Goal: Task Accomplishment & Management: Manage account settings

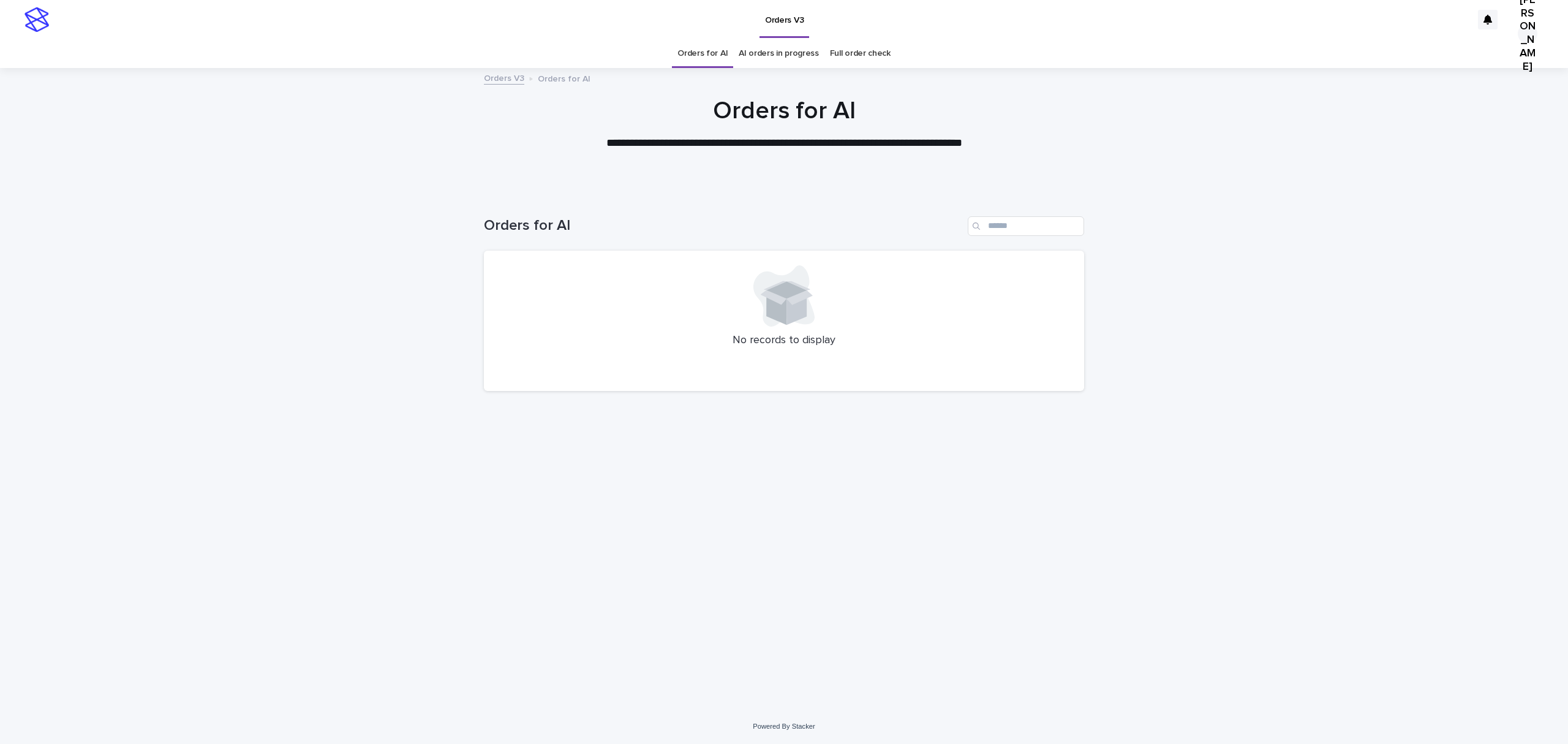
drag, startPoint x: 694, startPoint y: 55, endPoint x: 649, endPoint y: 0, distance: 71.1
click at [694, 53] on link "Orders for AI" at bounding box center [702, 54] width 50 height 29
click at [699, 47] on link "Orders for AI" at bounding box center [702, 54] width 50 height 29
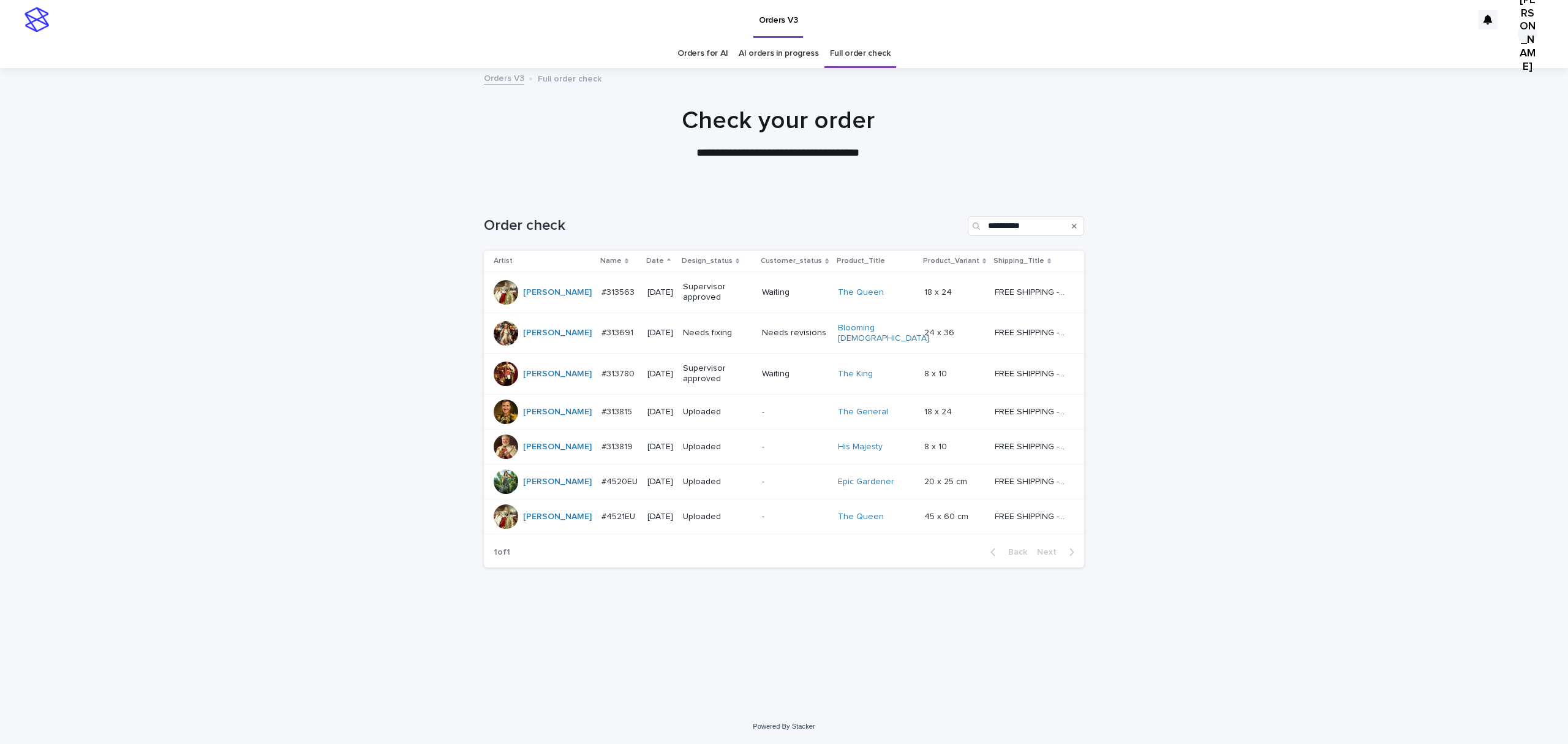
click at [696, 49] on link "Orders for AI" at bounding box center [702, 54] width 50 height 29
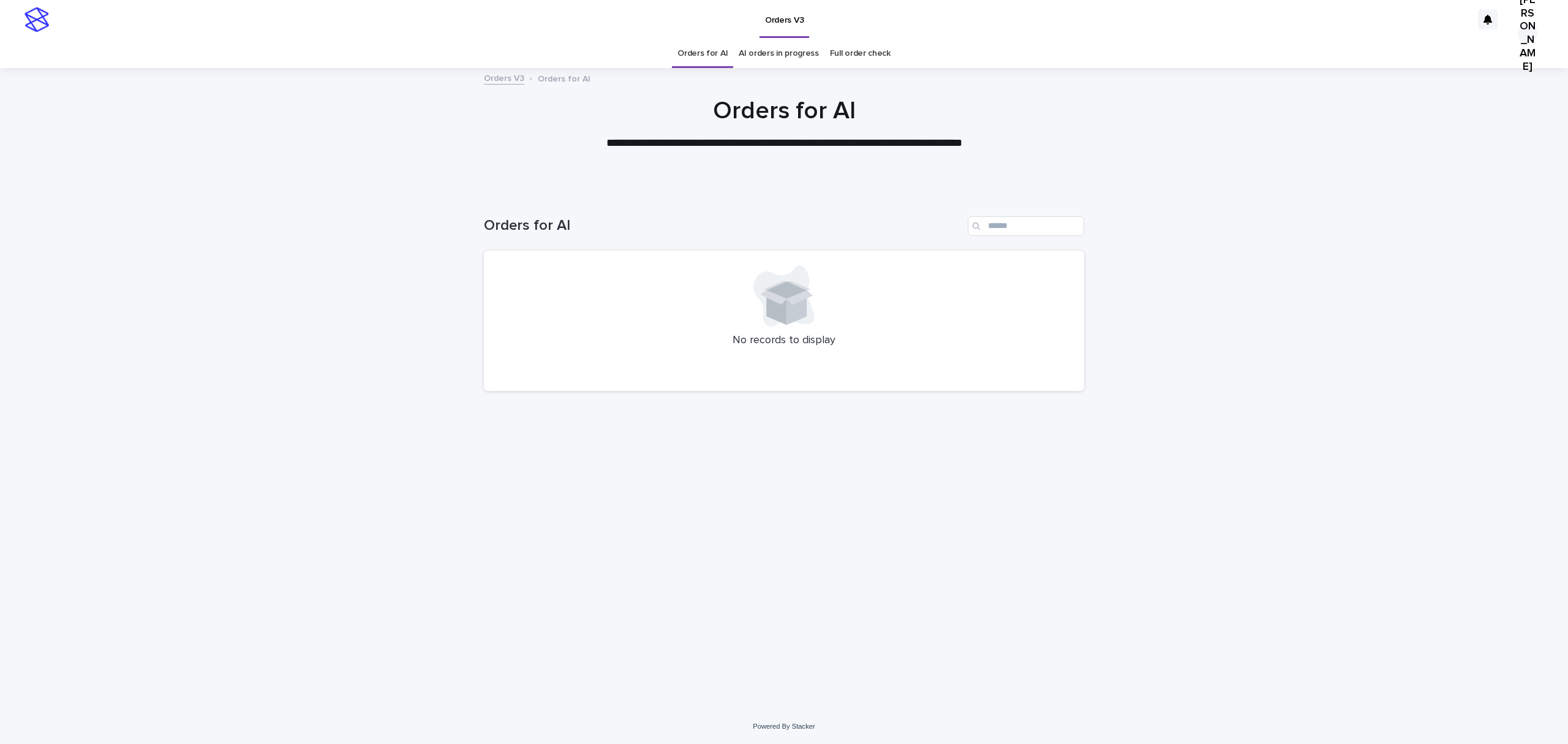
drag, startPoint x: 255, startPoint y: 428, endPoint x: 289, endPoint y: 423, distance: 34.4
click at [256, 428] on div "Loading... Saving… Loading... Saving… Orders for AI No records to display" at bounding box center [784, 450] width 1568 height 517
click at [839, 543] on div "Loading... Saving… Loading... Saving… Orders for AI No records to display" at bounding box center [784, 435] width 612 height 486
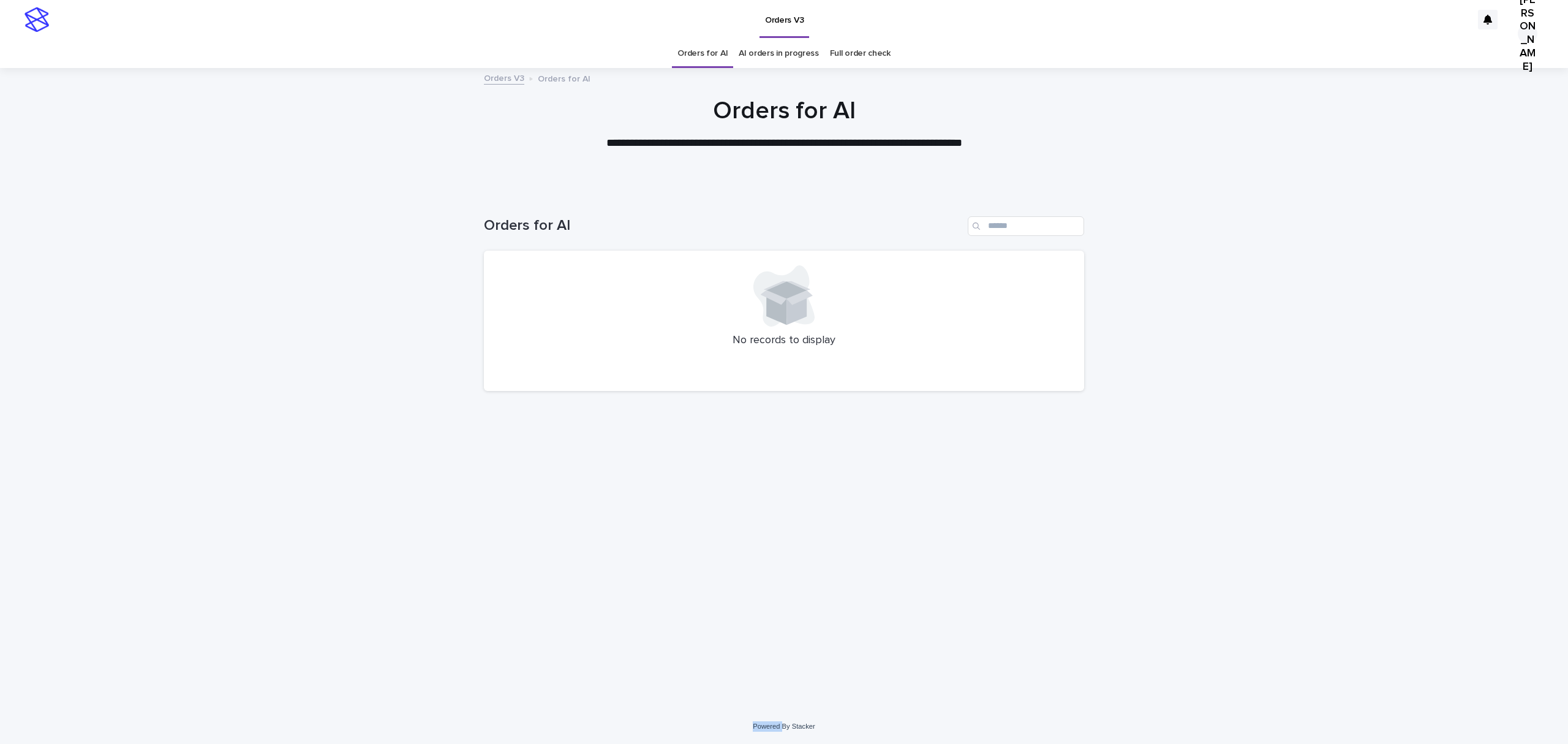
click at [839, 543] on div "Loading... Saving… Loading... Saving… Orders for AI No records to display" at bounding box center [784, 435] width 612 height 486
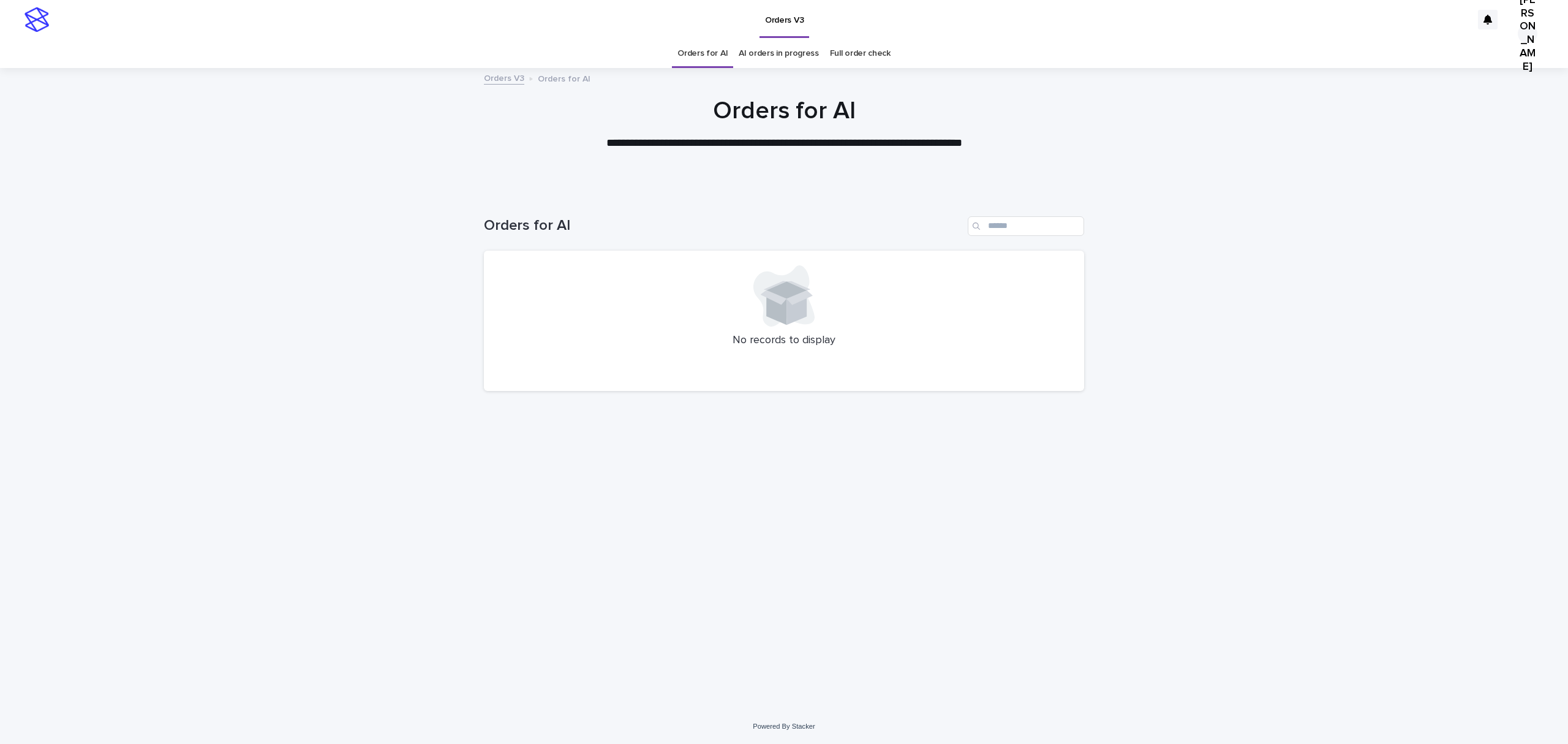
drag, startPoint x: 469, startPoint y: 327, endPoint x: 407, endPoint y: 338, distance: 63.0
click at [407, 338] on div "Loading... Saving… Loading... Saving… Orders for AI No records to display" at bounding box center [784, 450] width 1568 height 517
click at [405, 338] on div "Loading... Saving… Loading... Saving… Orders for AI No records to display" at bounding box center [784, 450] width 1568 height 517
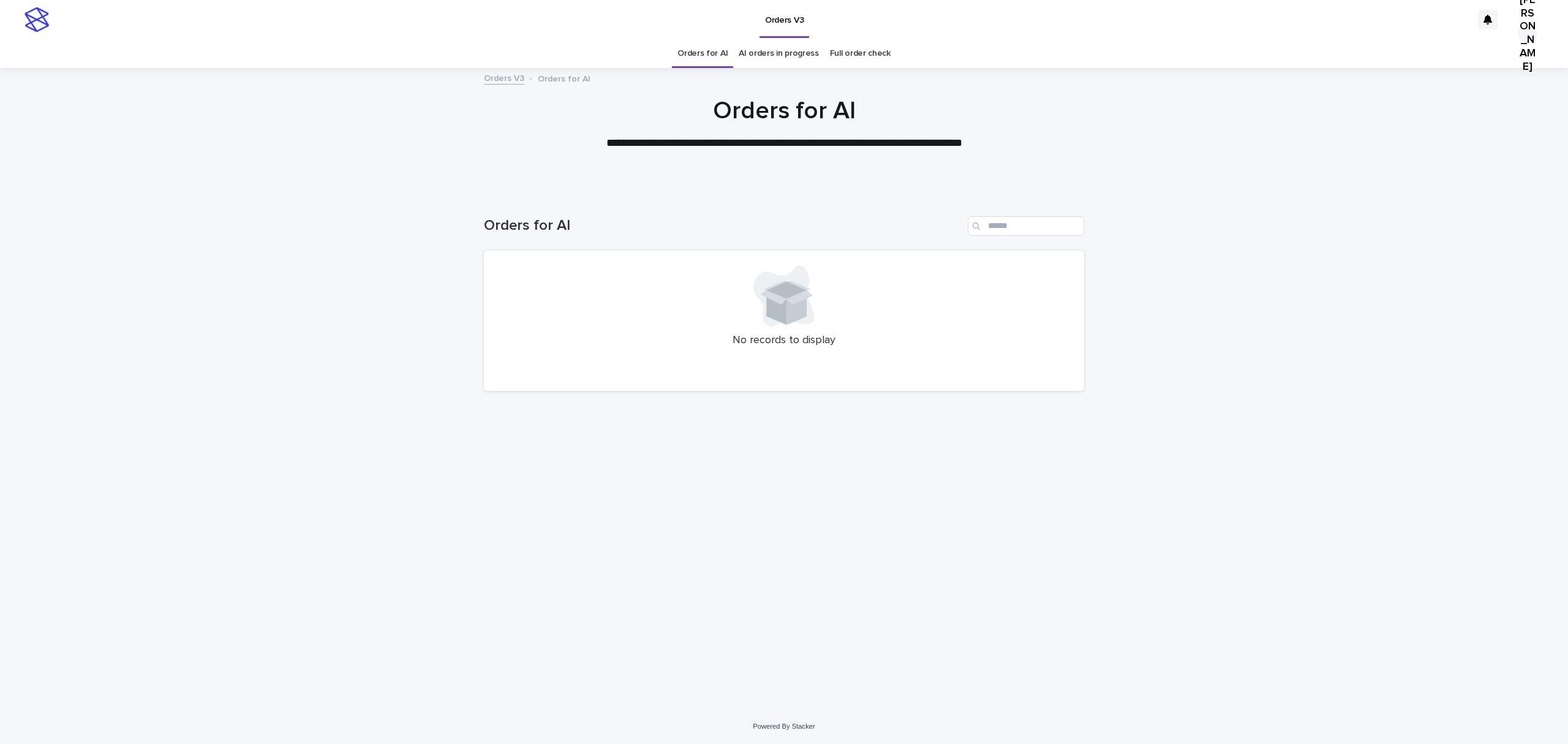
drag, startPoint x: 310, startPoint y: 337, endPoint x: 317, endPoint y: 328, distance: 11.4
click at [317, 329] on div "Loading... Saving… Loading... Saving… Orders for AI No records to display" at bounding box center [784, 450] width 1568 height 517
drag, startPoint x: 317, startPoint y: 315, endPoint x: 283, endPoint y: 133, distance: 185.1
click at [321, 174] on div "**********" at bounding box center [784, 135] width 1568 height 78
click at [536, 191] on div at bounding box center [784, 129] width 1568 height 123
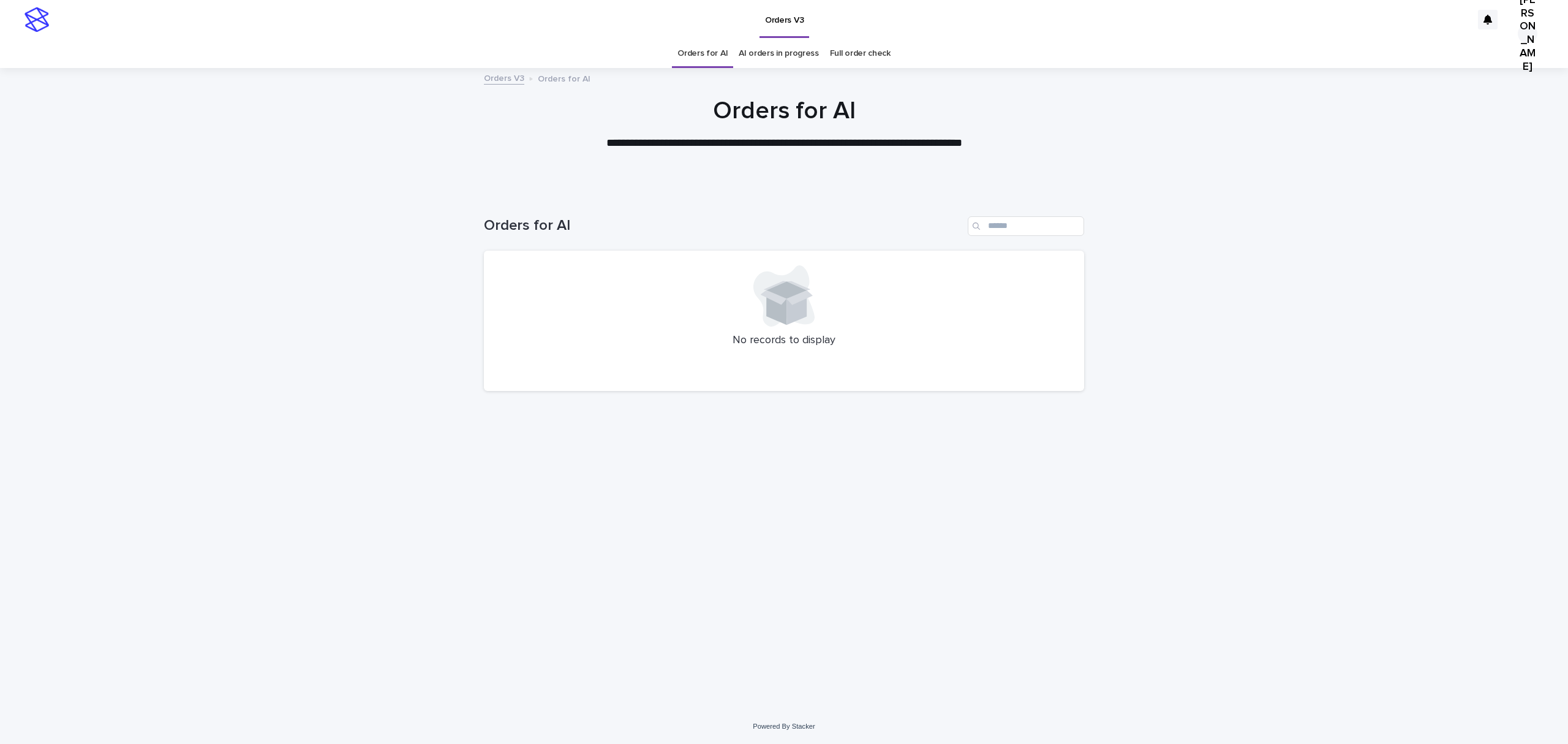
click at [536, 191] on div at bounding box center [784, 129] width 1568 height 123
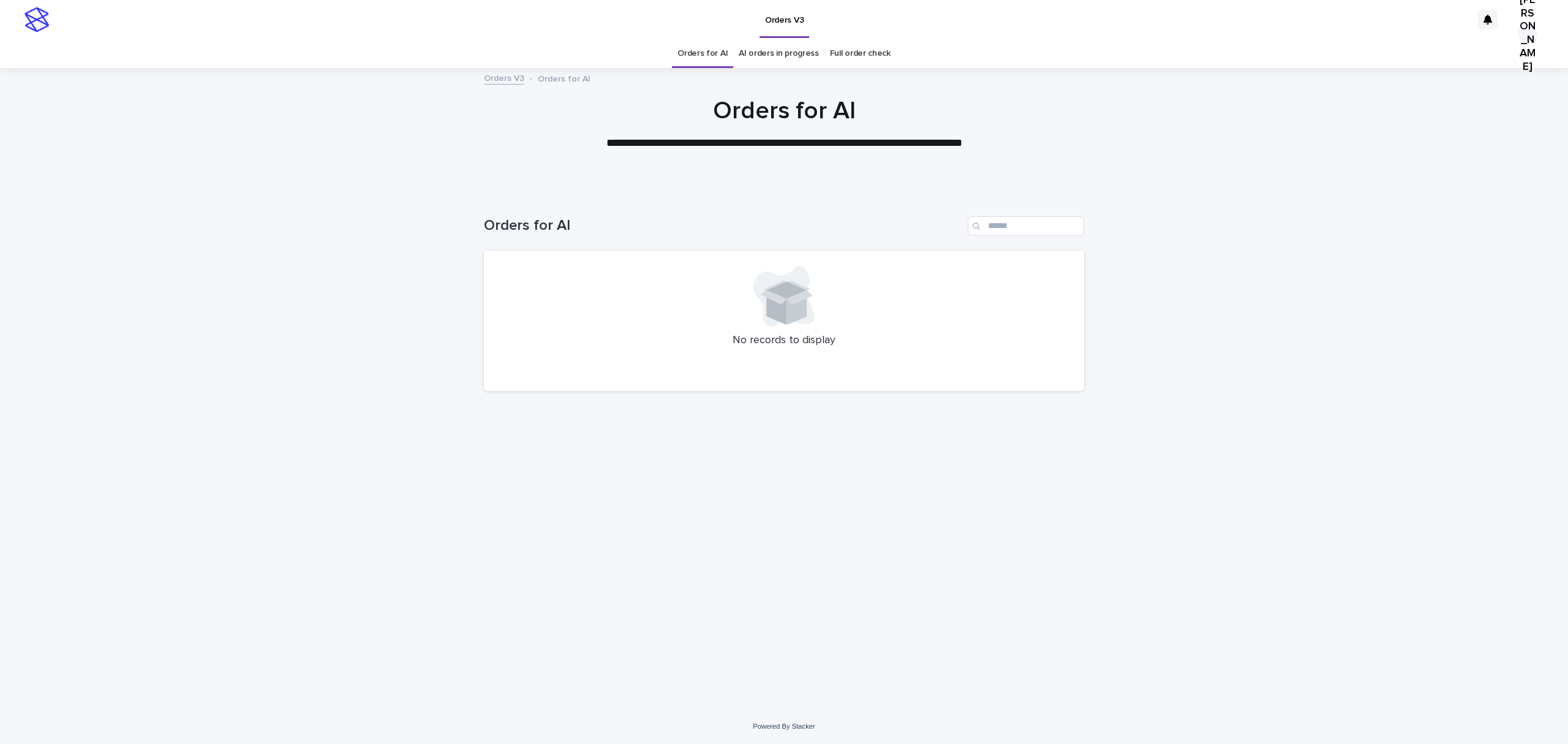
click at [536, 191] on div at bounding box center [784, 129] width 1568 height 123
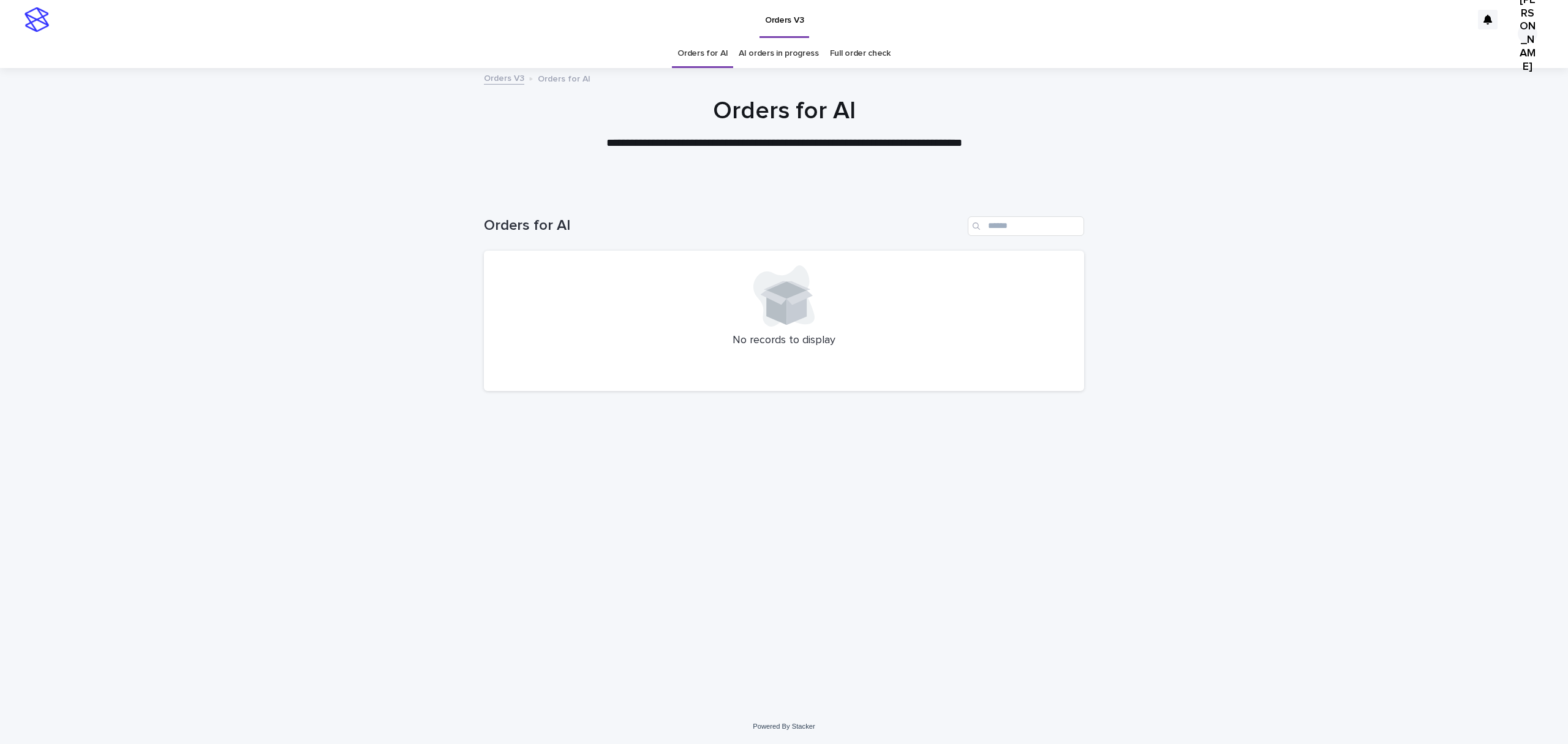
click at [825, 292] on div "No records to display" at bounding box center [784, 321] width 601 height 141
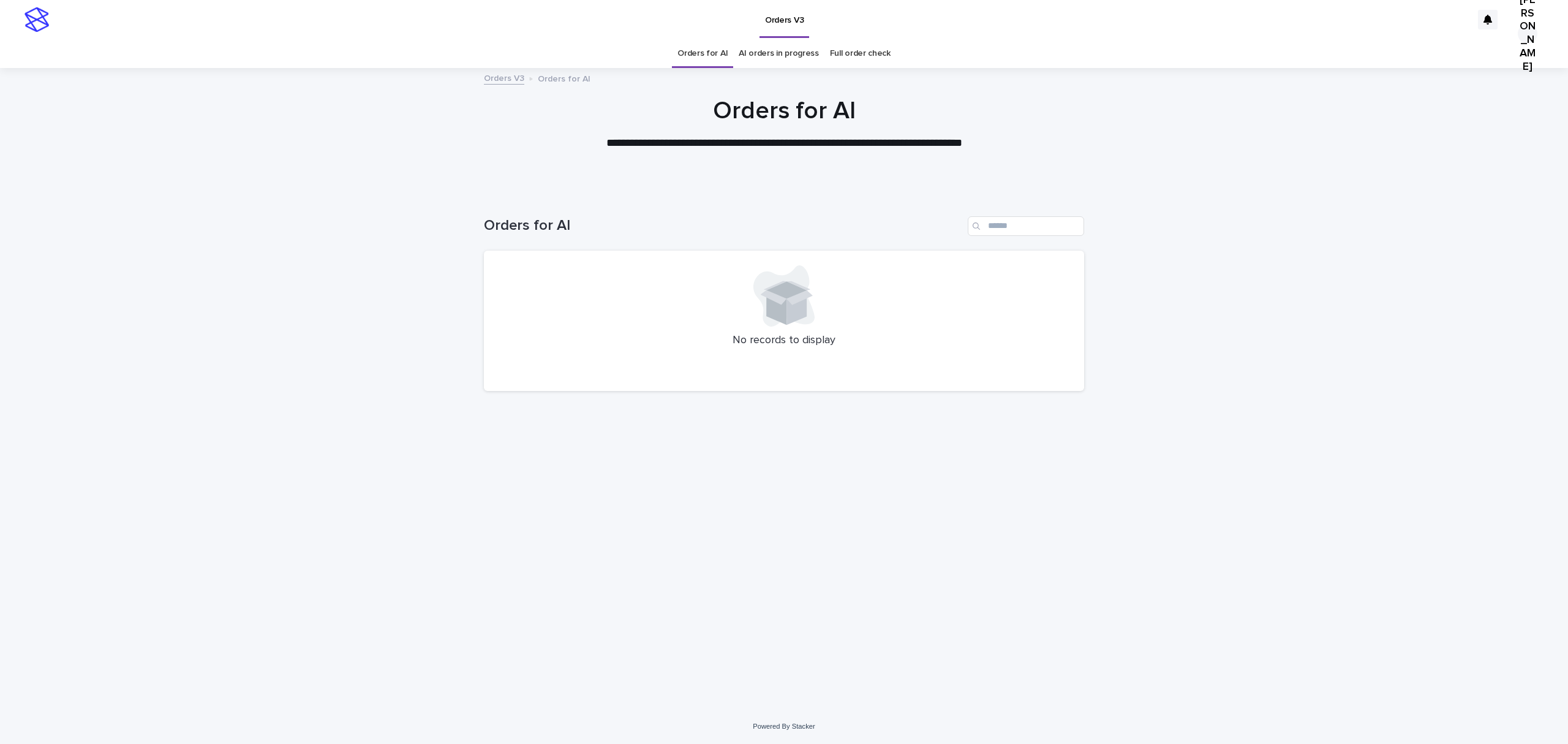
click at [825, 292] on div "No records to display" at bounding box center [784, 321] width 601 height 141
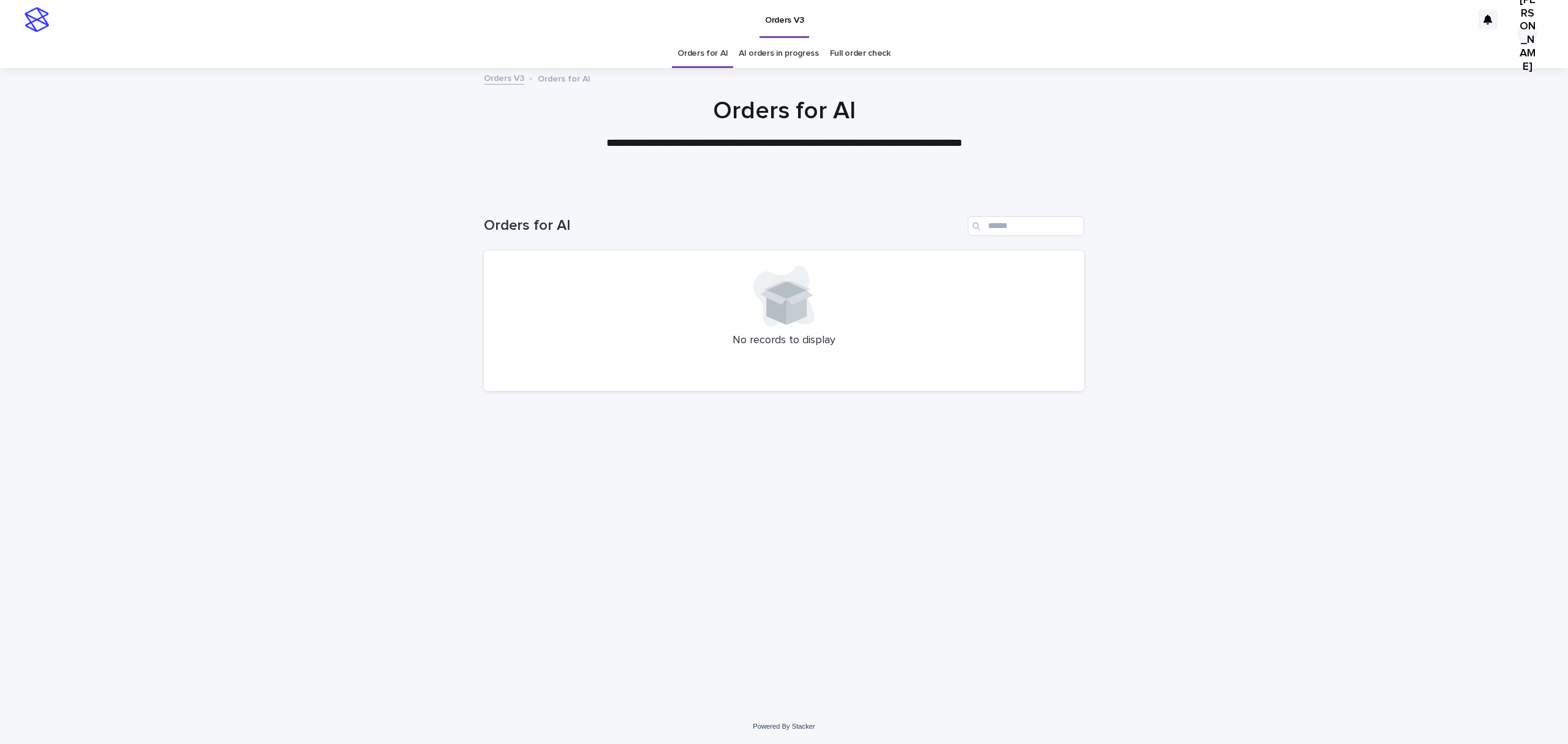
click at [825, 292] on div "No records to display" at bounding box center [784, 321] width 601 height 141
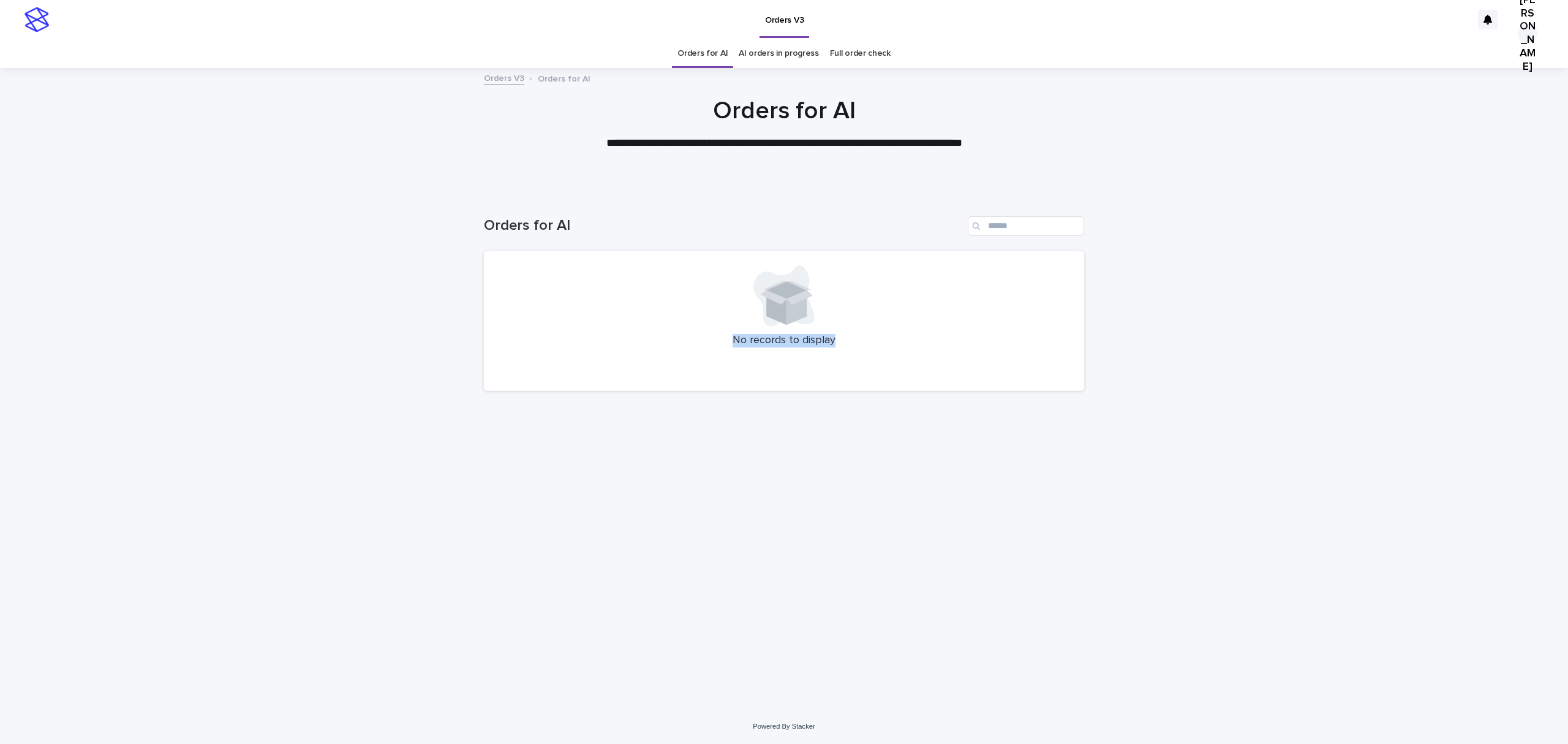
click at [825, 292] on div "No records to display" at bounding box center [784, 321] width 601 height 141
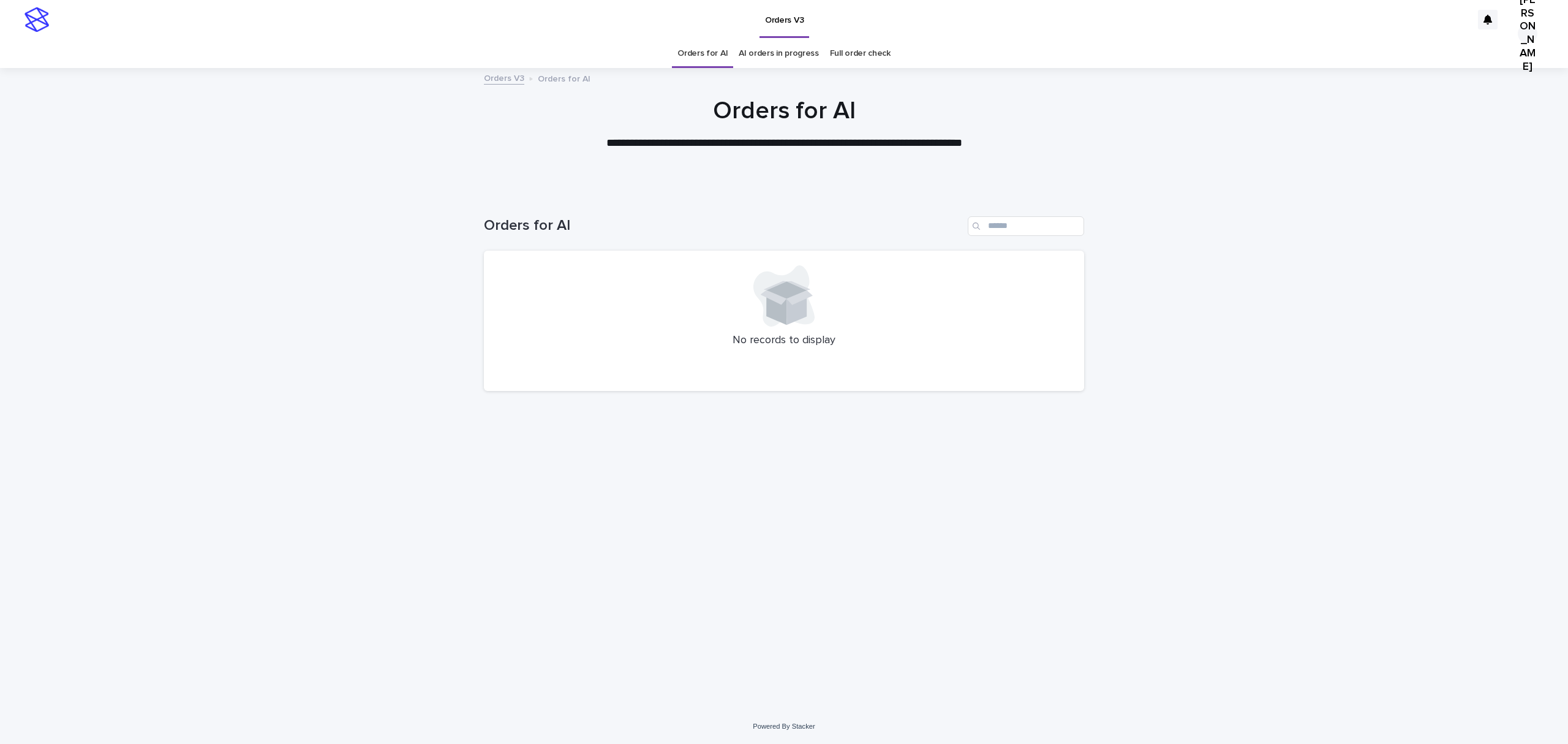
click at [825, 292] on div "No records to display" at bounding box center [784, 321] width 601 height 141
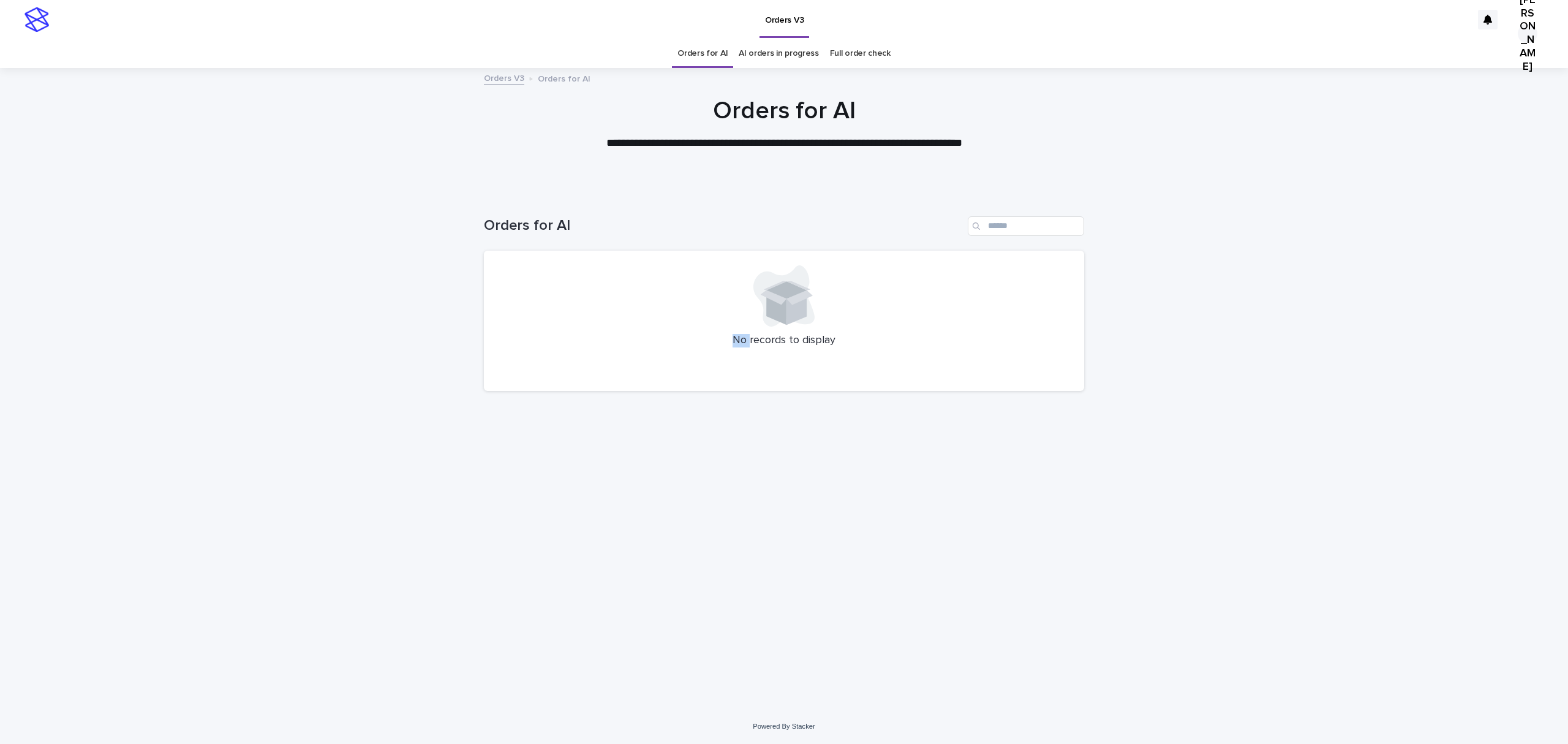
click at [825, 292] on div "No records to display" at bounding box center [784, 321] width 601 height 141
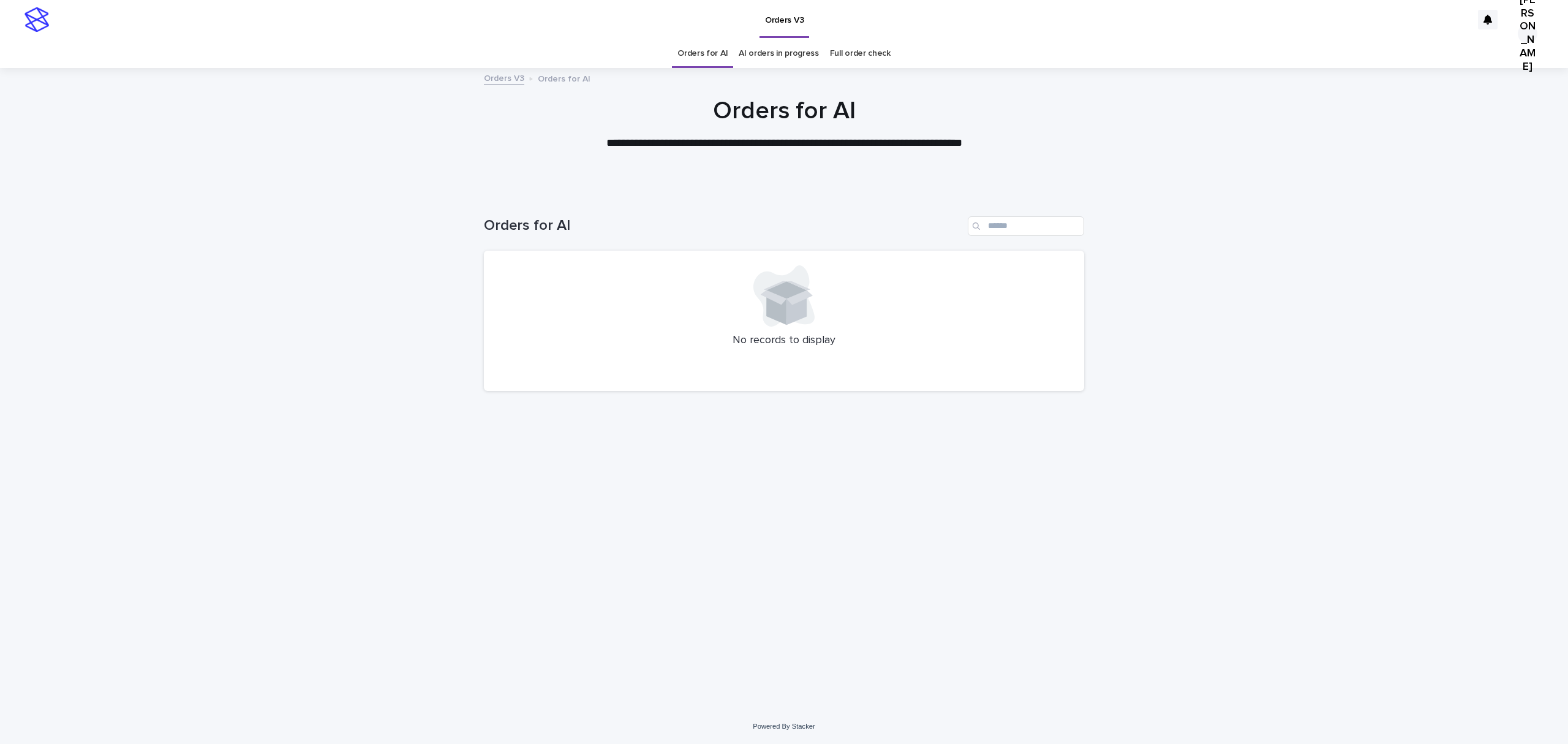
click at [825, 292] on div "No records to display" at bounding box center [784, 321] width 601 height 141
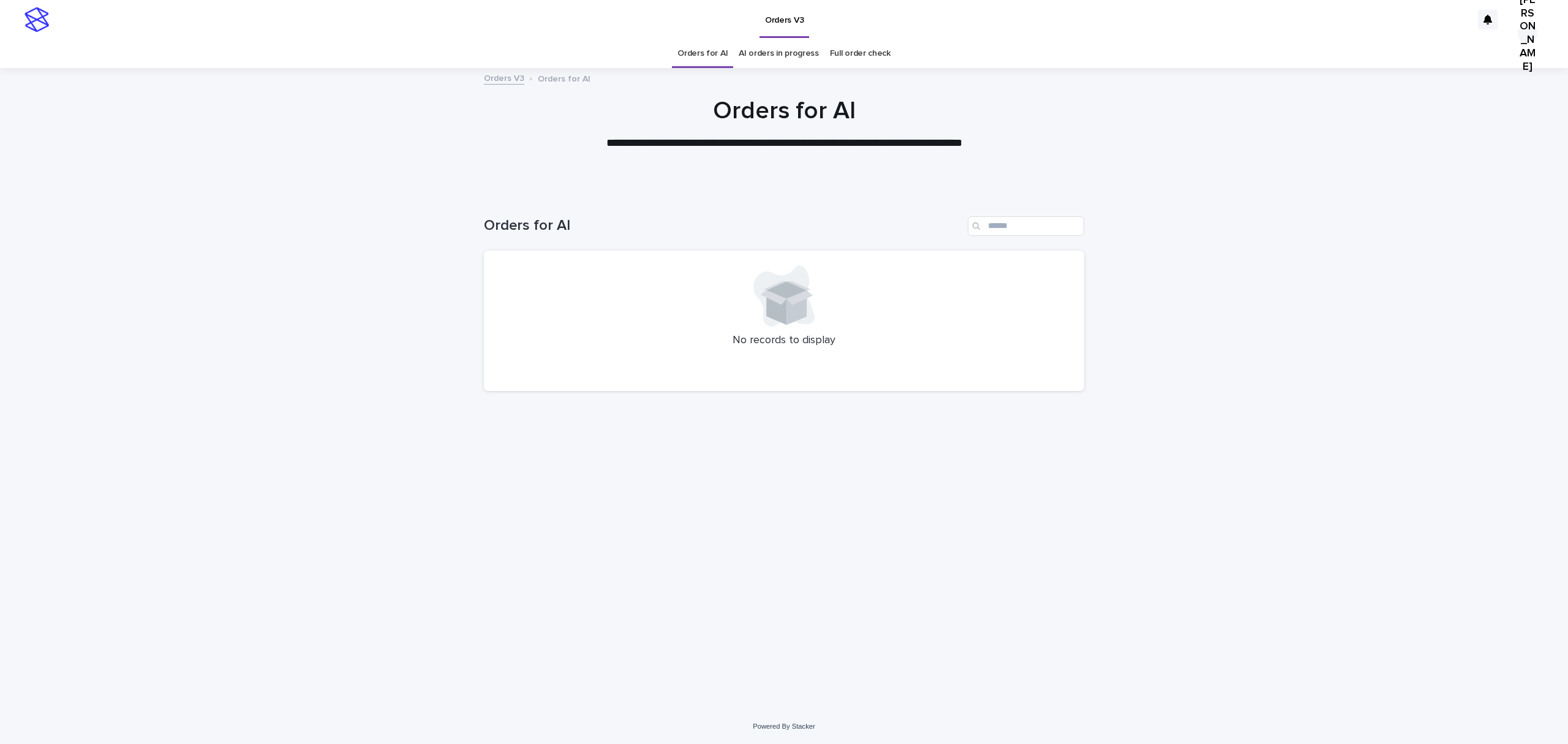
click at [825, 292] on div "No records to display" at bounding box center [784, 321] width 601 height 141
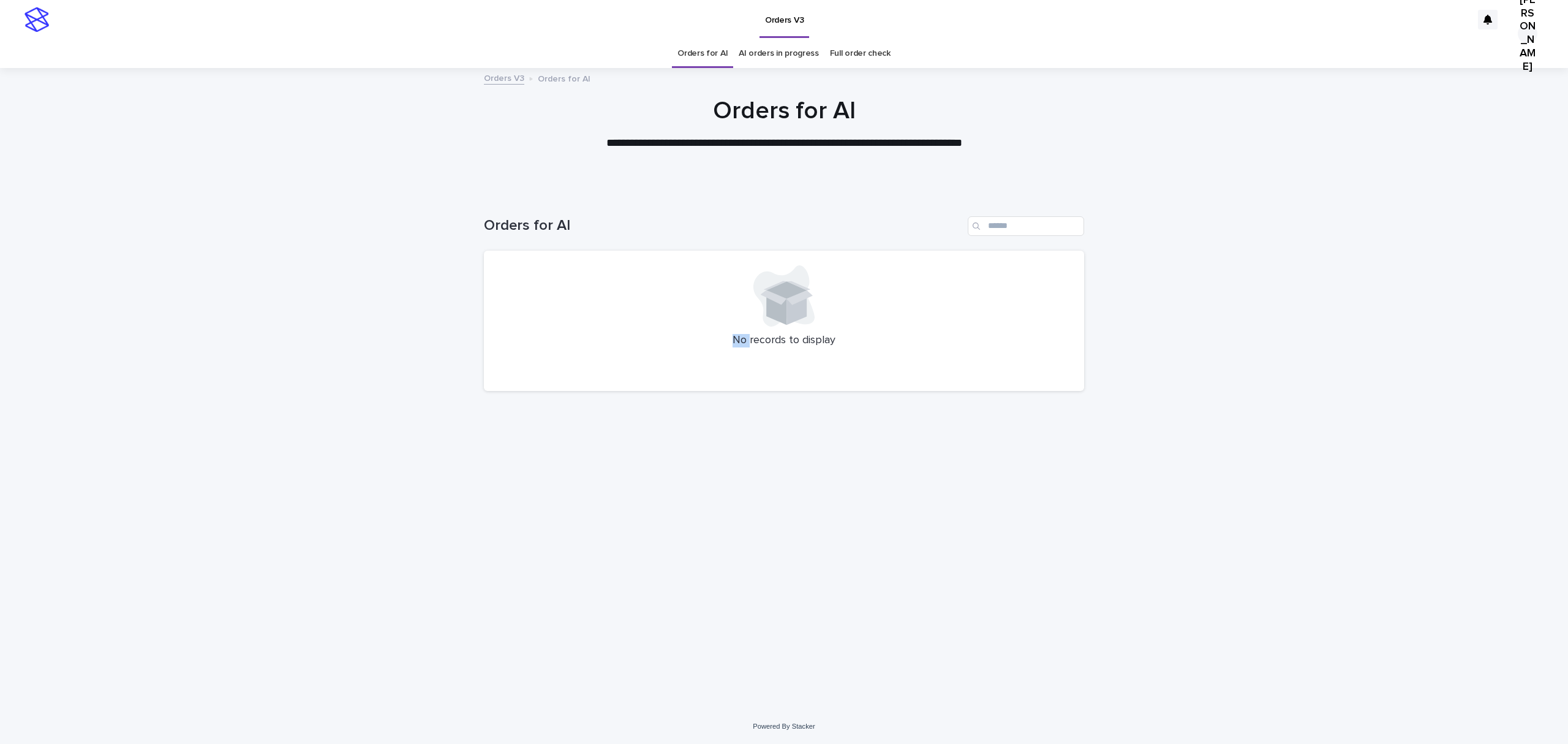
click at [825, 292] on div "No records to display" at bounding box center [784, 321] width 601 height 141
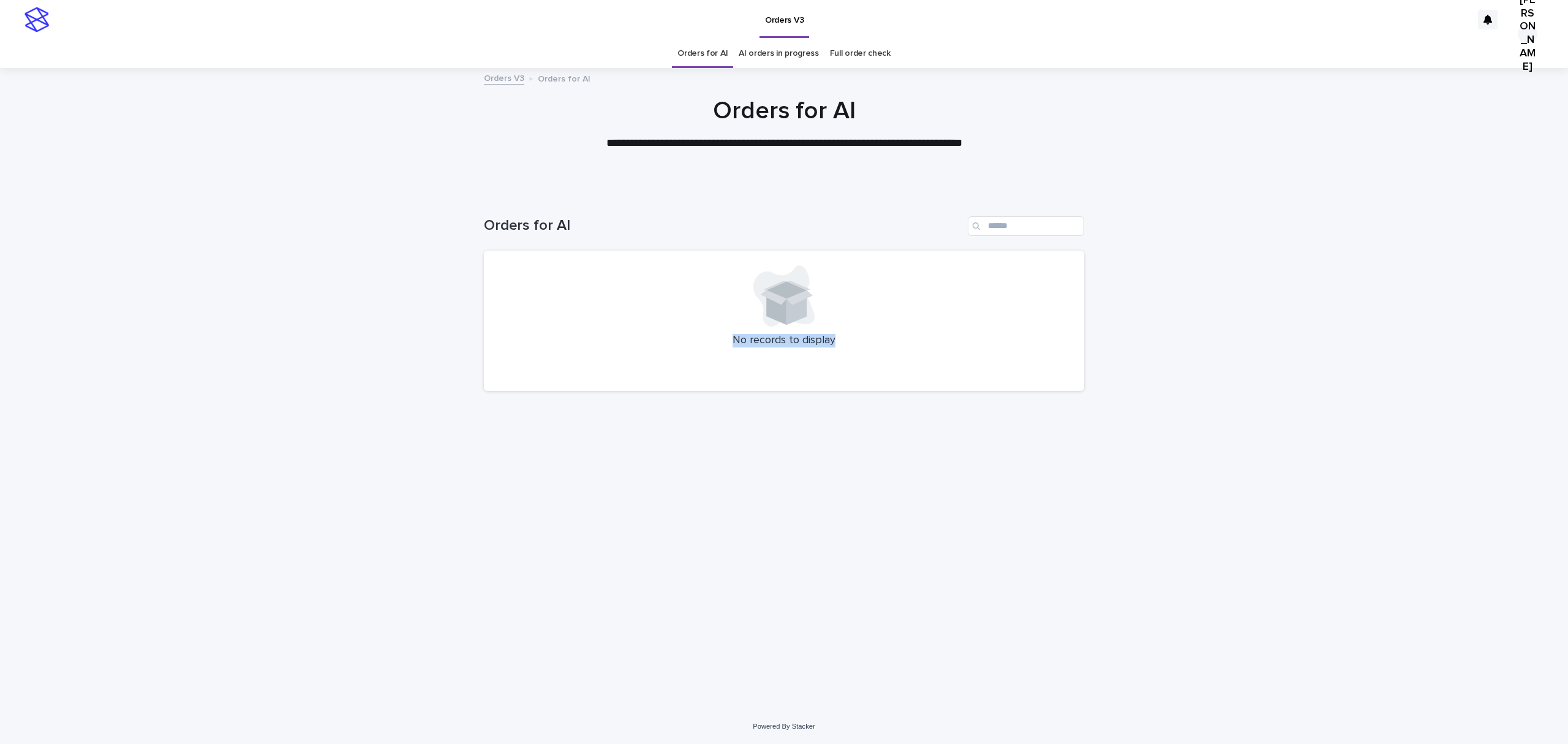
click at [825, 292] on div "No records to display" at bounding box center [784, 321] width 601 height 141
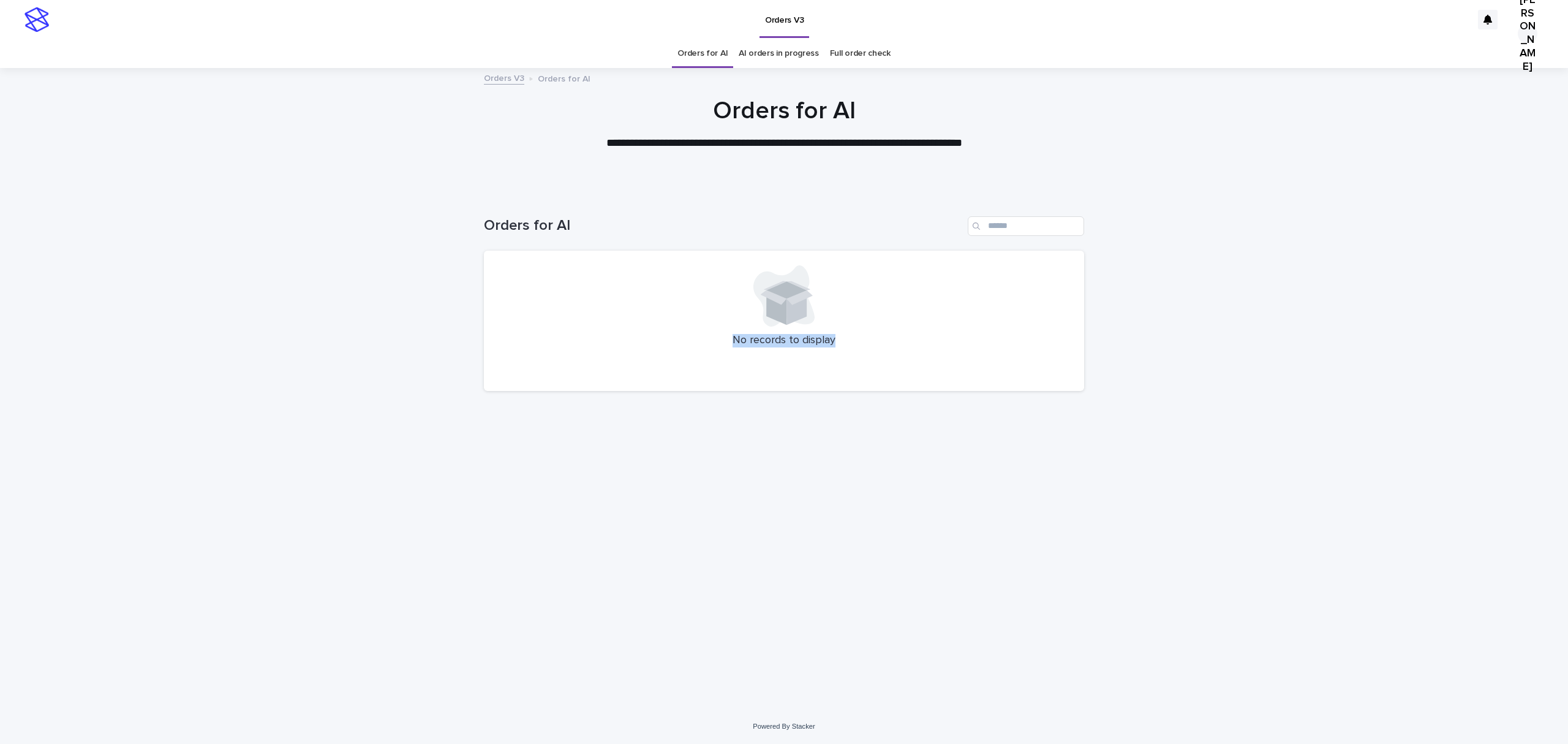
click at [825, 292] on div "No records to display" at bounding box center [784, 321] width 601 height 141
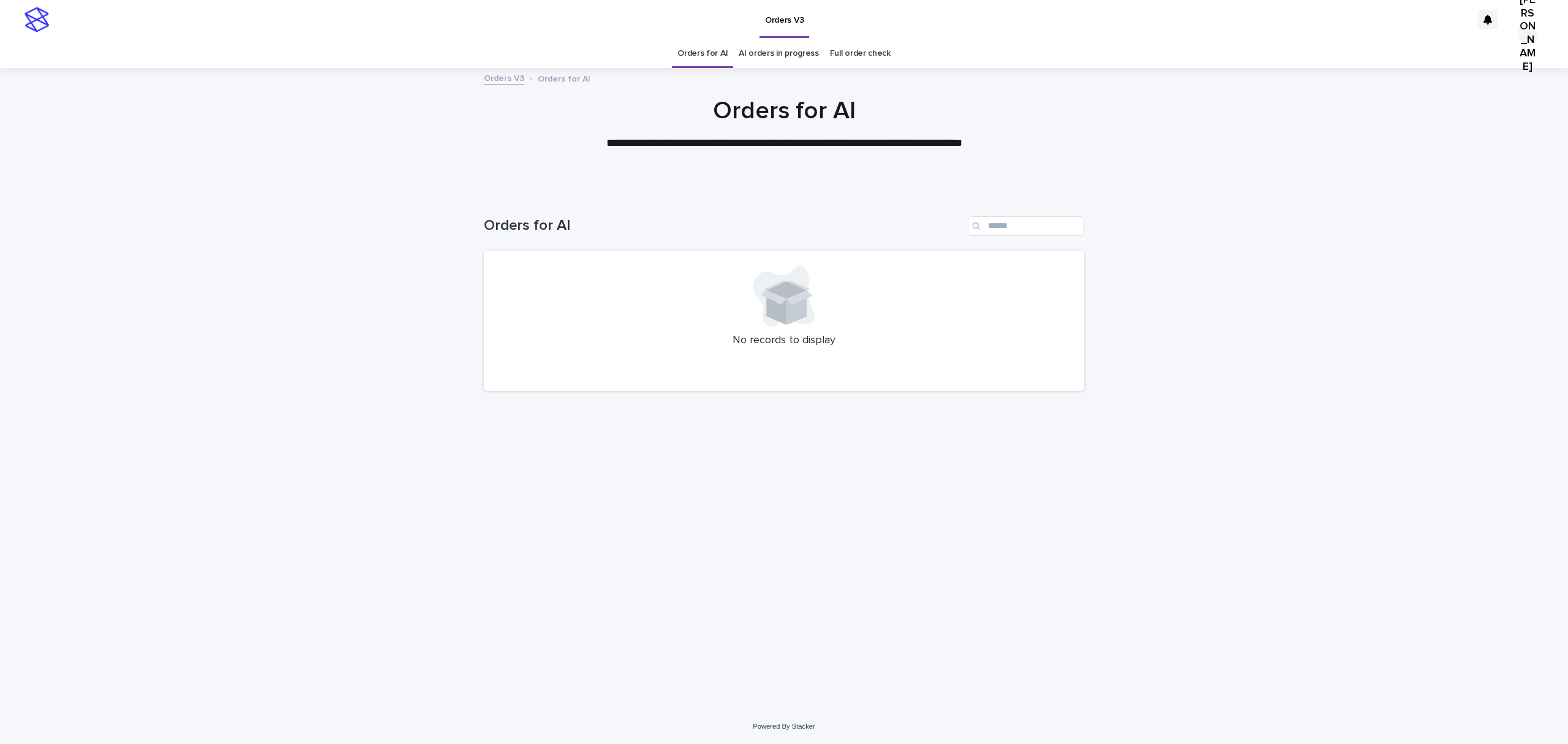
drag, startPoint x: 825, startPoint y: 292, endPoint x: 803, endPoint y: 297, distance: 22.6
click at [799, 326] on icon at bounding box center [784, 296] width 61 height 61
drag, startPoint x: 873, startPoint y: 147, endPoint x: 868, endPoint y: 120, distance: 27.5
click at [868, 123] on div "**********" at bounding box center [784, 135] width 612 height 78
drag, startPoint x: 865, startPoint y: 119, endPoint x: 863, endPoint y: 111, distance: 8.2
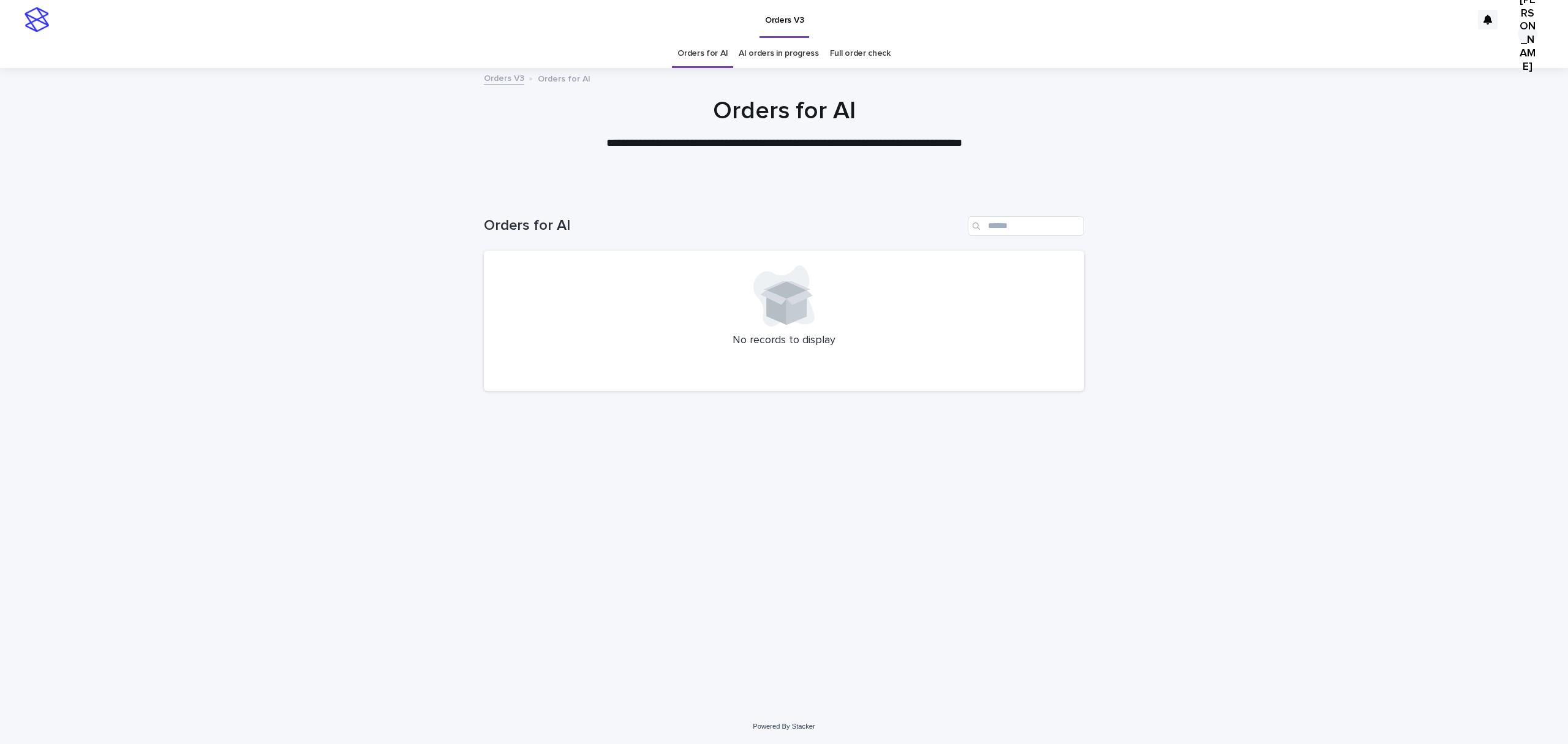
drag, startPoint x: 863, startPoint y: 111, endPoint x: 856, endPoint y: -50, distance: 161.2
click at [856, 0] on html "**********" at bounding box center [784, 372] width 1568 height 744
click at [366, 299] on div "Loading... Saving… Loading... Saving… Orders for AI No records to display" at bounding box center [784, 450] width 1568 height 517
click at [364, 297] on div "Loading... Saving… Loading... Saving… Orders for AI No records to display" at bounding box center [784, 450] width 1568 height 517
drag, startPoint x: 364, startPoint y: 297, endPoint x: 363, endPoint y: 290, distance: 7.1
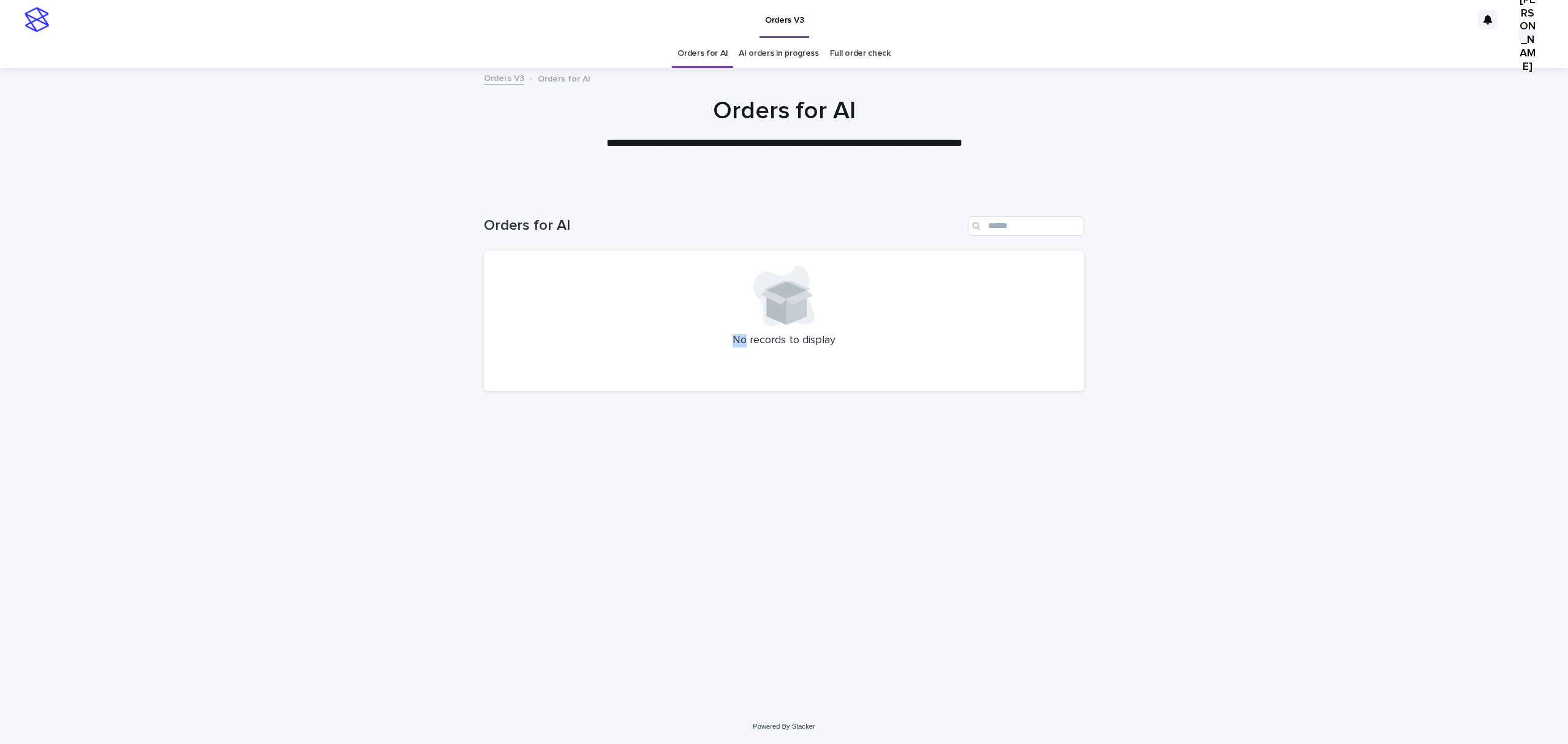
click at [363, 290] on div "Loading... Saving… Loading... Saving… Orders for AI No records to display" at bounding box center [784, 450] width 1568 height 517
drag, startPoint x: 367, startPoint y: 282, endPoint x: 326, endPoint y: 268, distance: 43.3
click at [338, 270] on div "Loading... Saving… Loading... Saving… Orders for AI No records to display" at bounding box center [784, 450] width 1568 height 517
click at [295, 255] on div "Loading... Saving… Loading... Saving… Orders for AI No records to display" at bounding box center [784, 450] width 1568 height 517
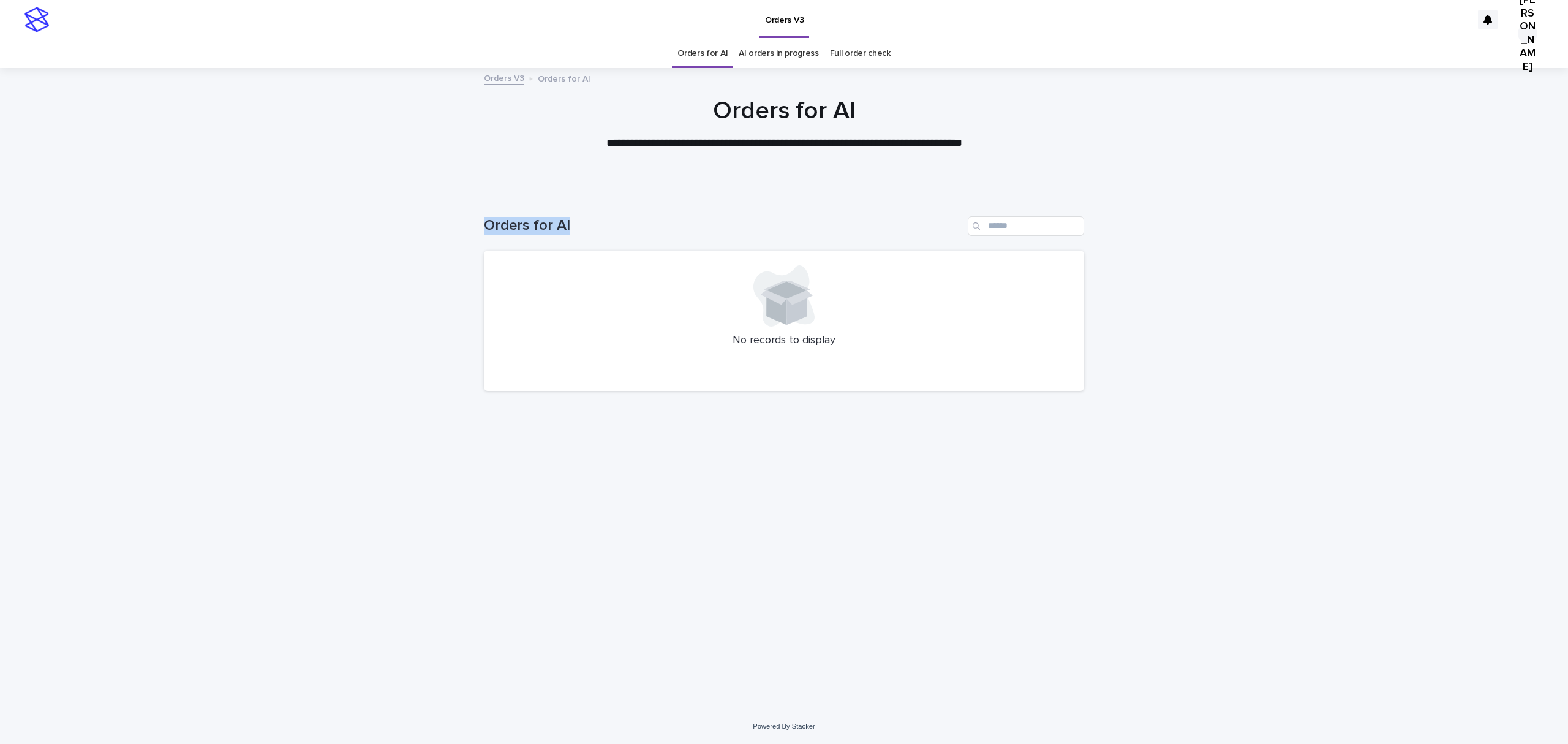
click at [295, 255] on div "Loading... Saving… Loading... Saving… Orders for AI No records to display" at bounding box center [784, 450] width 1568 height 517
click at [295, 253] on div "Loading... Saving… Loading... Saving… Orders for AI No records to display" at bounding box center [784, 450] width 1568 height 517
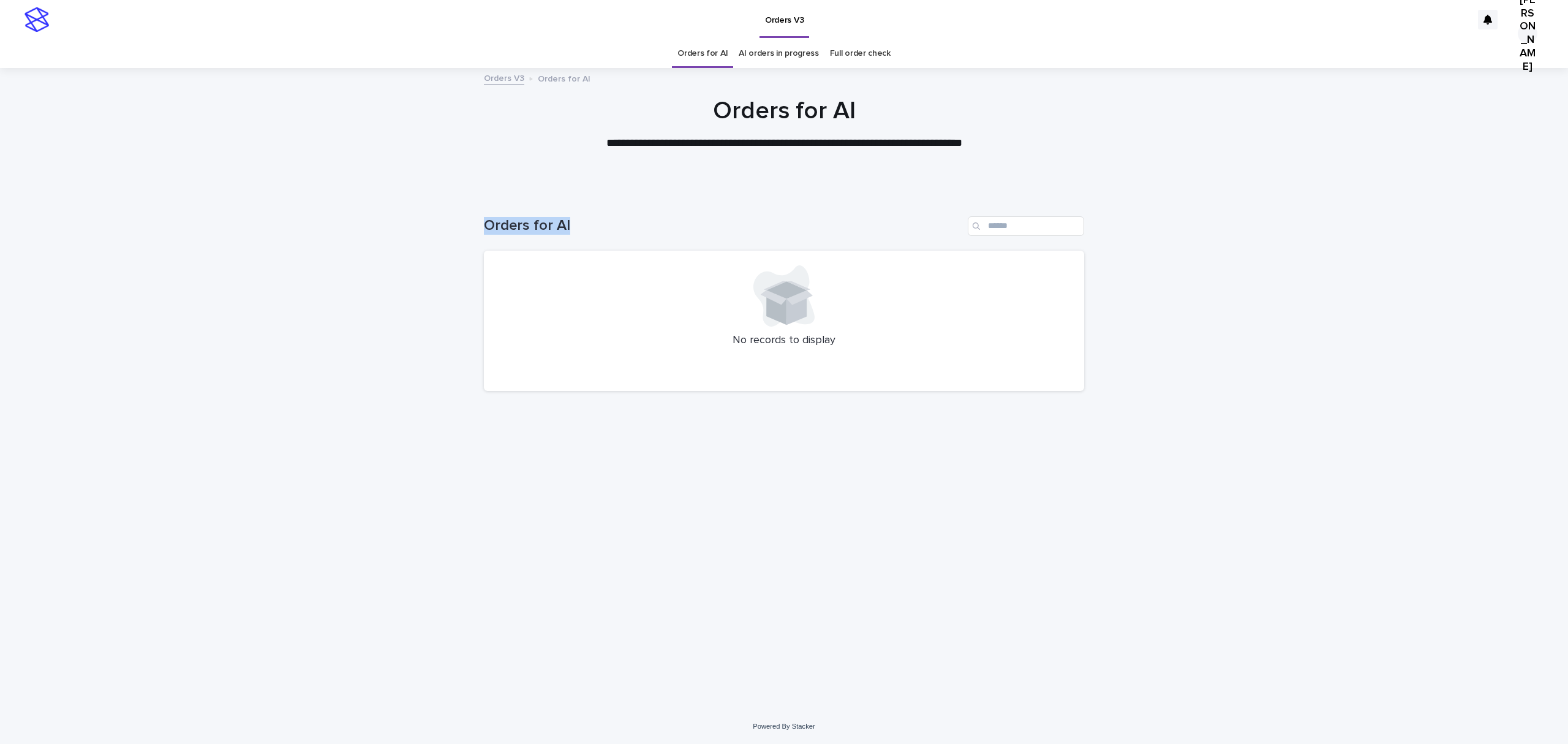
click at [295, 252] on div "Loading... Saving… Loading... Saving… Orders for AI No records to display" at bounding box center [784, 450] width 1568 height 517
click at [295, 250] on div "Loading... Saving… Loading... Saving… Orders for AI No records to display" at bounding box center [784, 450] width 1568 height 517
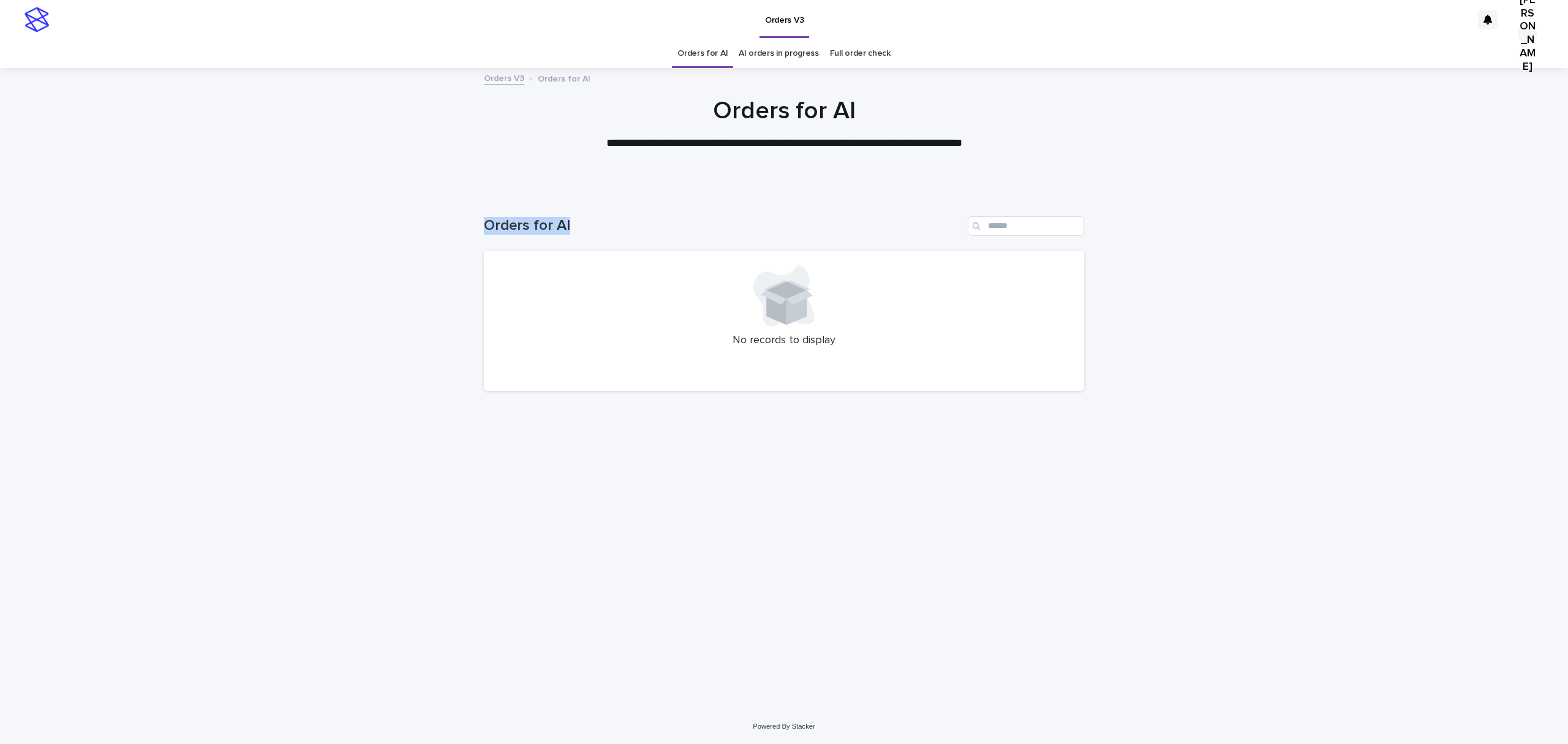
click at [295, 249] on div "Loading... Saving… Loading... Saving… Orders for AI No records to display" at bounding box center [784, 450] width 1568 height 517
click at [295, 248] on div "Loading... Saving… Loading... Saving… Orders for AI No records to display" at bounding box center [784, 450] width 1568 height 517
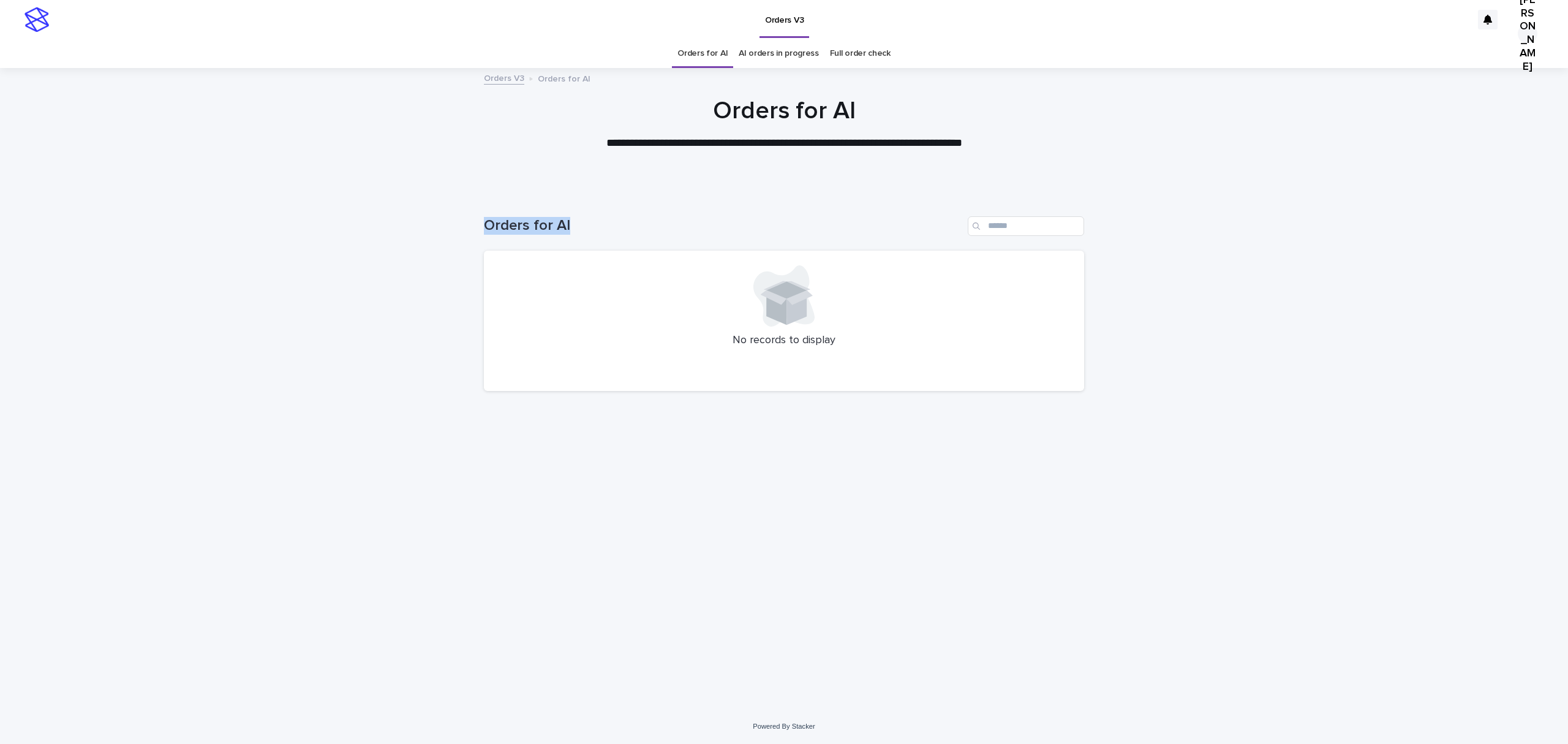
click at [295, 248] on div "Loading... Saving… Loading... Saving… Orders for AI No records to display" at bounding box center [784, 450] width 1568 height 517
click at [295, 247] on div "Loading... Saving… Loading... Saving… Orders for AI No records to display" at bounding box center [784, 450] width 1568 height 517
drag, startPoint x: 256, startPoint y: 169, endPoint x: 330, endPoint y: 175, distance: 74.2
click at [259, 169] on div "**********" at bounding box center [784, 135] width 1568 height 78
drag, startPoint x: 96, startPoint y: 141, endPoint x: 91, endPoint y: 125, distance: 16.8
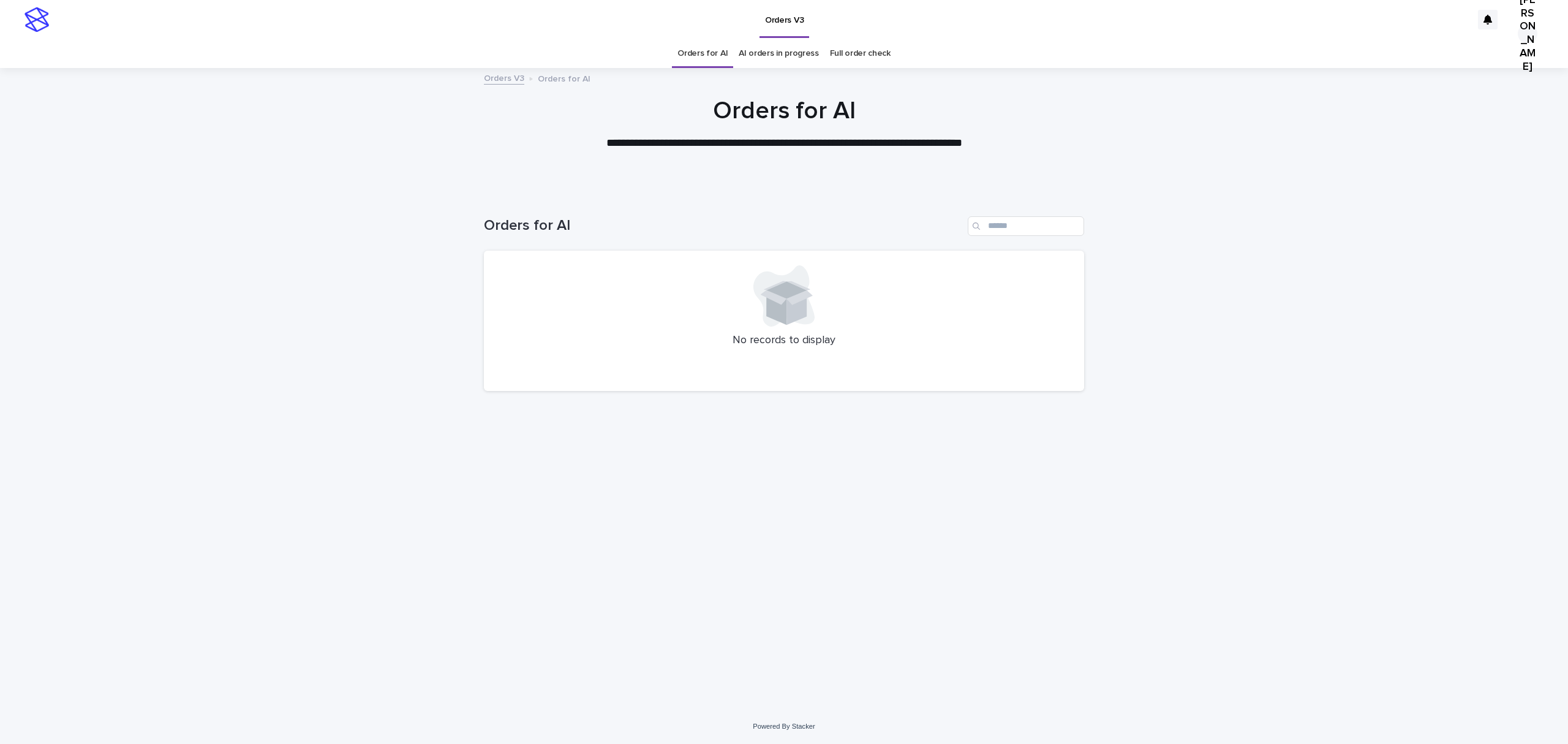
click at [503, 235] on h1 "Orders for AI" at bounding box center [723, 226] width 479 height 18
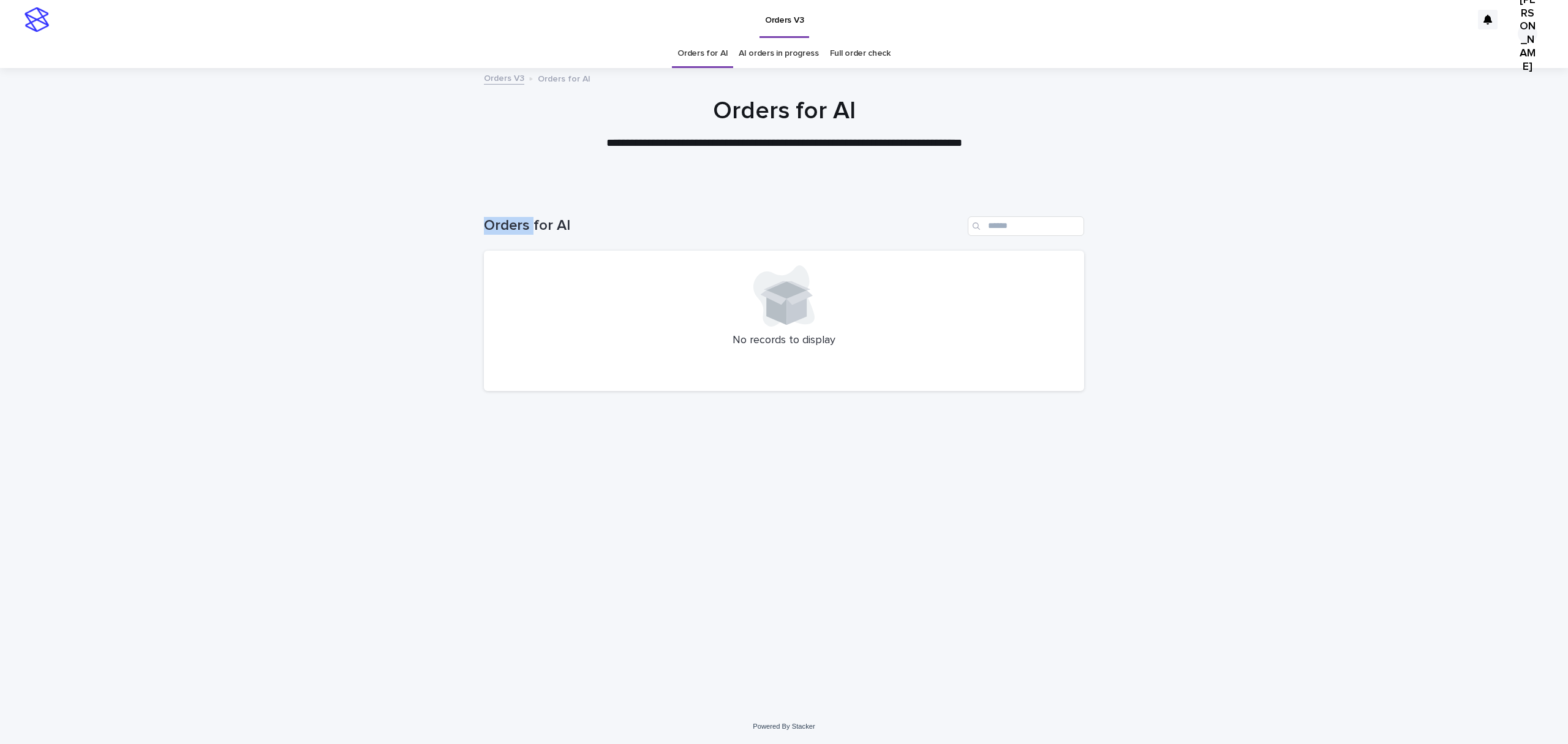
click at [503, 235] on h1 "Orders for AI" at bounding box center [723, 226] width 479 height 18
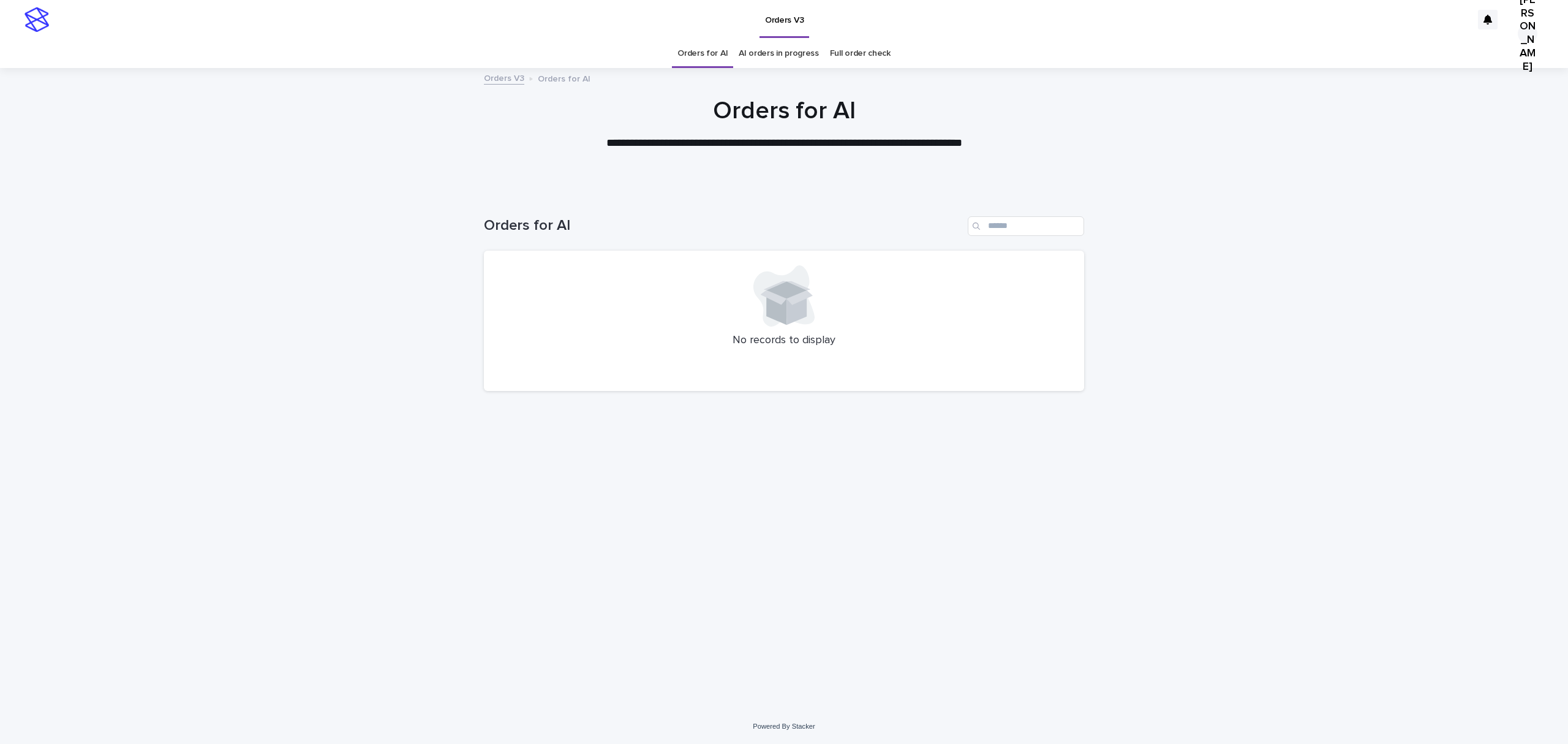
click at [503, 235] on h1 "Orders for AI" at bounding box center [723, 226] width 479 height 18
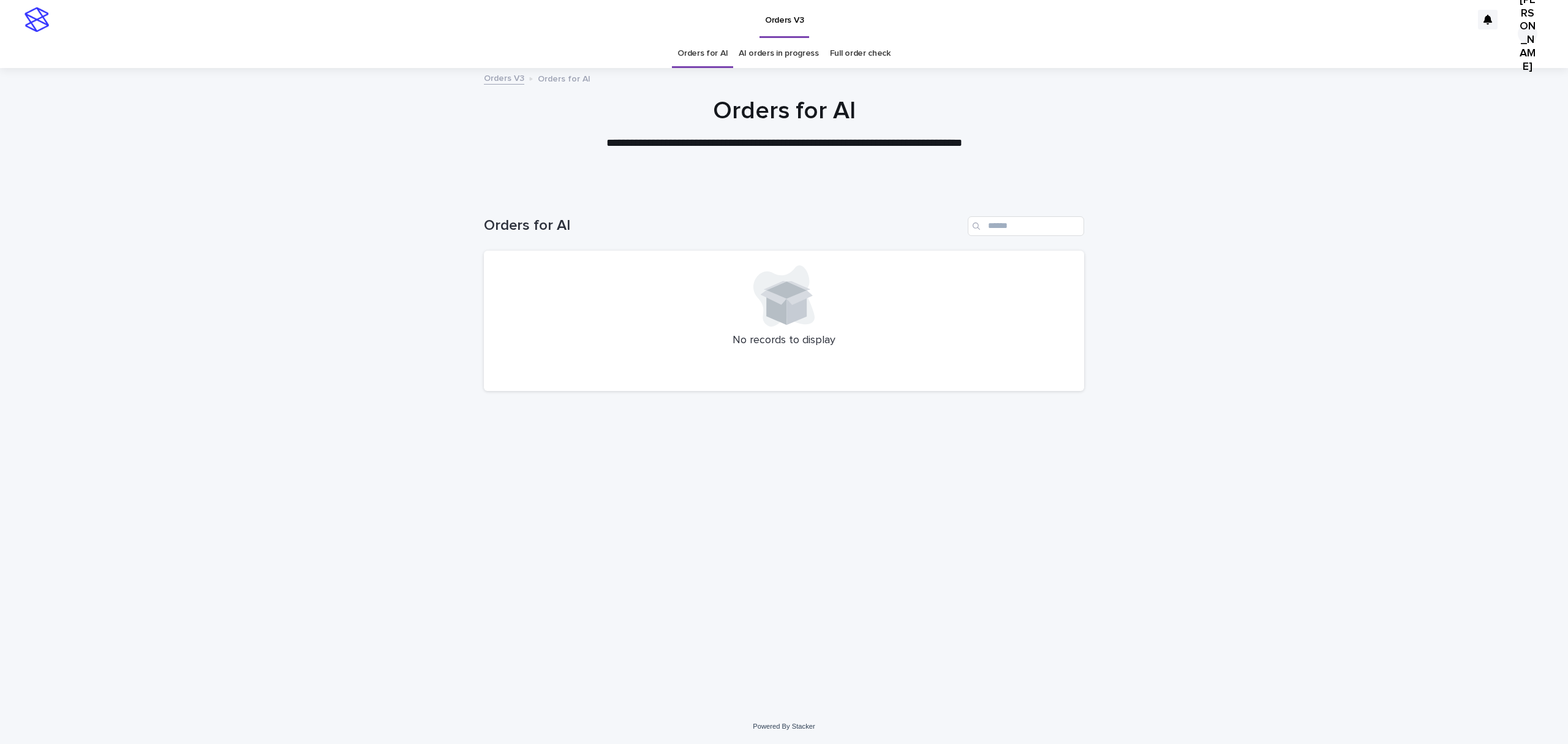
click at [503, 235] on h1 "Orders for AI" at bounding box center [723, 226] width 479 height 18
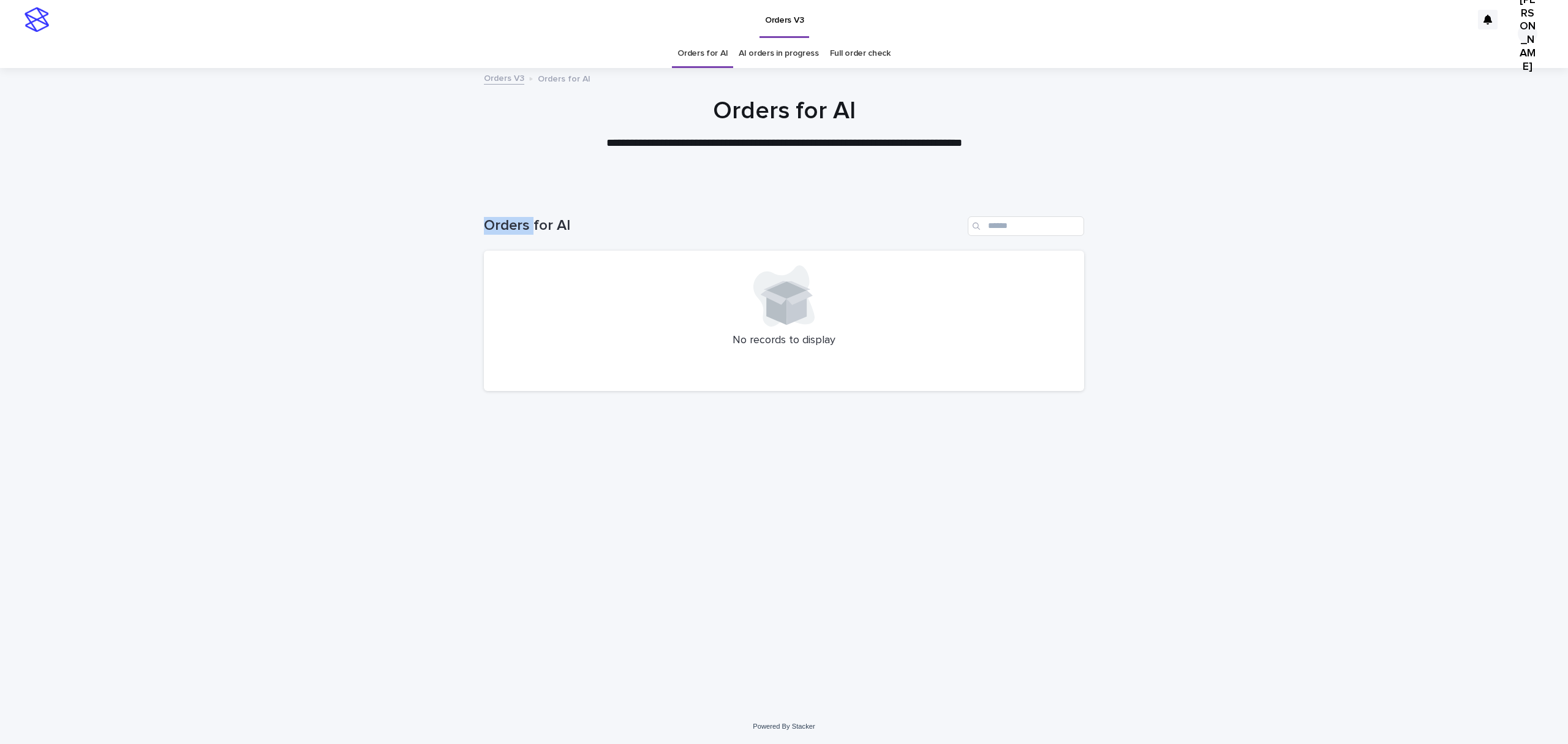
click at [503, 235] on h1 "Orders for AI" at bounding box center [723, 226] width 479 height 18
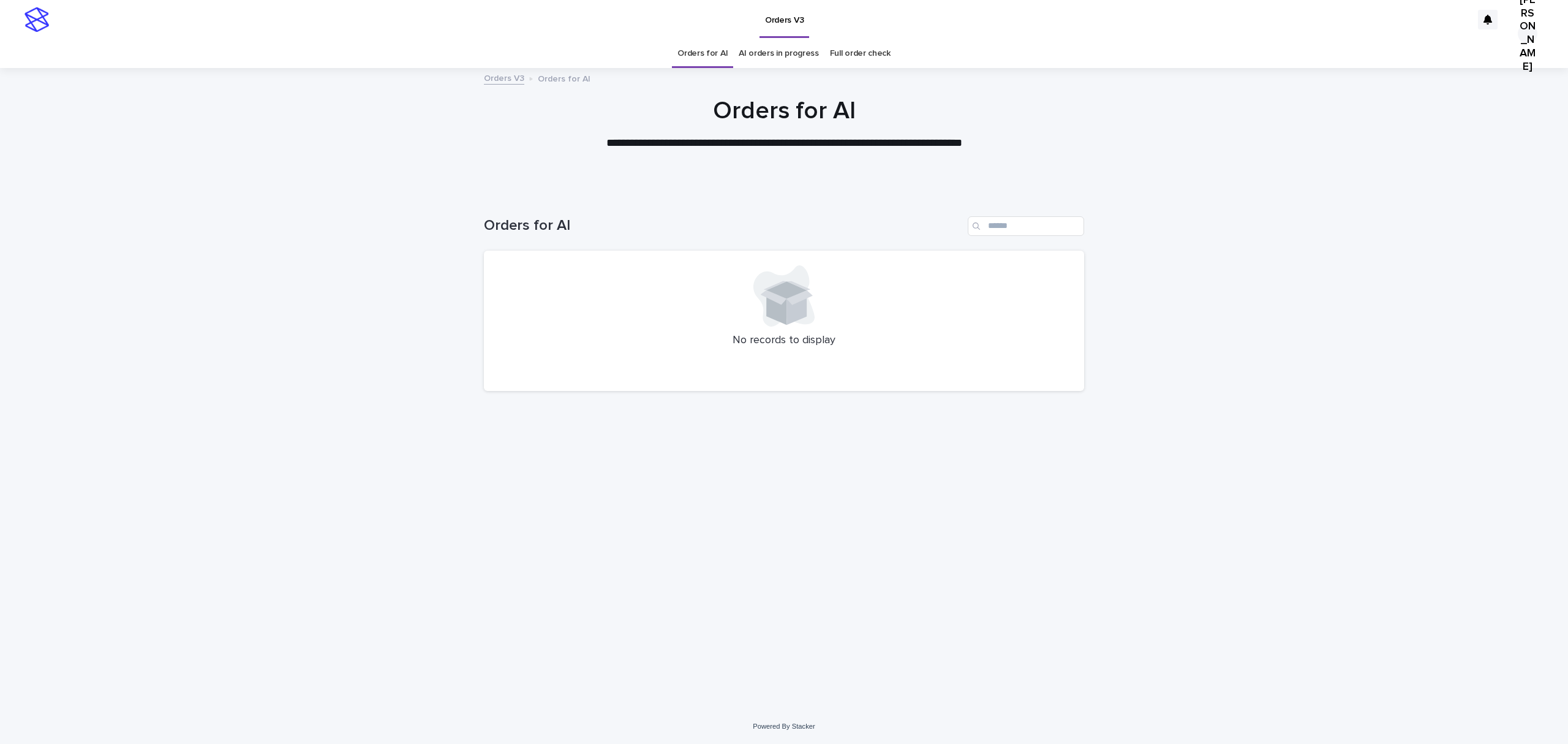
click at [503, 235] on h1 "Orders for AI" at bounding box center [723, 226] width 479 height 18
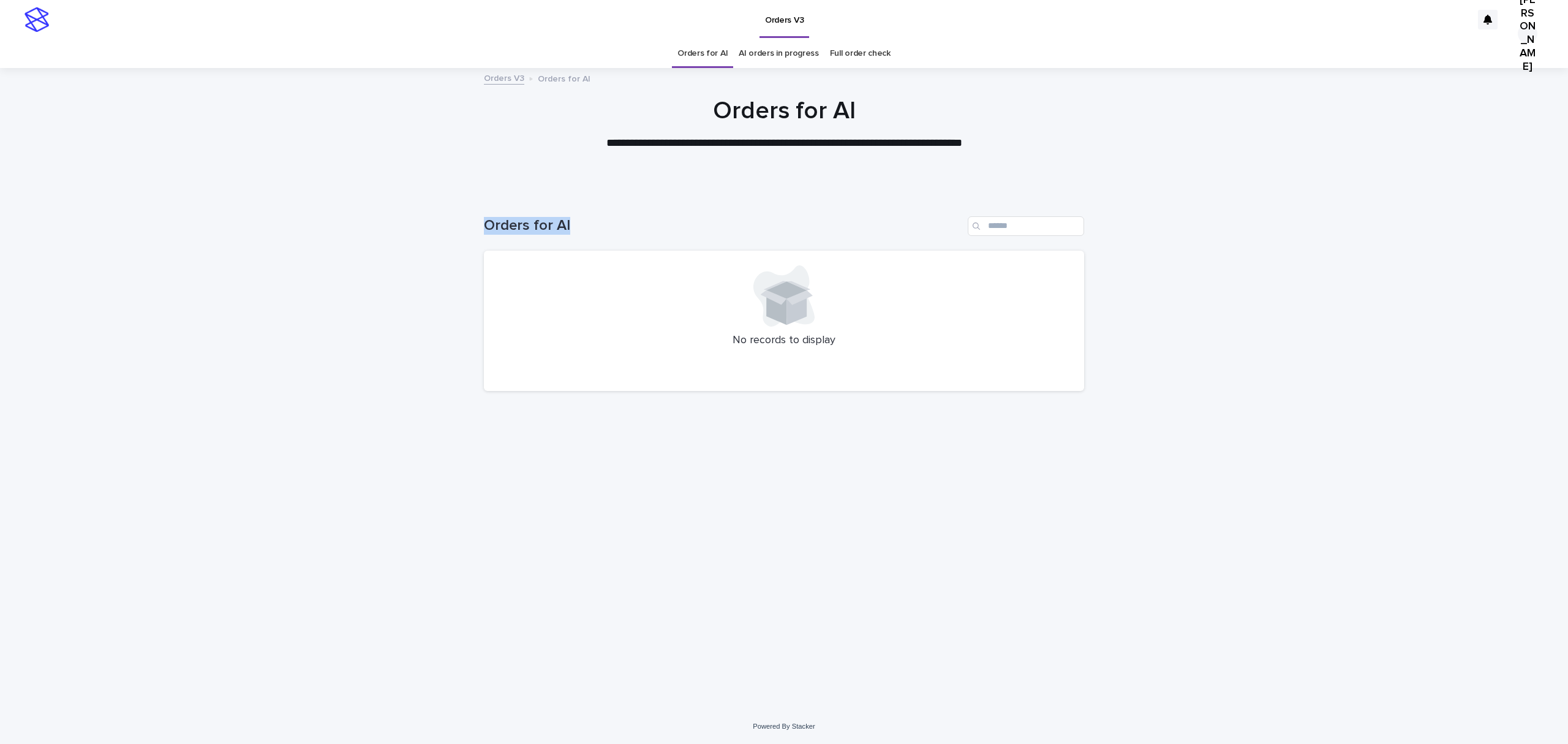
click at [503, 235] on h1 "Orders for AI" at bounding box center [723, 226] width 479 height 18
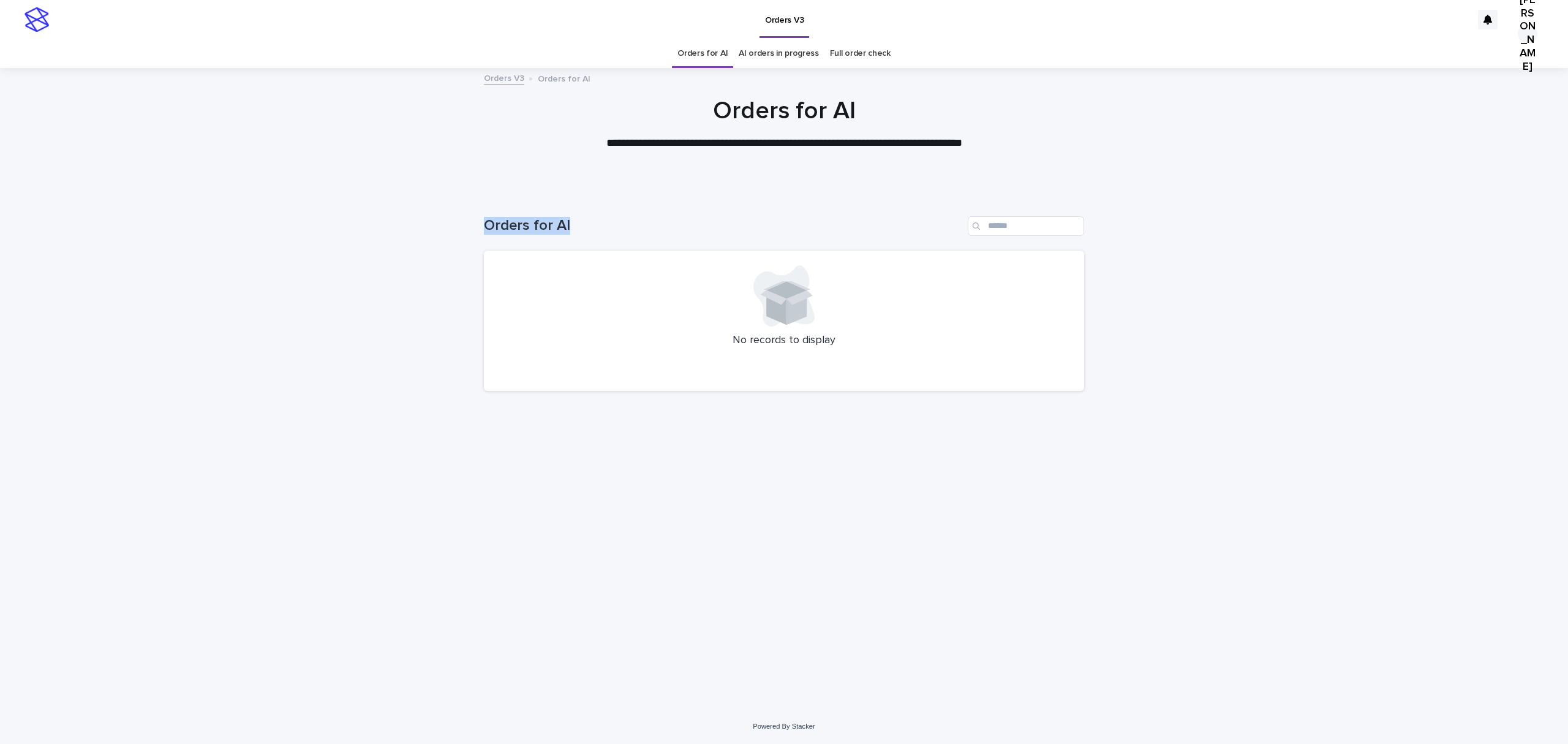
click at [503, 235] on h1 "Orders for AI" at bounding box center [723, 226] width 479 height 18
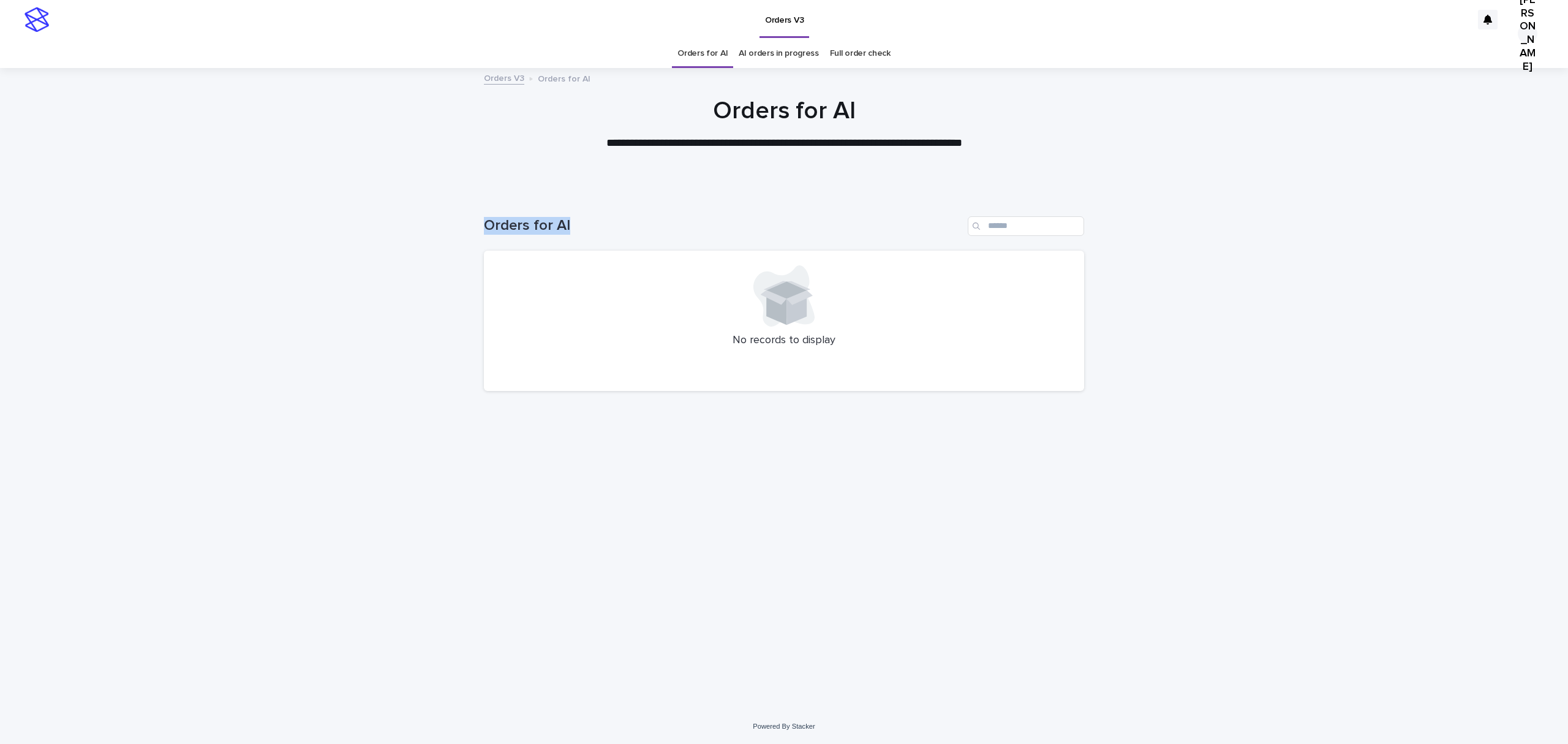
click at [503, 235] on h1 "Orders for AI" at bounding box center [723, 226] width 479 height 18
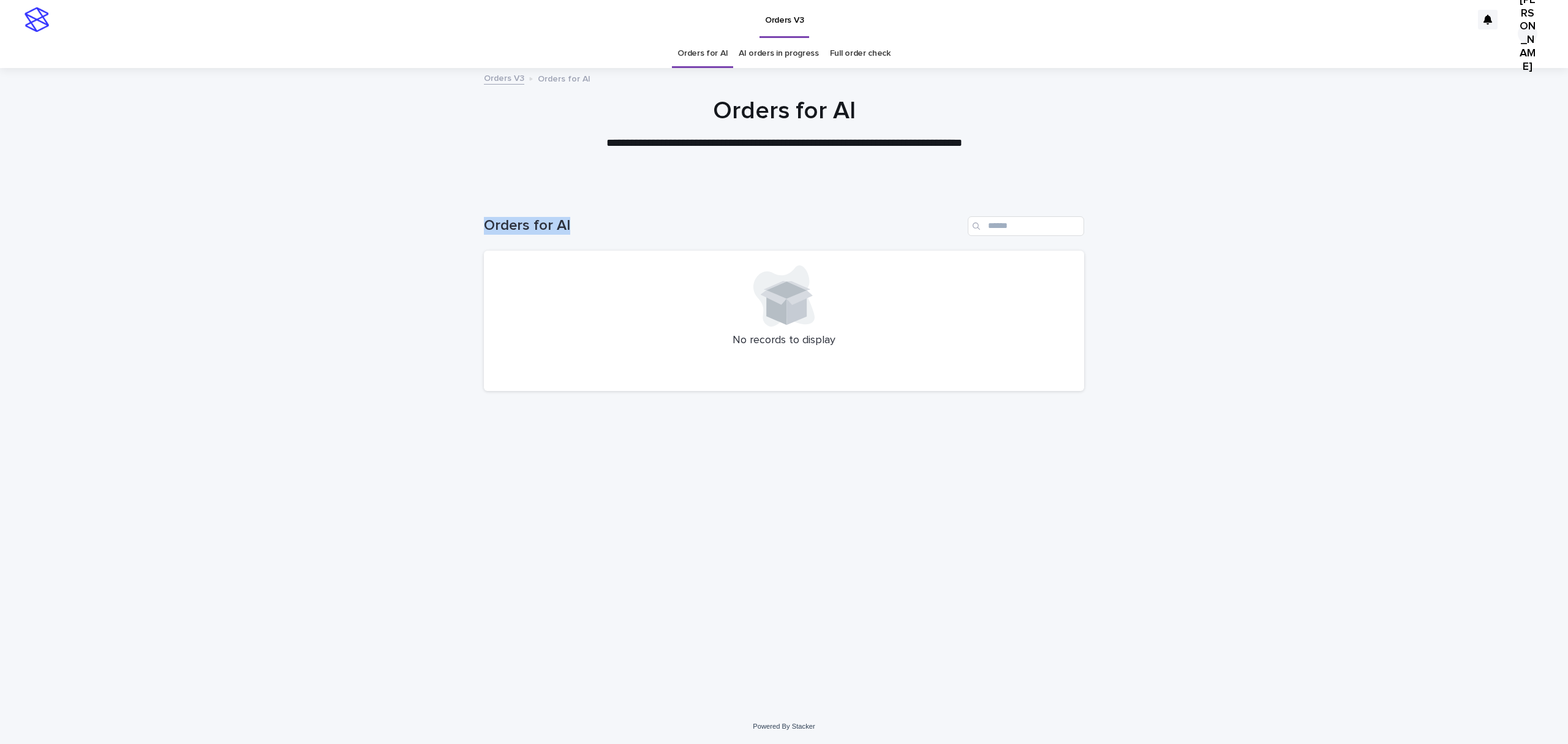
click at [503, 235] on h1 "Orders for AI" at bounding box center [723, 226] width 479 height 18
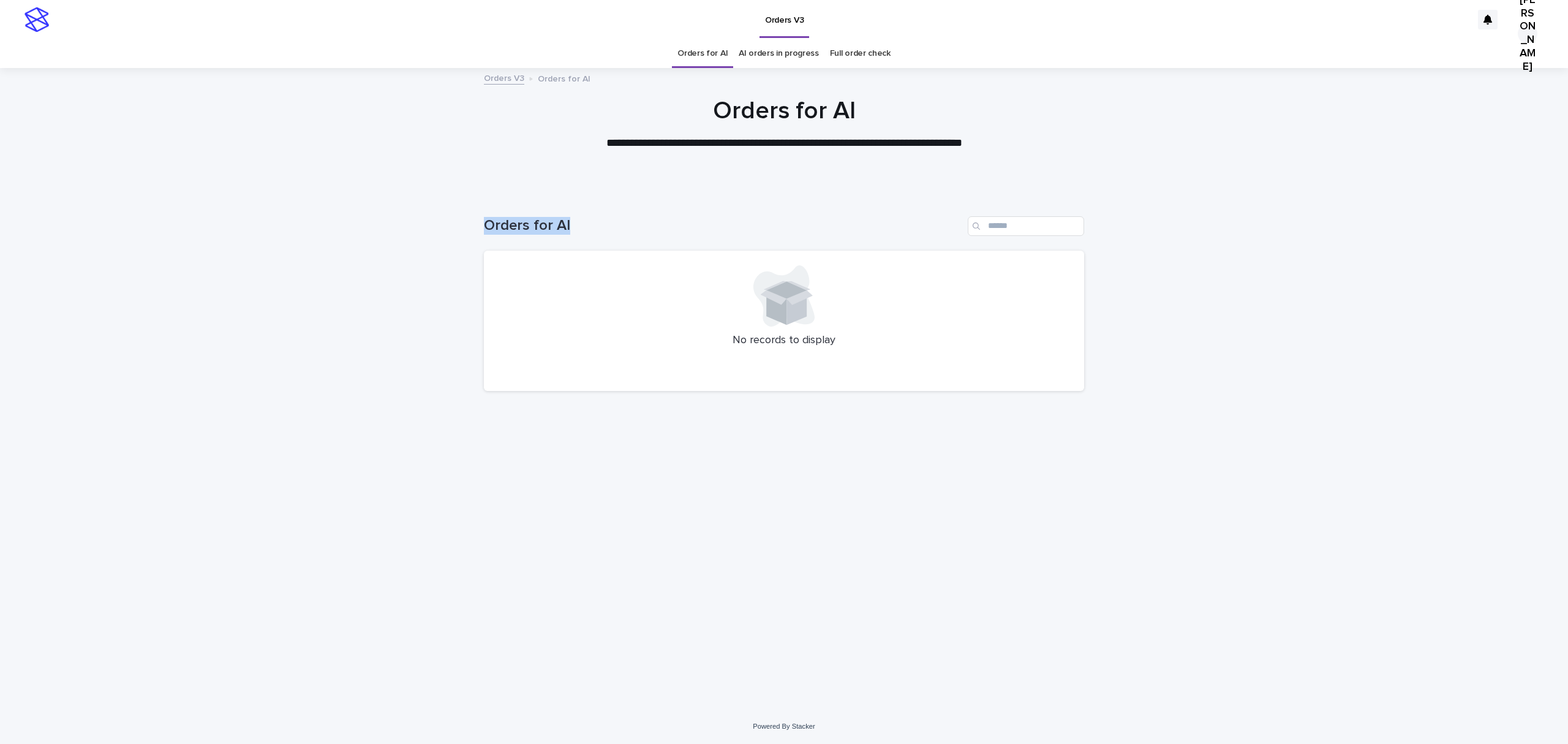
click at [503, 235] on h1 "Orders for AI" at bounding box center [723, 226] width 479 height 18
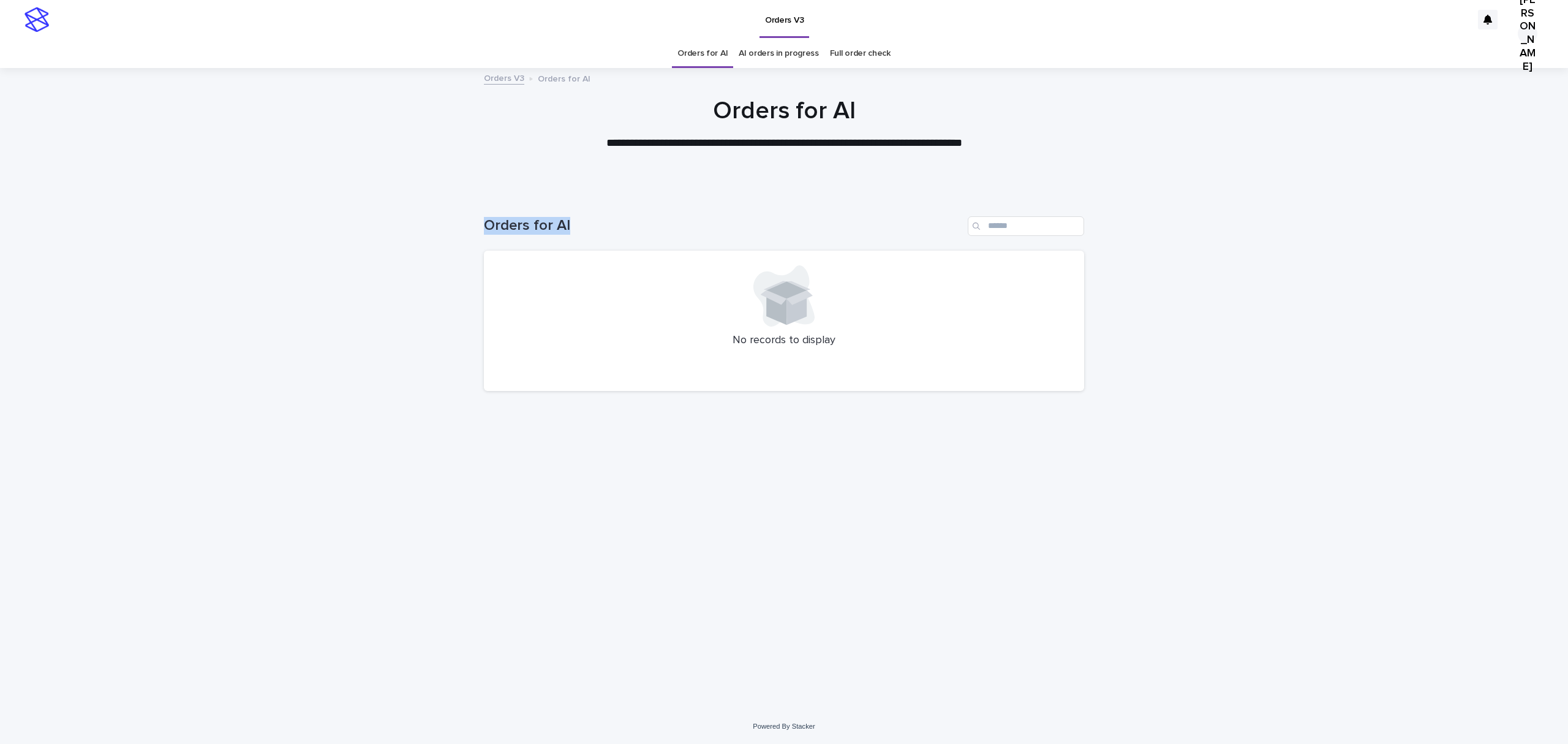
click at [503, 235] on h1 "Orders for AI" at bounding box center [723, 226] width 479 height 18
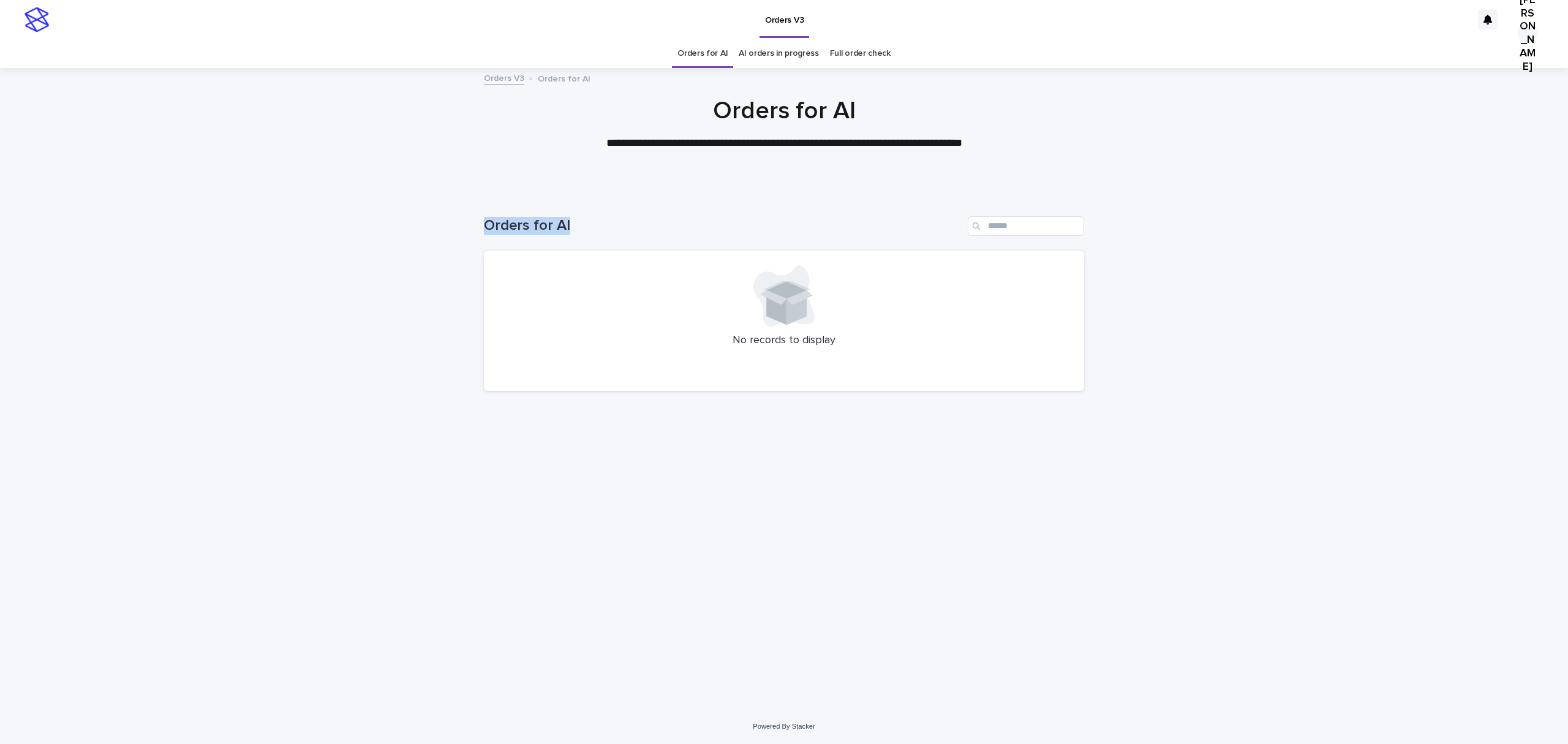
click at [503, 235] on h1 "Orders for AI" at bounding box center [723, 226] width 479 height 18
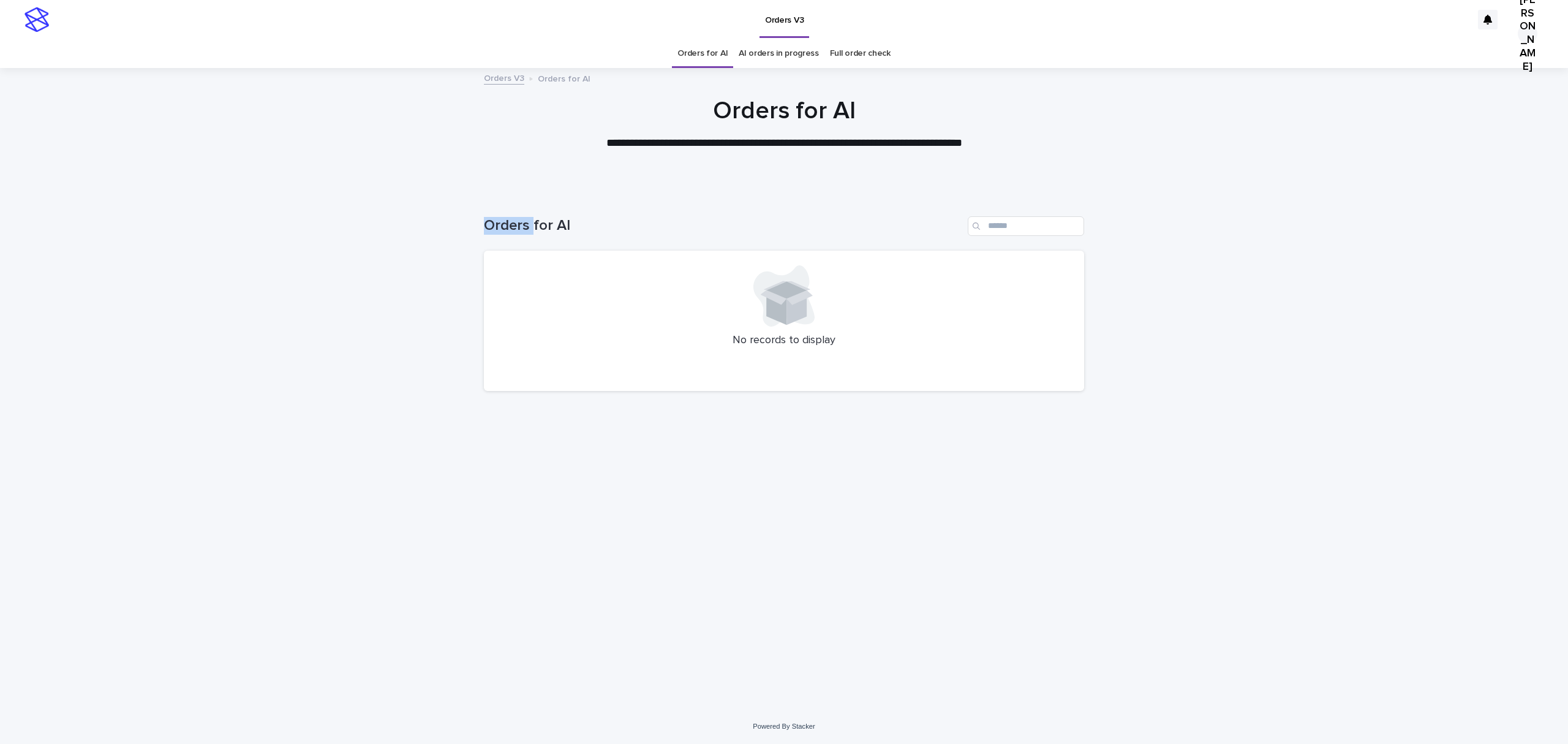
click at [503, 235] on h1 "Orders for AI" at bounding box center [723, 226] width 479 height 18
click at [444, 274] on div "Loading... Saving… Loading... Saving… Orders for AI No records to display" at bounding box center [784, 450] width 1568 height 517
drag, startPoint x: 444, startPoint y: 274, endPoint x: 447, endPoint y: 263, distance: 11.4
click at [450, 285] on div "Loading... Saving… Loading... Saving… Orders for AI No records to display" at bounding box center [784, 450] width 1568 height 517
drag, startPoint x: 448, startPoint y: 261, endPoint x: 452, endPoint y: 251, distance: 10.8
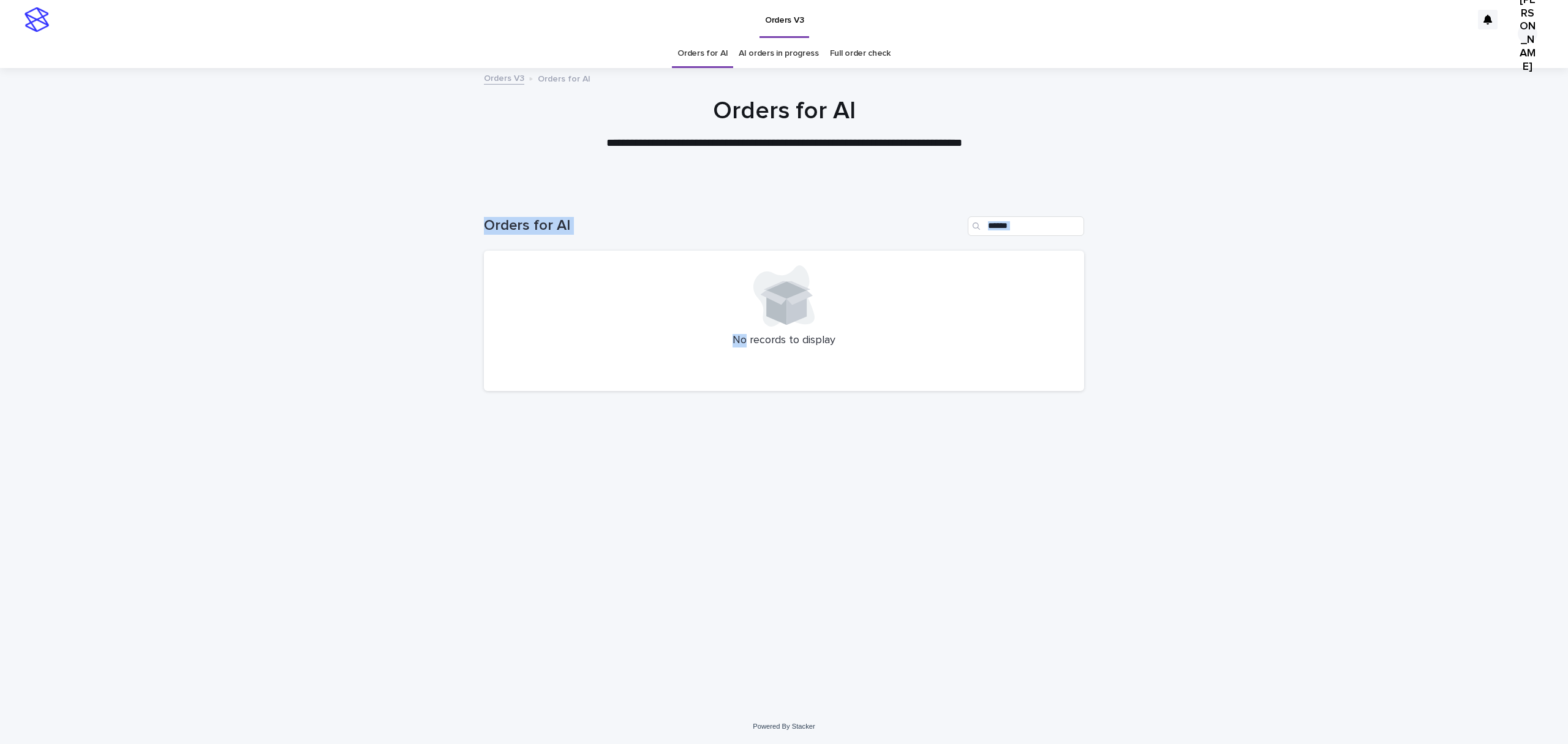
click at [448, 260] on div "Loading... Saving… Loading... Saving… Orders for AI No records to display" at bounding box center [784, 450] width 1568 height 517
click at [383, 438] on div "Loading... Saving… Loading... Saving… Orders for AI No records to display" at bounding box center [784, 450] width 1568 height 517
drag, startPoint x: 392, startPoint y: 453, endPoint x: 388, endPoint y: 438, distance: 15.5
drag, startPoint x: 388, startPoint y: 438, endPoint x: 67, endPoint y: 423, distance: 321.4
click at [67, 423] on div "Loading... Saving… Loading... Saving… Orders for AI No records to display" at bounding box center [784, 450] width 1568 height 517
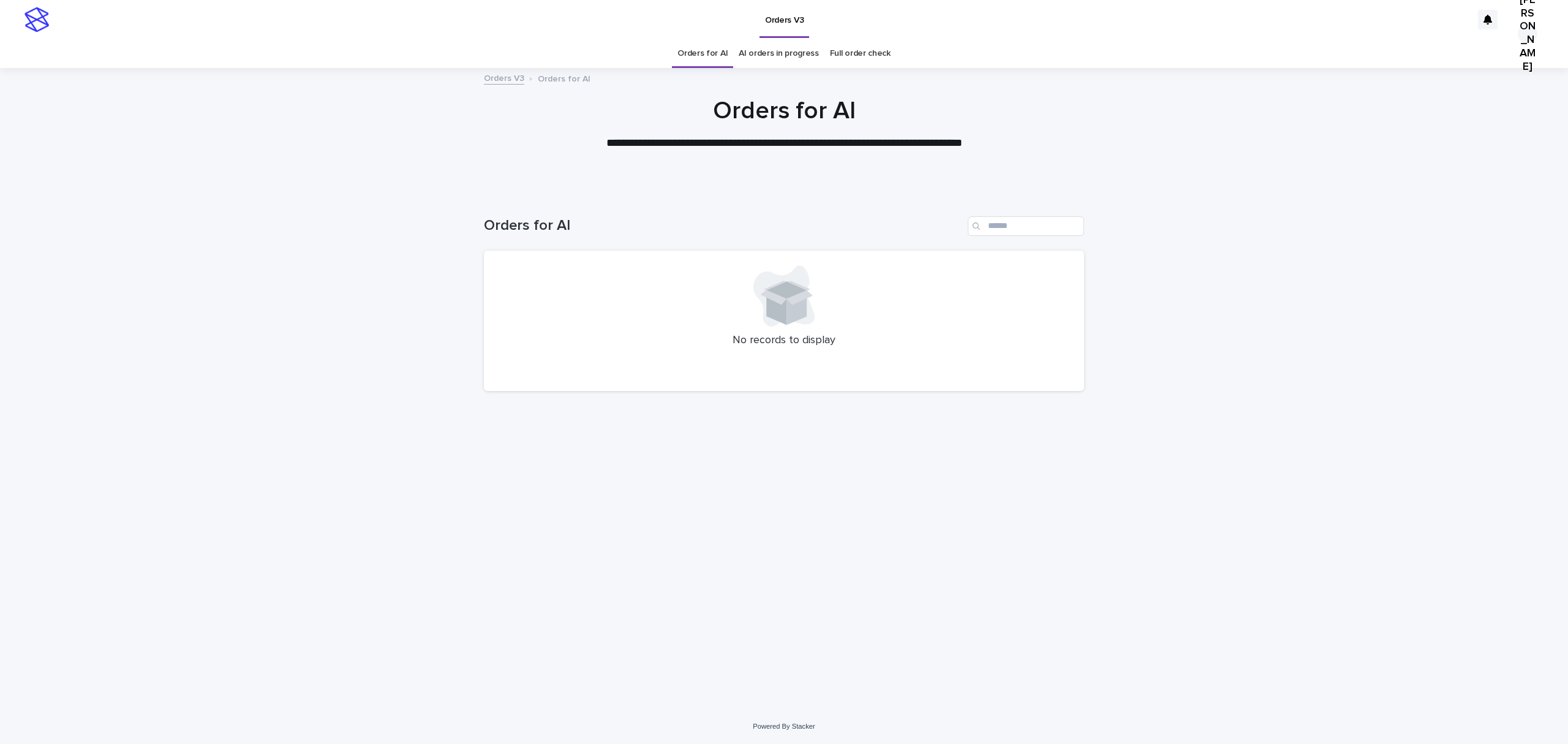
click at [67, 423] on div "Loading... Saving… Loading... Saving… Orders for AI No records to display" at bounding box center [784, 450] width 1568 height 517
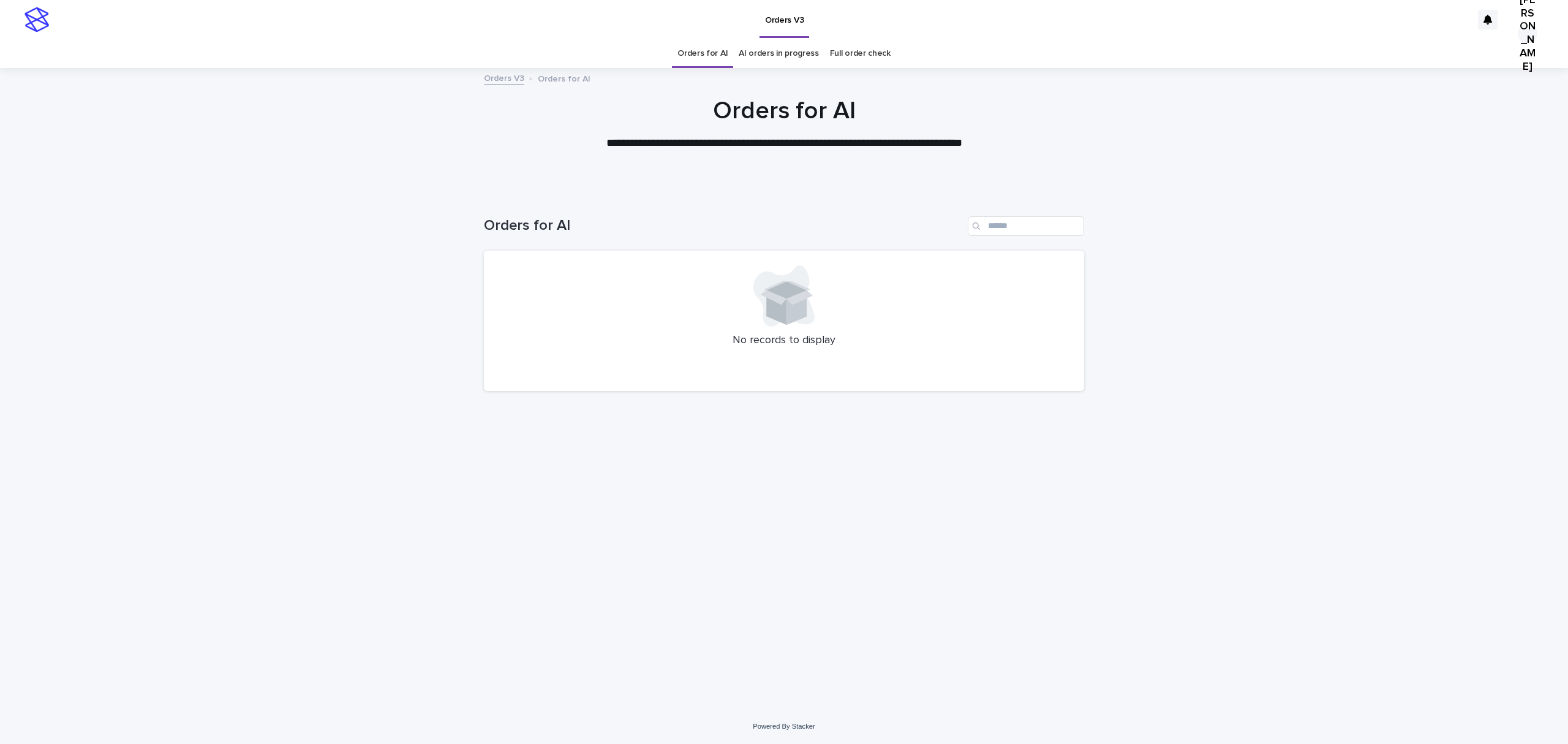
click at [67, 423] on div "Loading... Saving… Loading... Saving… Orders for AI No records to display" at bounding box center [784, 450] width 1568 height 517
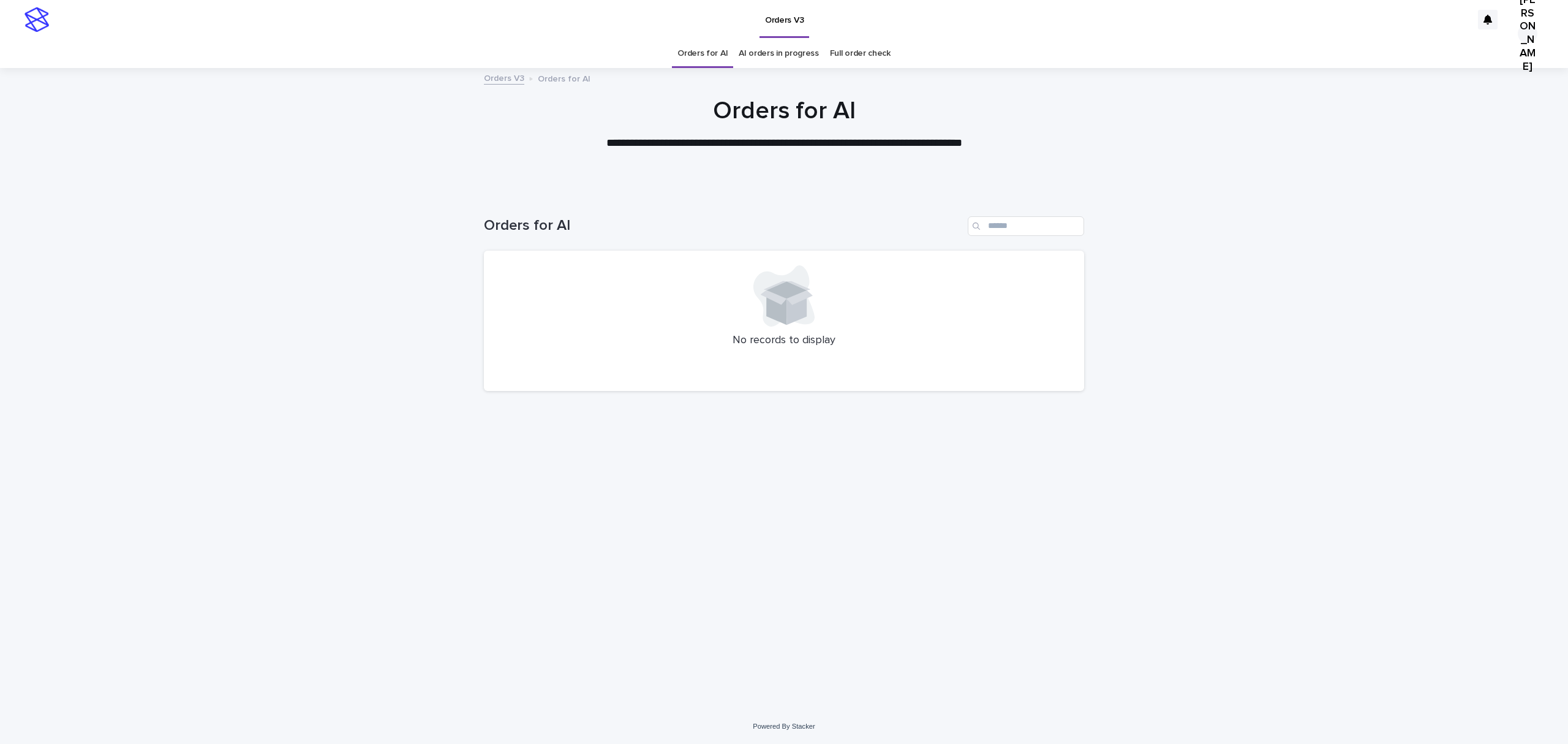
drag, startPoint x: 213, startPoint y: 294, endPoint x: 265, endPoint y: 223, distance: 88.0
click at [265, 223] on div "Loading... Saving… Loading... Saving… Orders for AI No records to display" at bounding box center [784, 450] width 1568 height 517
drag, startPoint x: 79, startPoint y: 0, endPoint x: 1085, endPoint y: 347, distance: 1064.2
click at [1061, 355] on div "No records to display" at bounding box center [784, 321] width 601 height 141
click at [1238, 310] on div "Loading... Saving… Loading... Saving… Orders for AI No records to display" at bounding box center [784, 450] width 1568 height 517
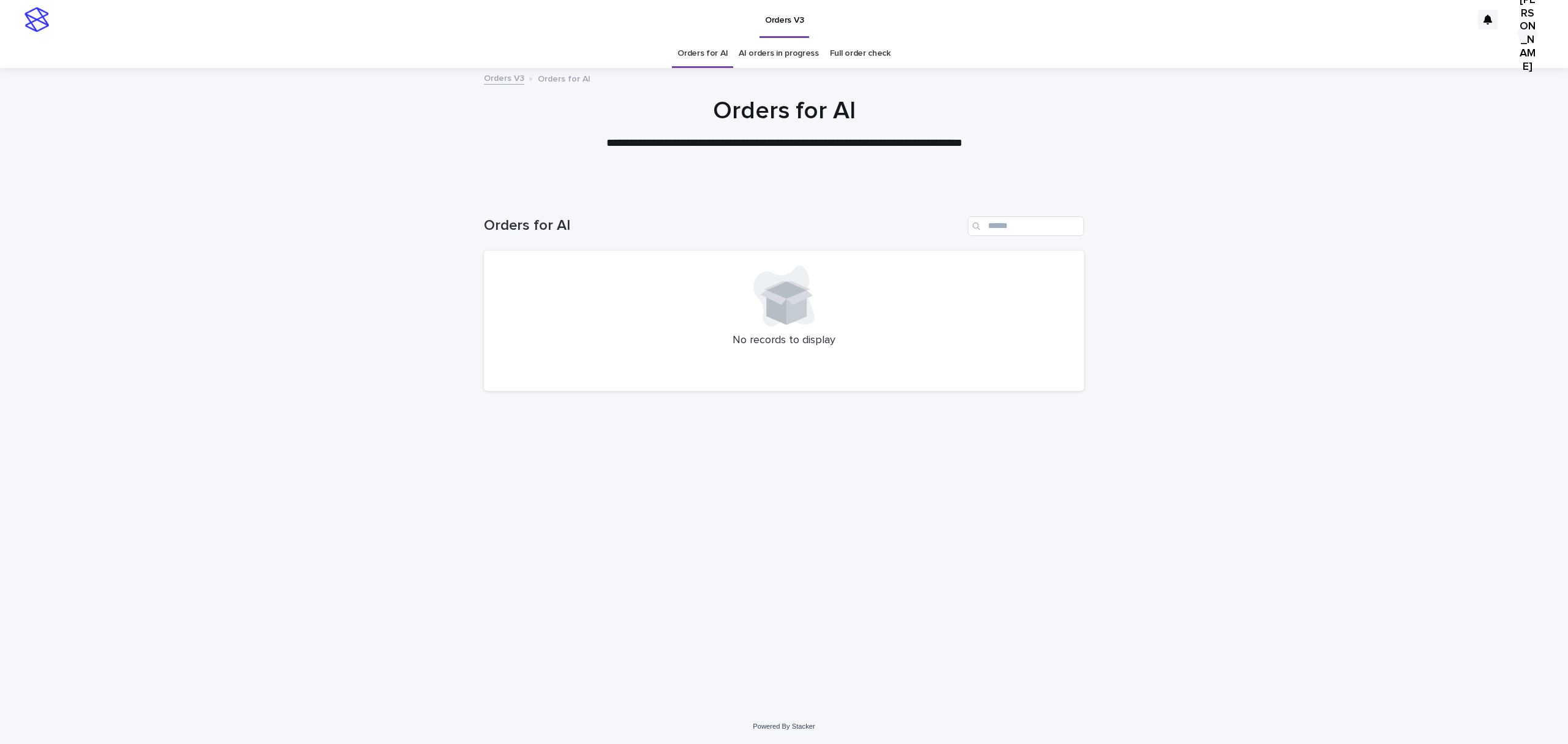
click at [242, 191] on div at bounding box center [784, 129] width 1568 height 123
click at [1034, 236] on input "Search" at bounding box center [1026, 226] width 116 height 20
paste input "*"
type input "**********"
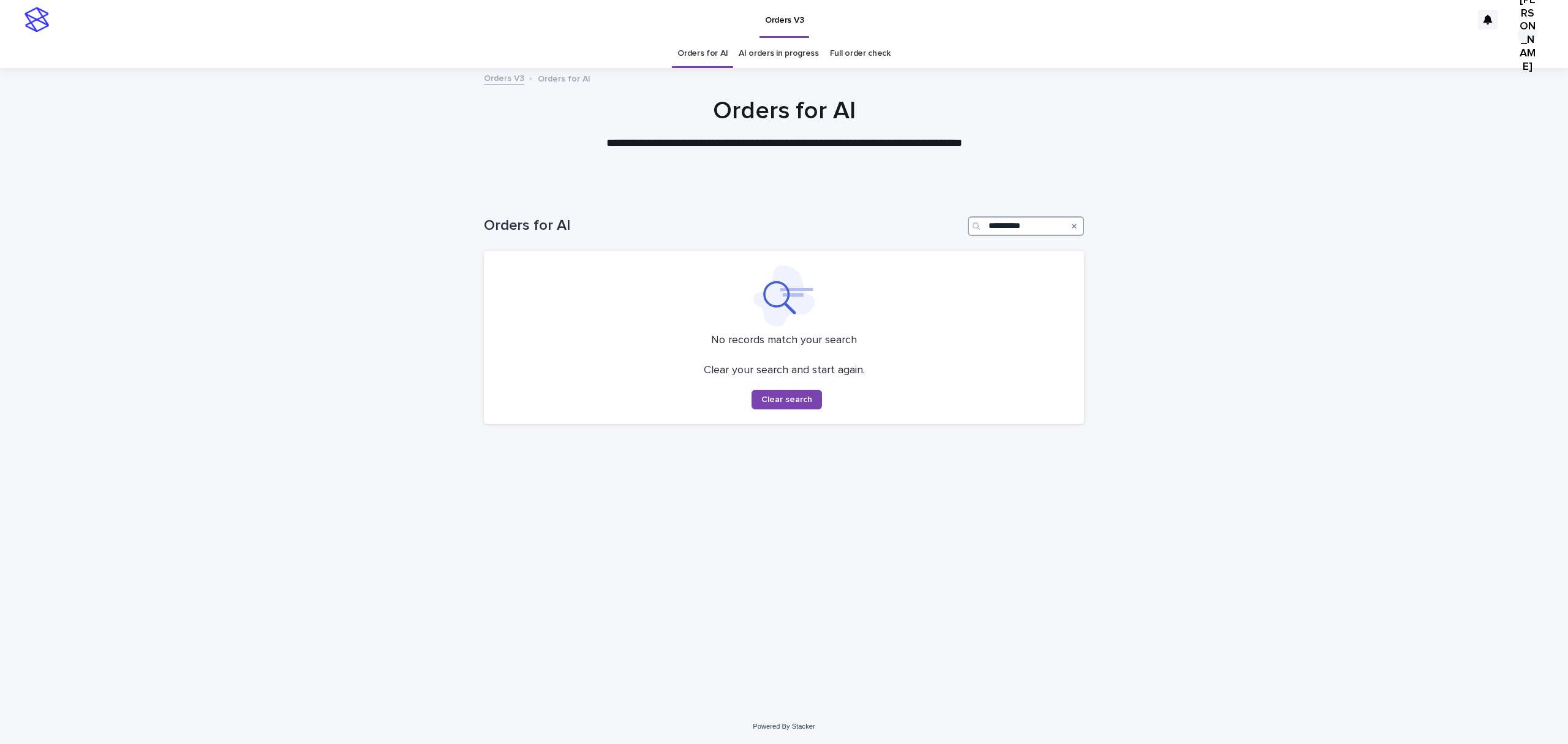
drag, startPoint x: 1049, startPoint y: 246, endPoint x: 906, endPoint y: 248, distance: 143.0
click at [906, 236] on div "**********" at bounding box center [784, 226] width 601 height 20
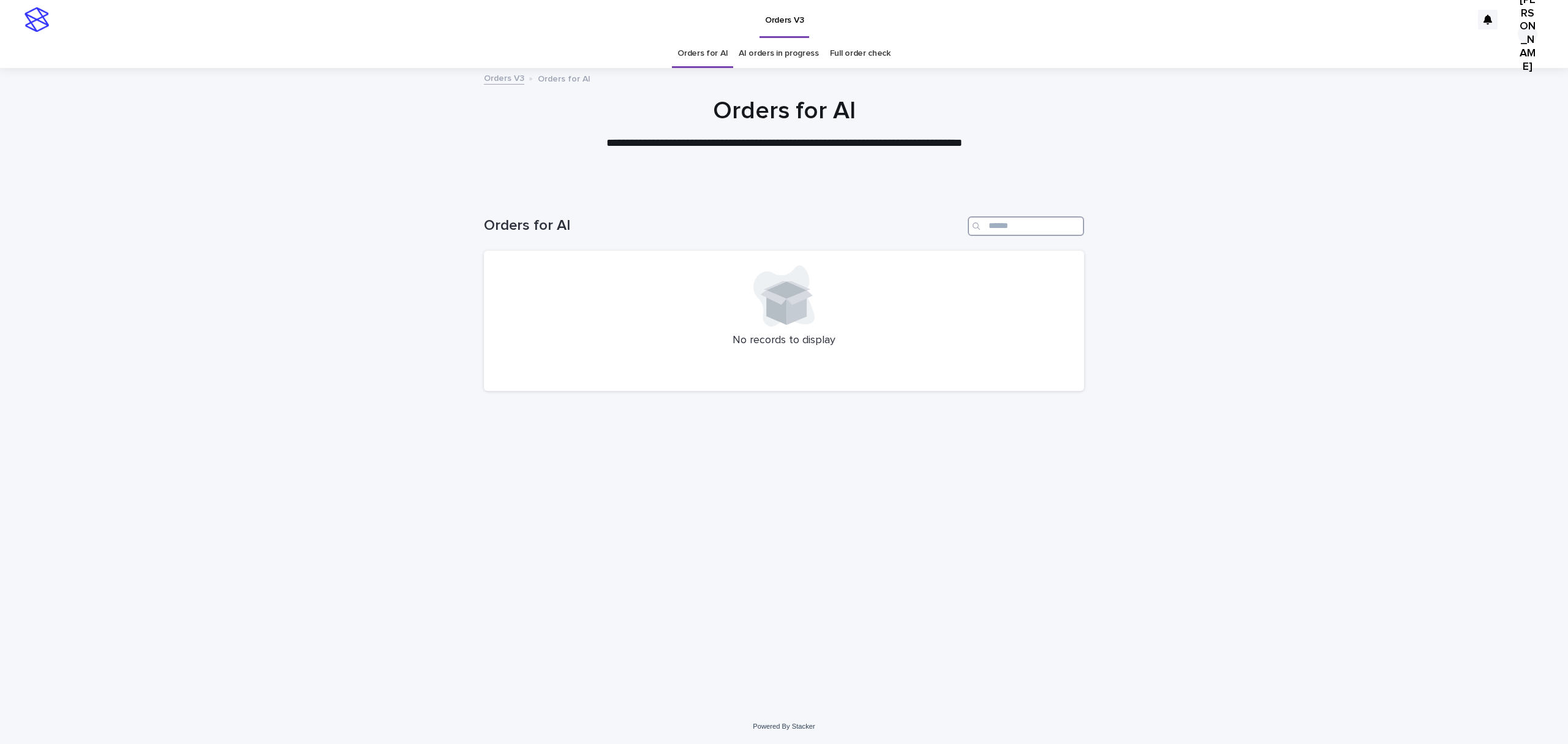
click at [1011, 236] on input "Search" at bounding box center [1026, 226] width 116 height 20
paste input "**********"
type input "**********"
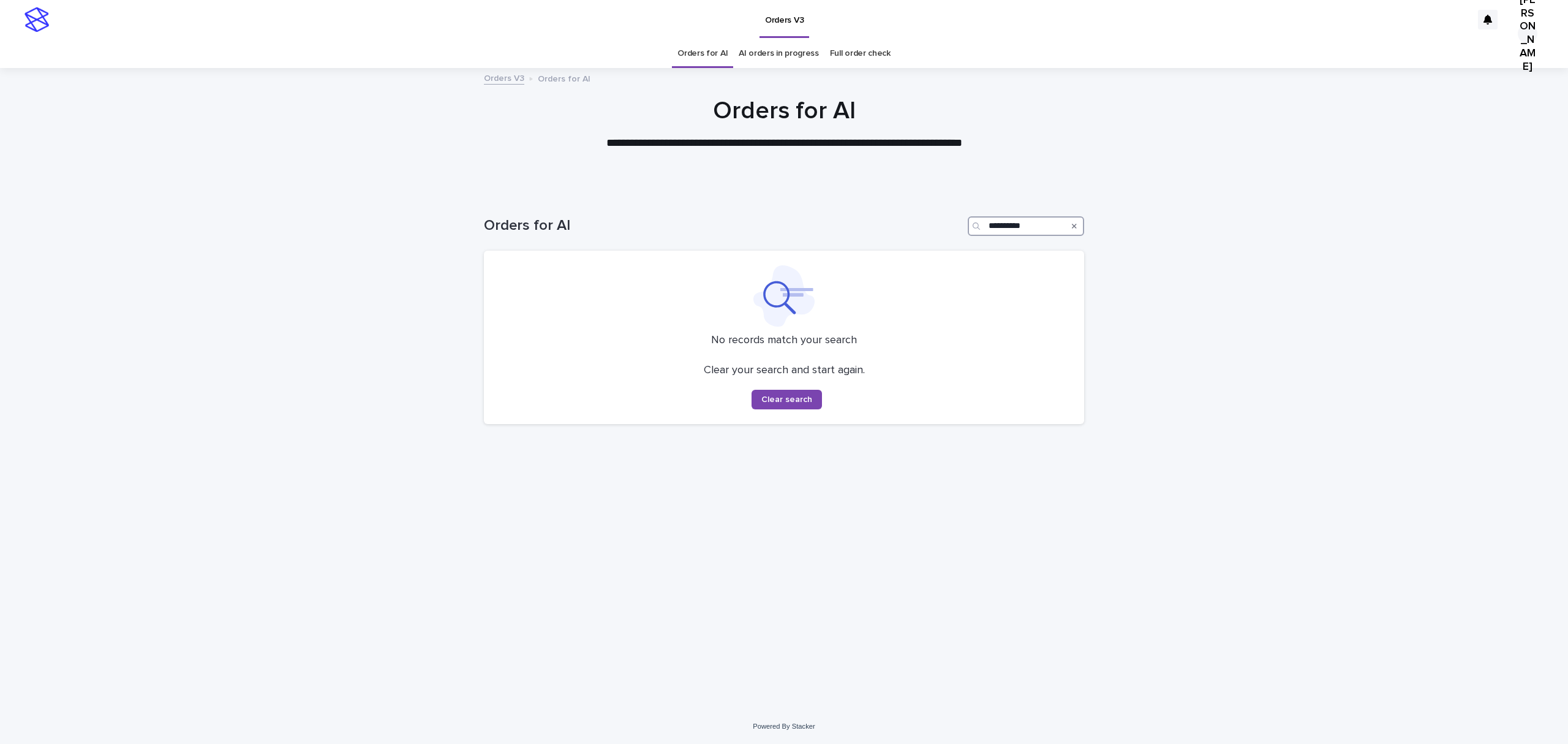
drag, startPoint x: 1054, startPoint y: 248, endPoint x: 739, endPoint y: 250, distance: 315.0
click at [739, 236] on div "**********" at bounding box center [784, 226] width 601 height 20
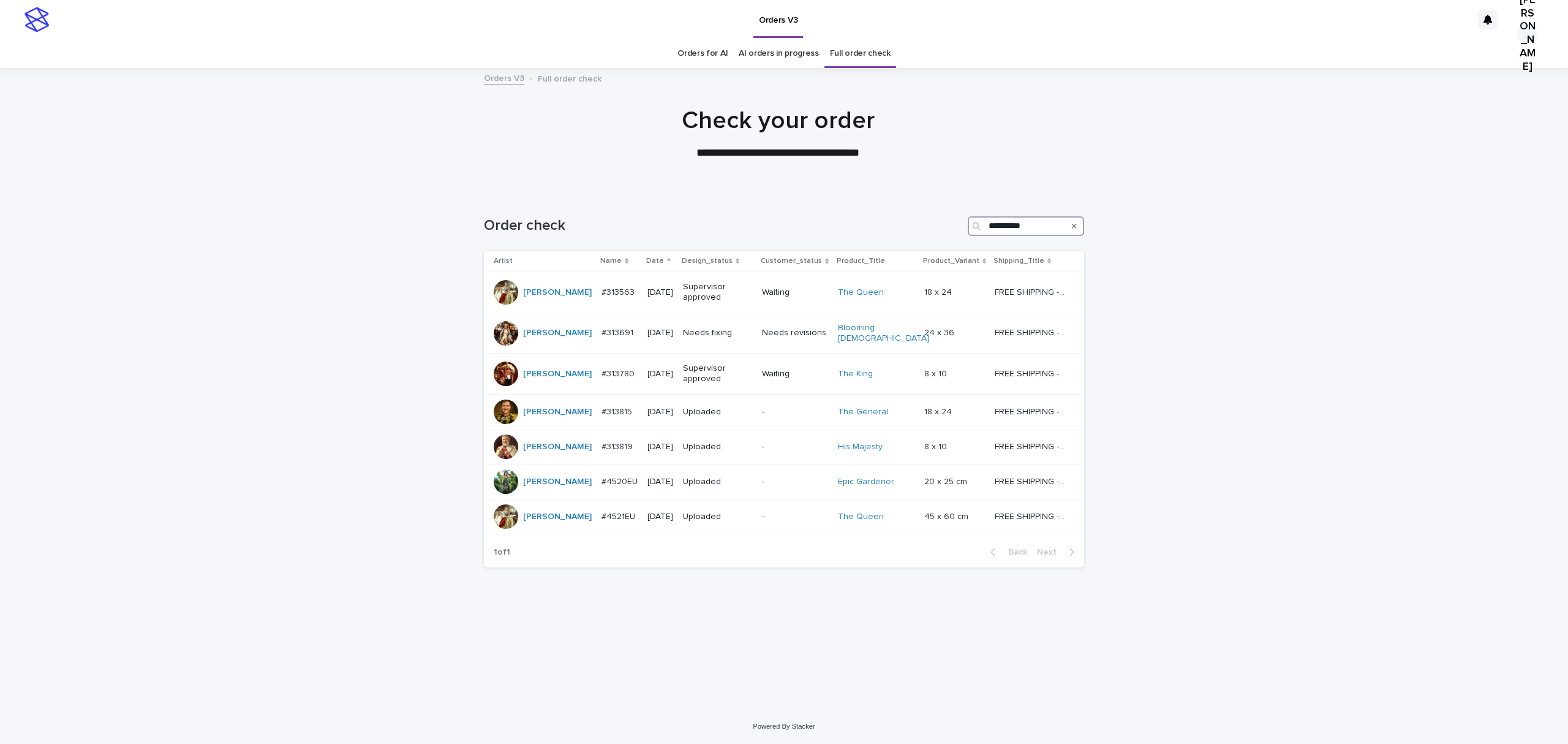
drag, startPoint x: 1045, startPoint y: 246, endPoint x: 905, endPoint y: 248, distance: 140.0
click at [905, 236] on div "**********" at bounding box center [784, 226] width 601 height 20
click at [648, 268] on p "Date" at bounding box center [655, 261] width 18 height 13
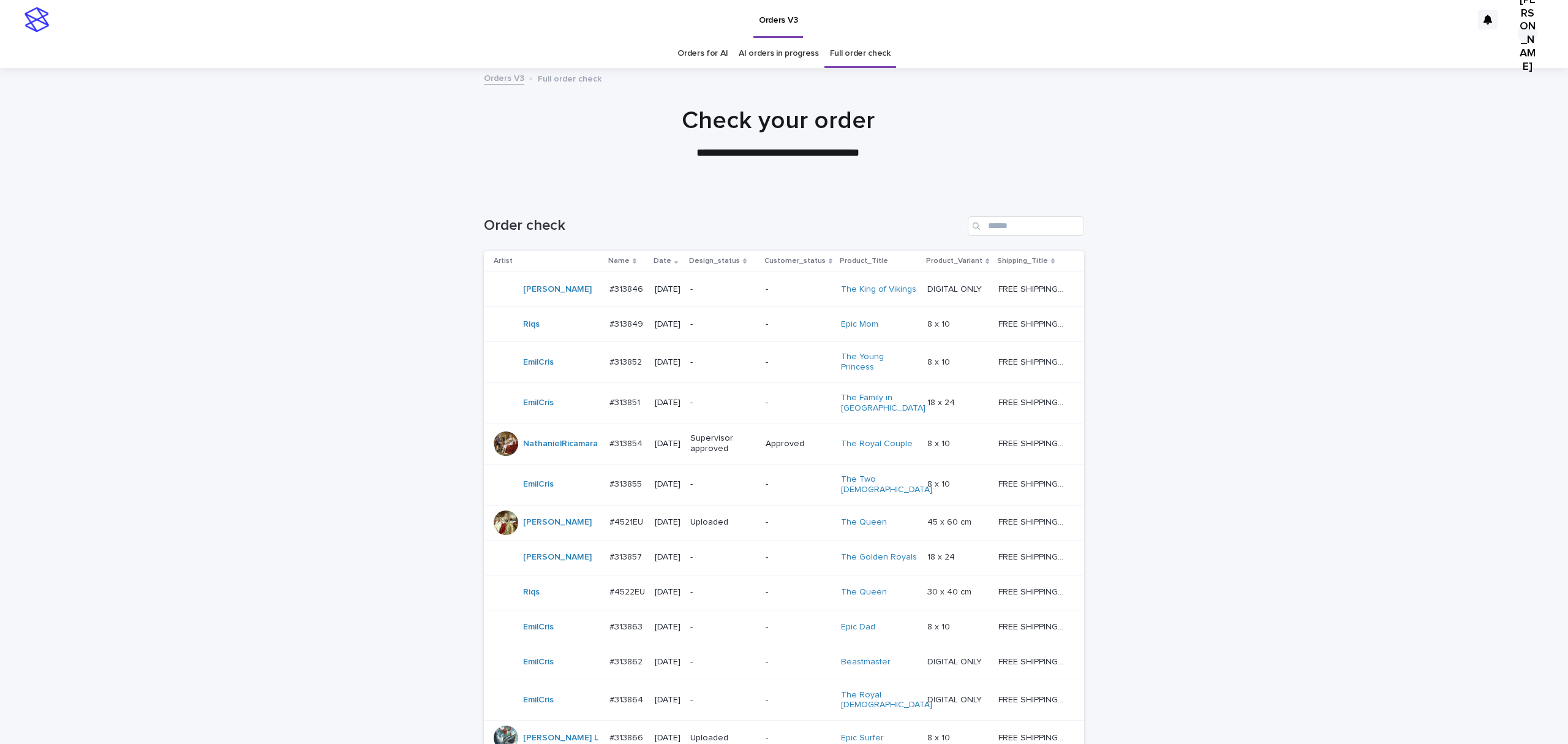
click at [634, 295] on p "#313846" at bounding box center [628, 288] width 36 height 13
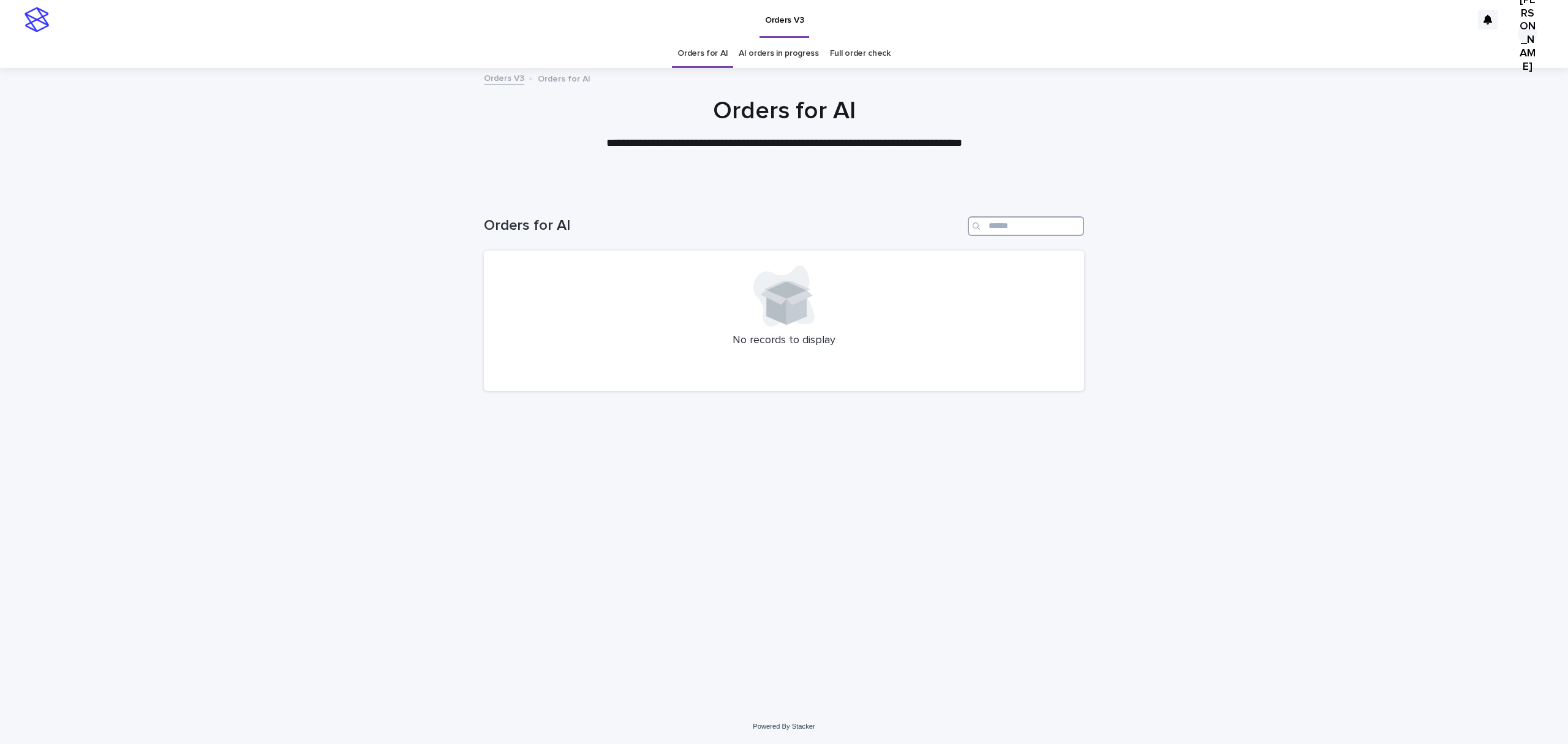
click at [1027, 236] on input "Search" at bounding box center [1026, 226] width 116 height 20
paste input "**********"
type input "**********"
drag, startPoint x: 1046, startPoint y: 250, endPoint x: 821, endPoint y: 256, distance: 225.1
click at [821, 236] on div "**********" at bounding box center [784, 226] width 601 height 20
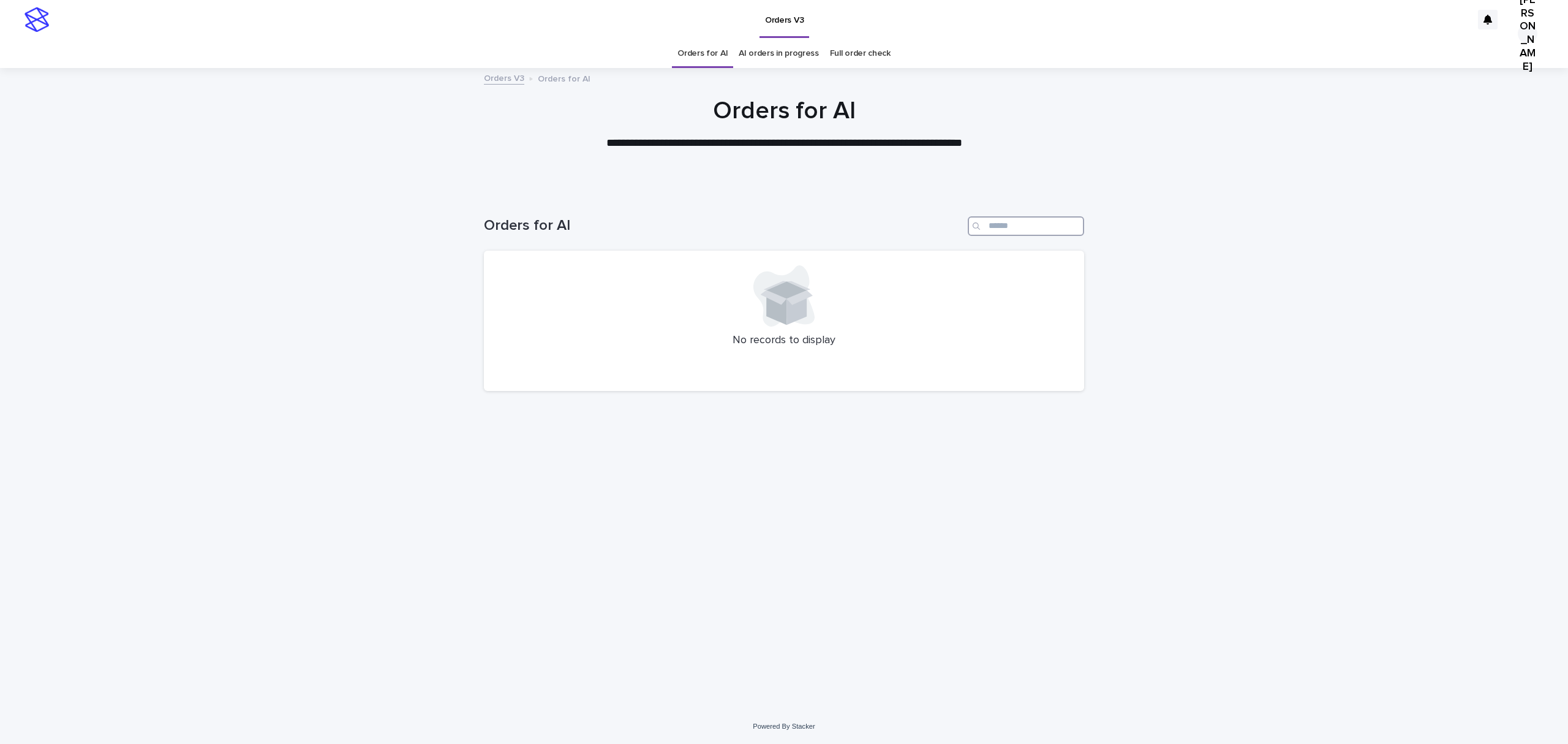
click at [1015, 236] on input "Search" at bounding box center [1026, 226] width 116 height 20
paste input "**********"
type input "**********"
drag, startPoint x: 1006, startPoint y: 248, endPoint x: 753, endPoint y: 247, distance: 253.0
click at [753, 236] on div "**********" at bounding box center [784, 226] width 601 height 20
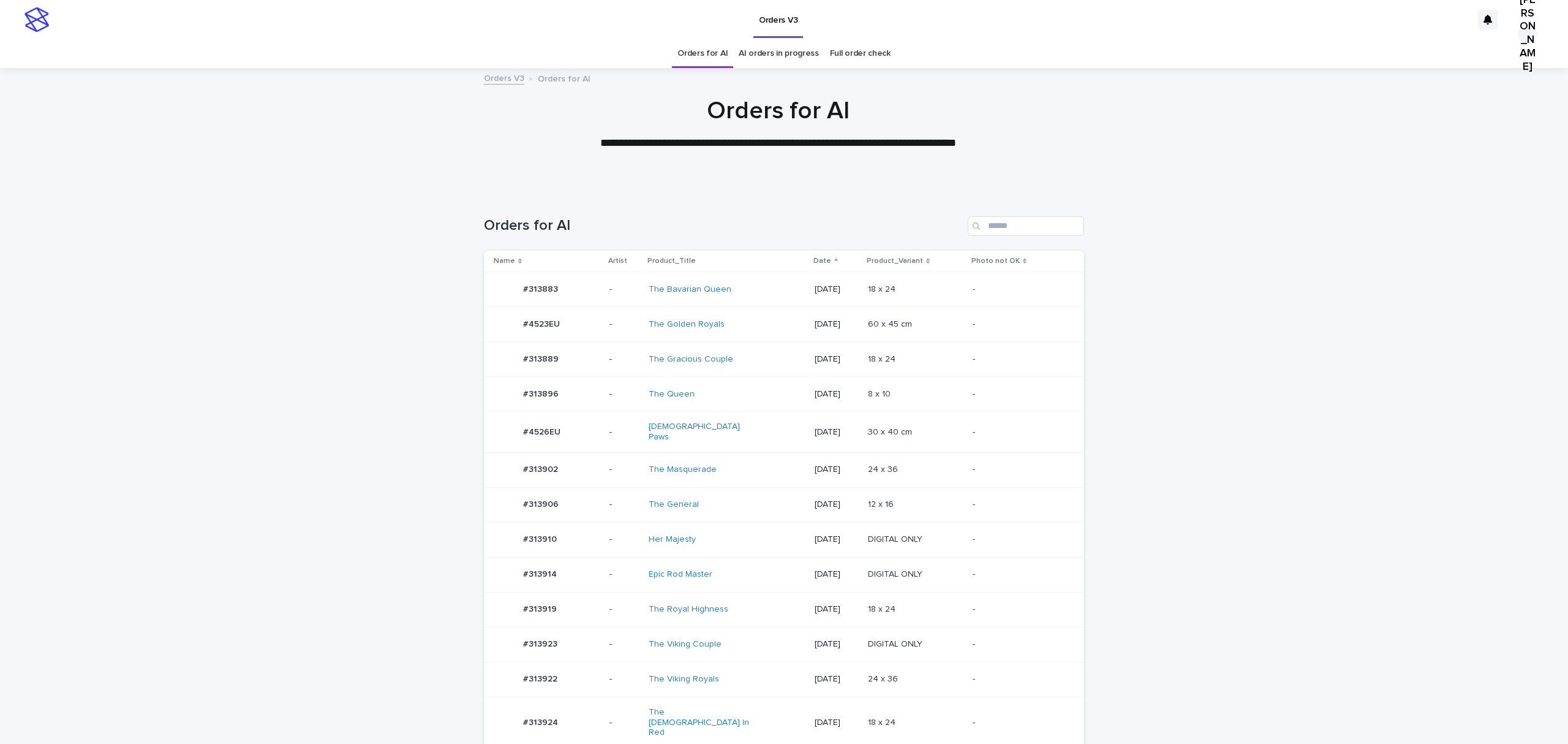
click at [530, 615] on p "#313919" at bounding box center [541, 608] width 36 height 13
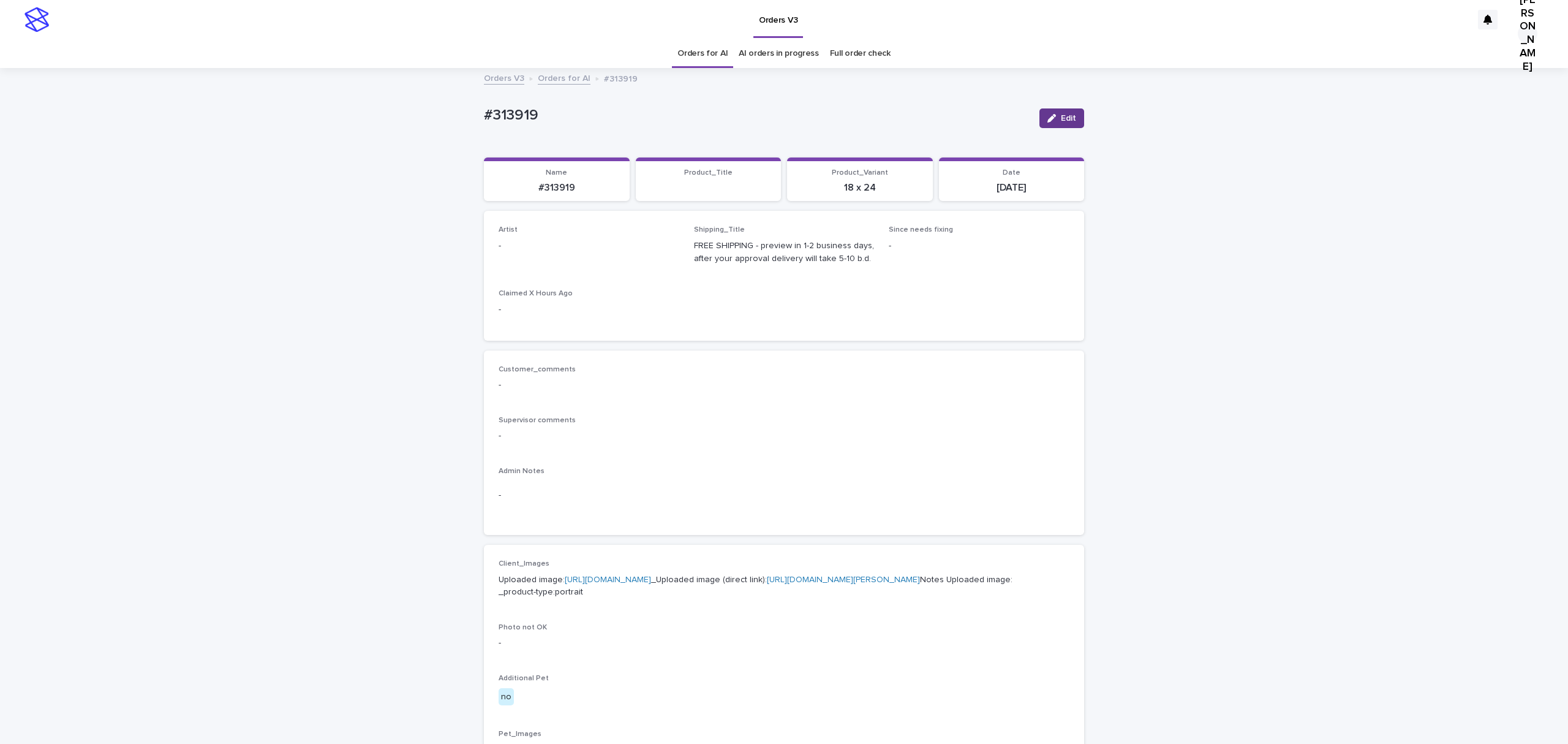
click at [1051, 123] on div "button" at bounding box center [1054, 118] width 13 height 8
click at [567, 261] on div "Select..." at bounding box center [569, 251] width 140 height 21
paste input "**********"
type input "**********"
click at [556, 307] on div "[PERSON_NAME]" at bounding box center [584, 306] width 175 height 21
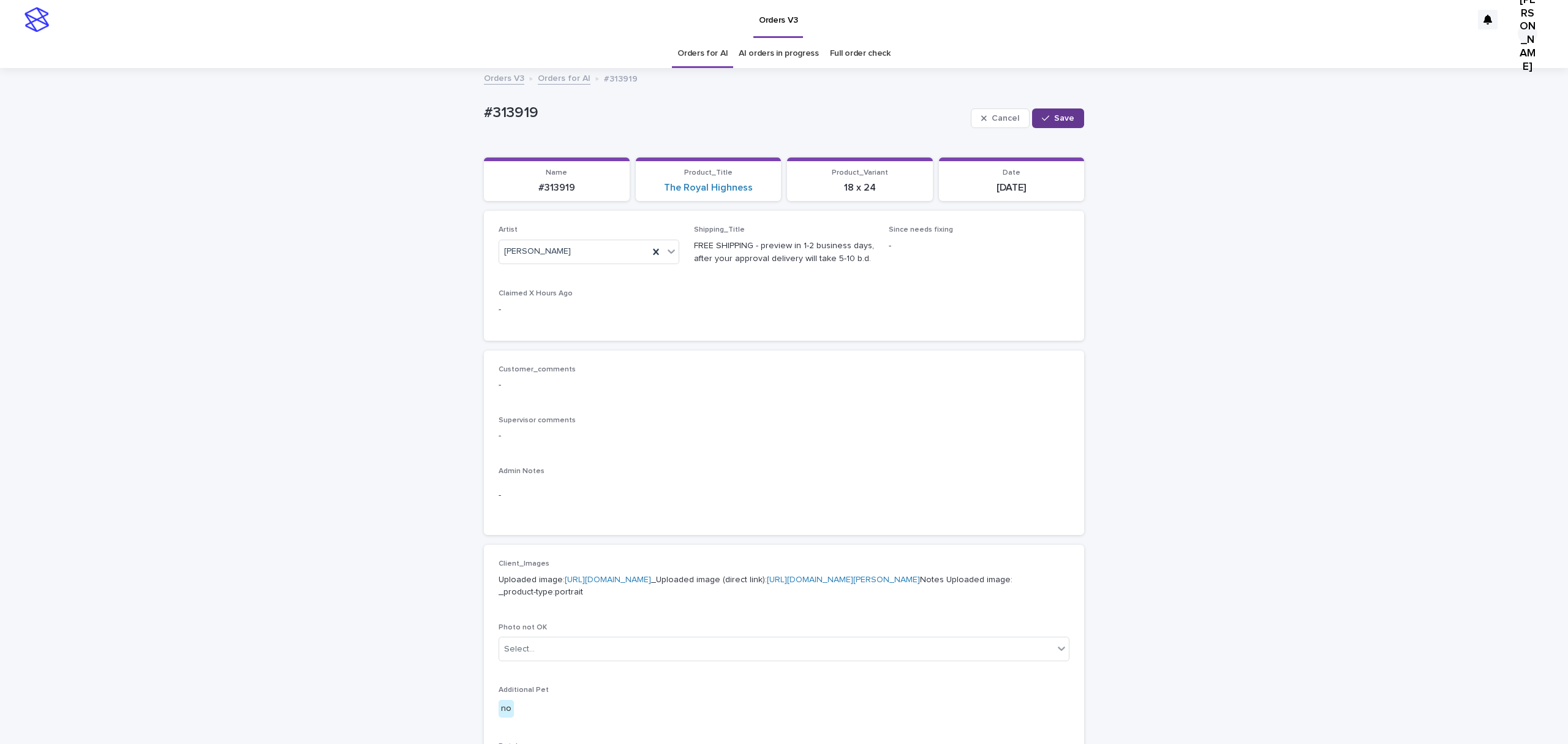
click at [1054, 123] on span "Save" at bounding box center [1064, 118] width 21 height 8
drag, startPoint x: 577, startPoint y: 120, endPoint x: 378, endPoint y: 120, distance: 199.0
click at [378, 120] on div "Loading... Saving… Loading... Saving… #313919 Edit #313919 Edit Sorry, there wa…" at bounding box center [784, 627] width 1568 height 1116
copy p "#313919"
click at [1064, 123] on span "Edit" at bounding box center [1069, 118] width 16 height 8
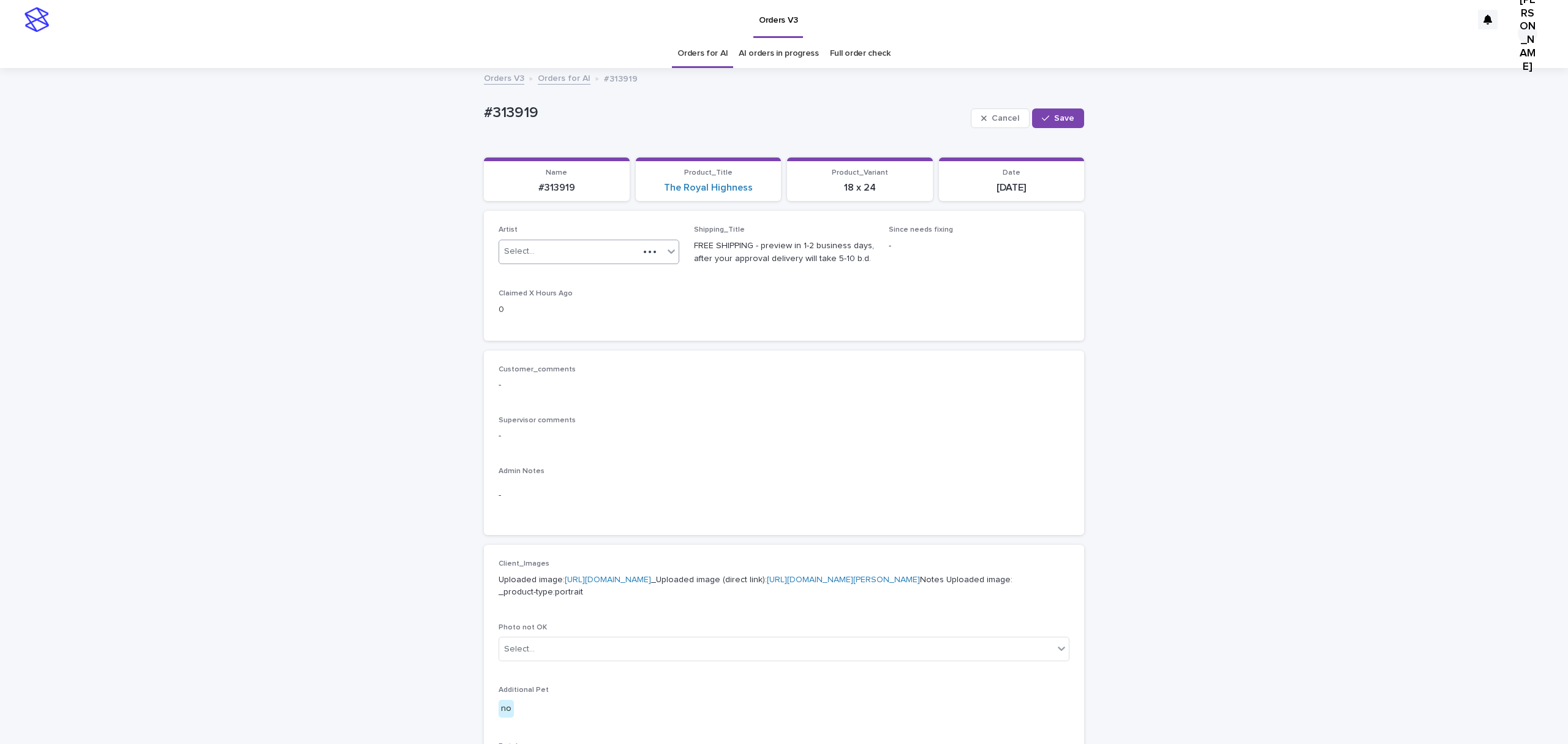
click at [556, 261] on div "Select..." at bounding box center [569, 251] width 140 height 21
type input "****"
click at [539, 306] on div "[PERSON_NAME]" at bounding box center [584, 306] width 175 height 21
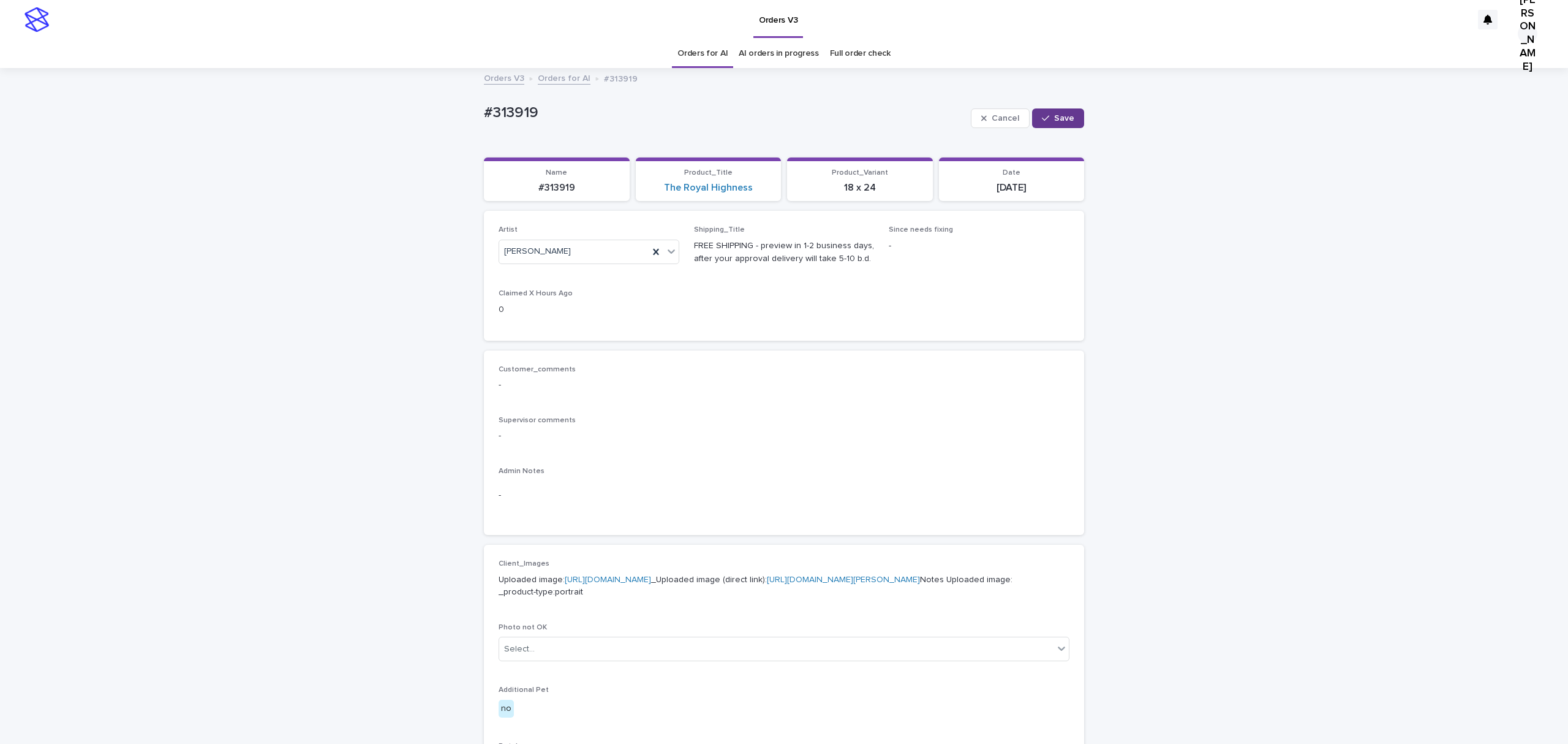
drag, startPoint x: 1059, startPoint y: 124, endPoint x: 1051, endPoint y: 124, distance: 8.0
click at [1059, 123] on span "Save" at bounding box center [1064, 118] width 21 height 8
click at [310, 264] on div "Loading... Saving… Loading... Saving… #313919 Edit #313919 Edit Sorry, there wa…" at bounding box center [784, 627] width 1568 height 1116
drag, startPoint x: 572, startPoint y: 114, endPoint x: 383, endPoint y: 114, distance: 189.0
click at [383, 114] on div "Loading... Saving… Loading... Saving… #313919 Edit #313919 Edit Sorry, there wa…" at bounding box center [784, 627] width 1568 height 1116
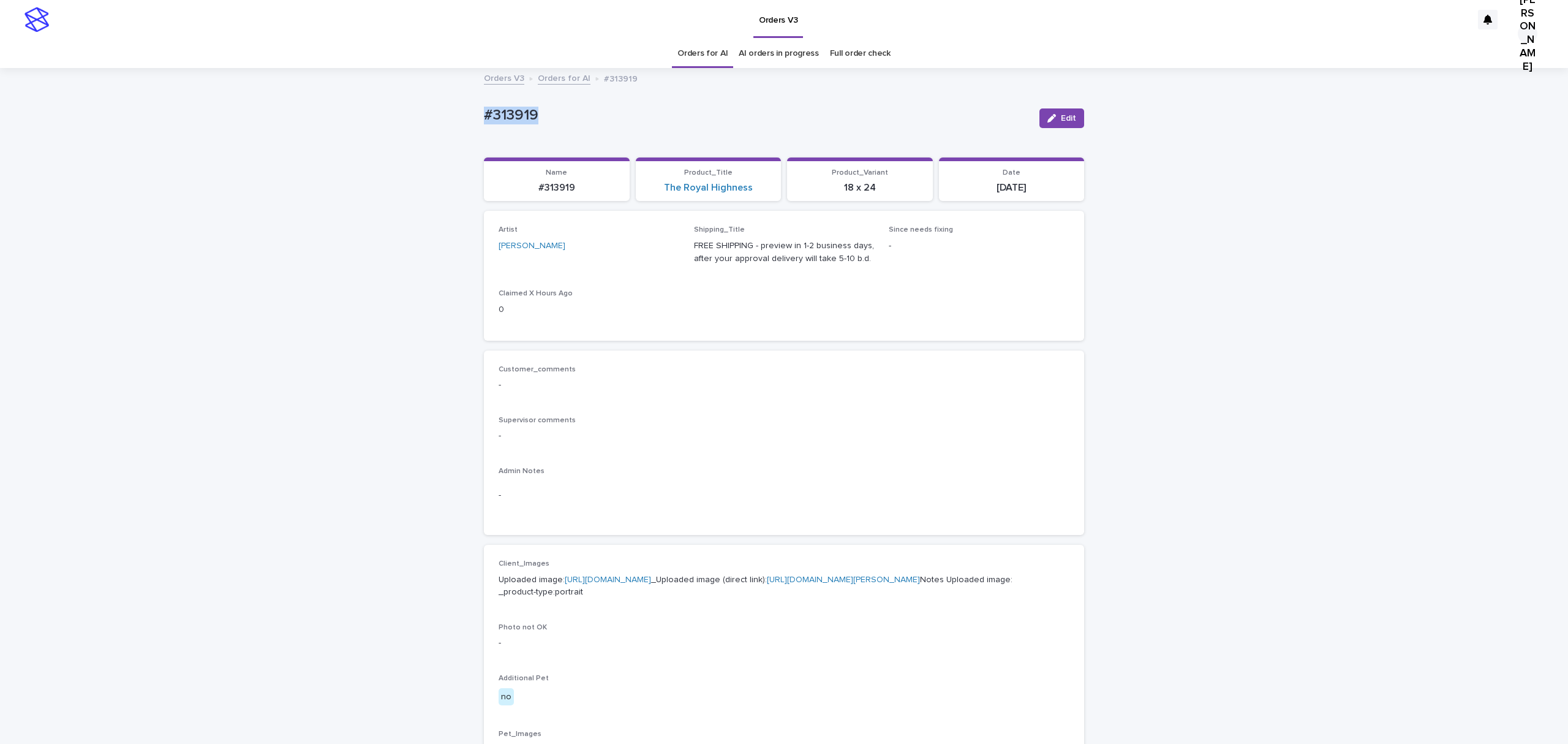
copy p "#313919"
click at [392, 322] on div "Loading... Saving… Loading... Saving… #313919 Edit #313919 Edit Sorry, there wa…" at bounding box center [784, 627] width 1568 height 1116
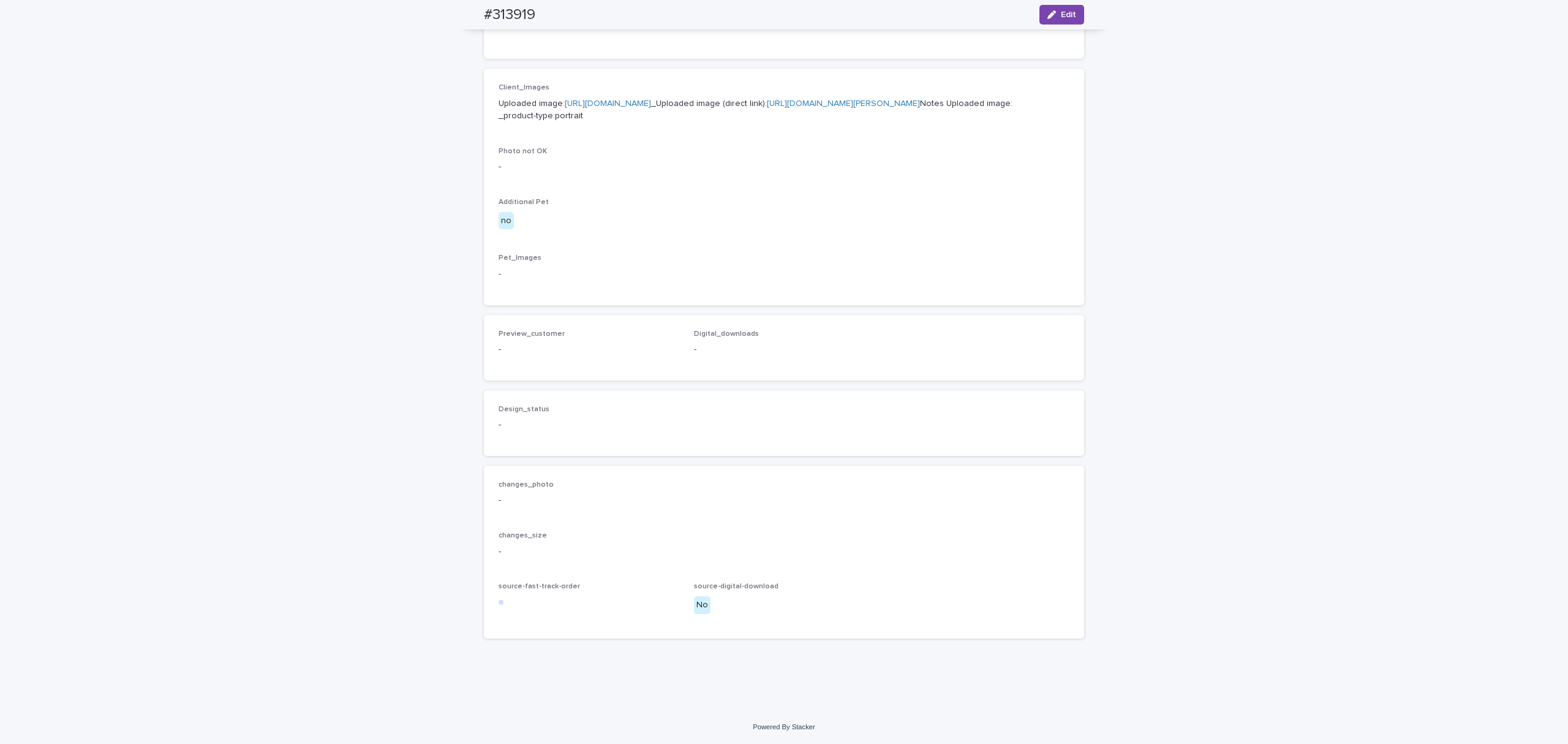
scroll to position [498, 0]
click at [767, 108] on link "https://files.getuploadkit.com/e11cfb23-3d37-4f5e-b252-d52a065c0f83/bff886fc-5a…" at bounding box center [844, 103] width 153 height 8
click at [302, 538] on div "Loading... Saving… Loading... Saving… #313919 Edit #313919 Edit Sorry, there wa…" at bounding box center [784, 151] width 1568 height 1116
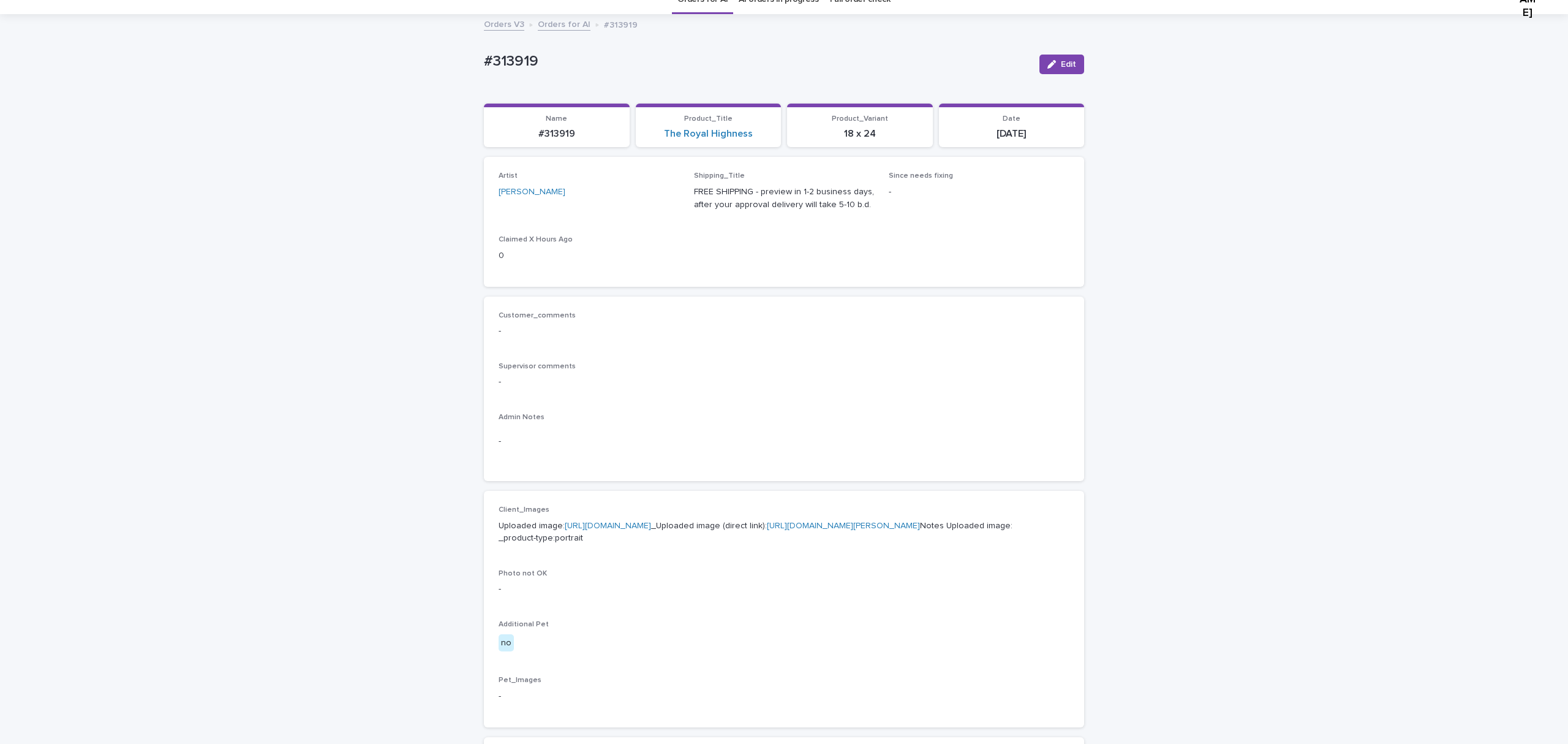
scroll to position [0, 0]
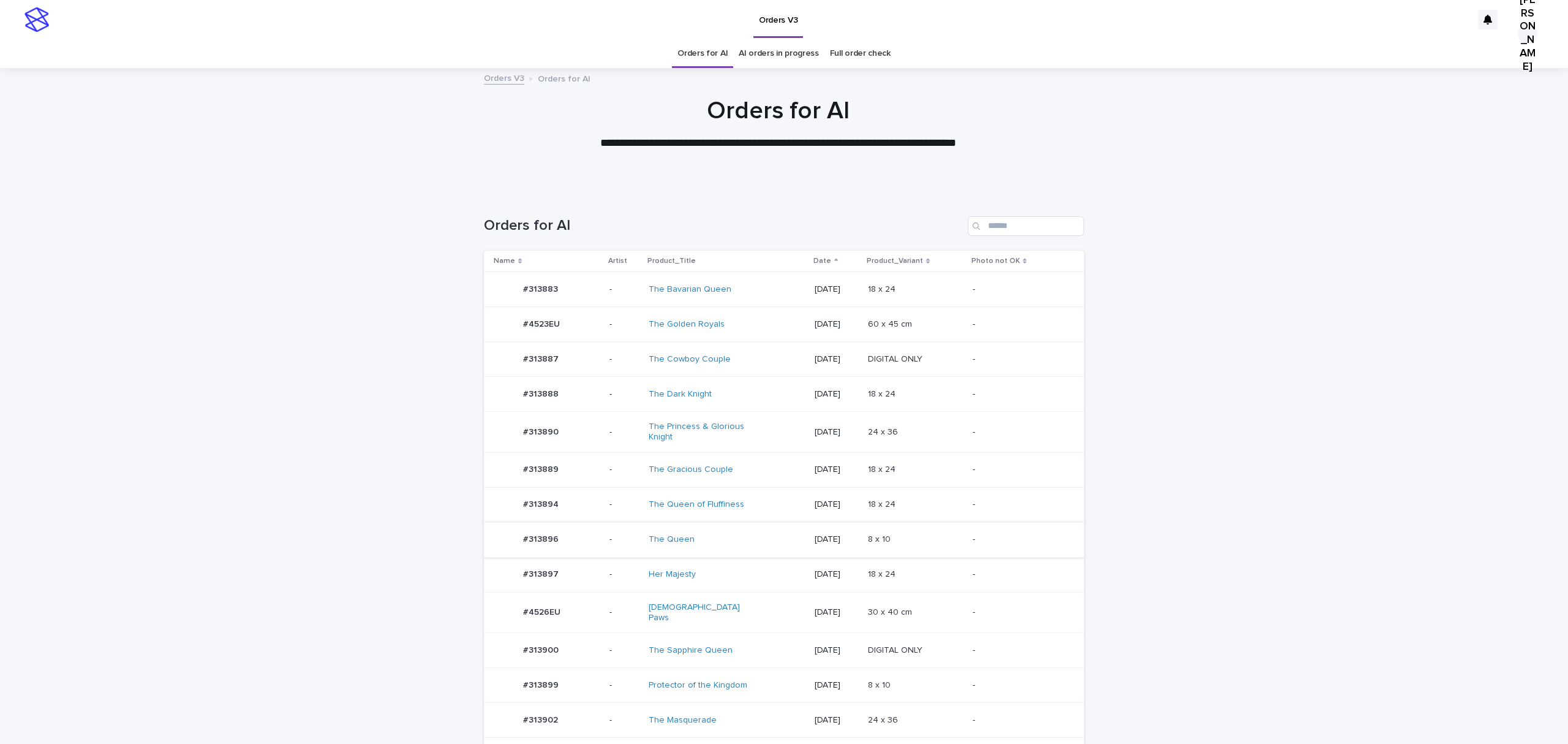
click at [557, 635] on tbody "#313883 #313883 - The Bavarian Queen 2025-09-16 18 x 24 18 x 24 - #4523EU #4523…" at bounding box center [784, 704] width 601 height 866
click at [534, 545] on p "#313896" at bounding box center [542, 538] width 38 height 13
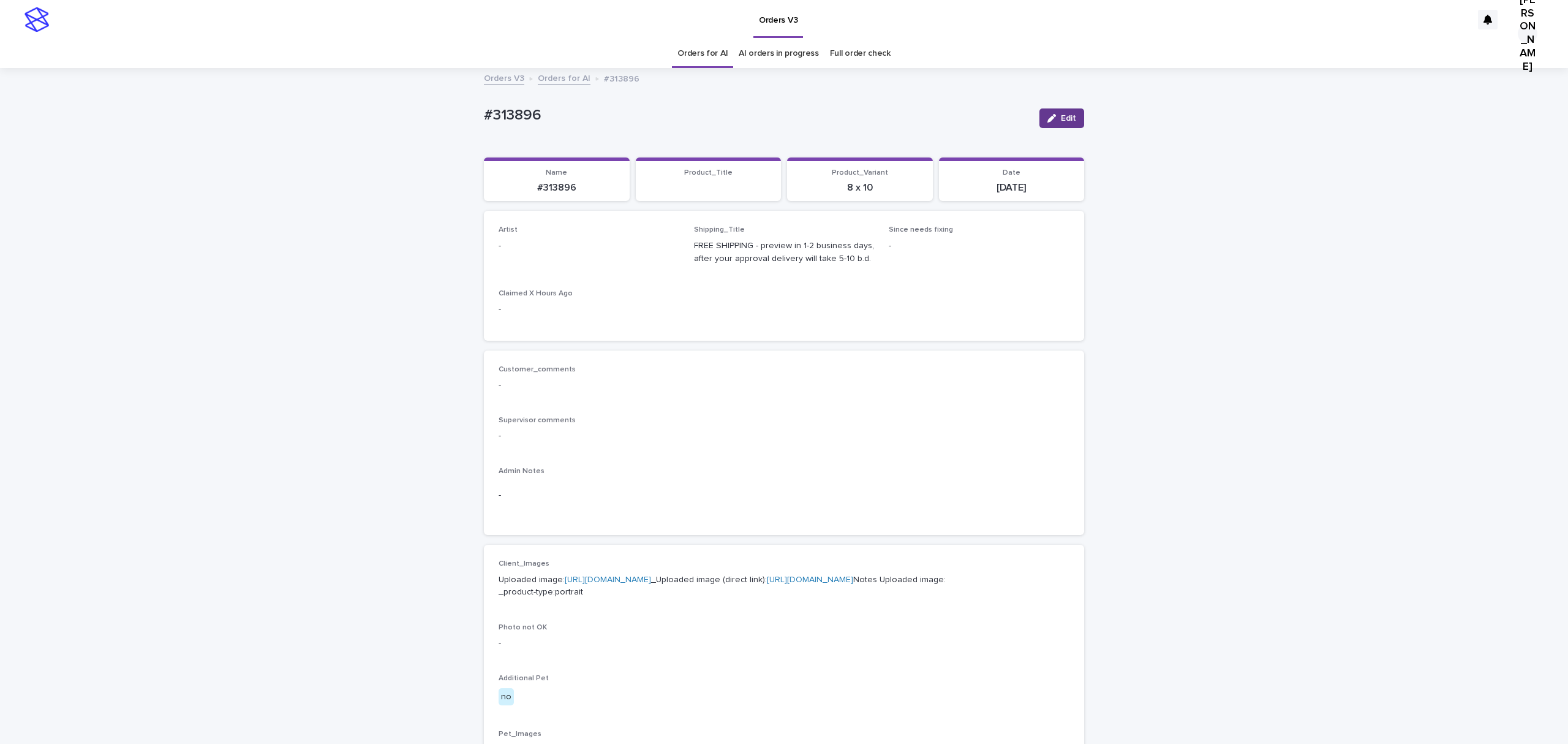
click at [1070, 126] on button "Edit" at bounding box center [1062, 119] width 44 height 20
click at [524, 258] on div "Select..." at bounding box center [519, 251] width 30 height 13
paste input "**********"
type input "**********"
click at [544, 305] on div "[PERSON_NAME]" at bounding box center [584, 306] width 175 height 21
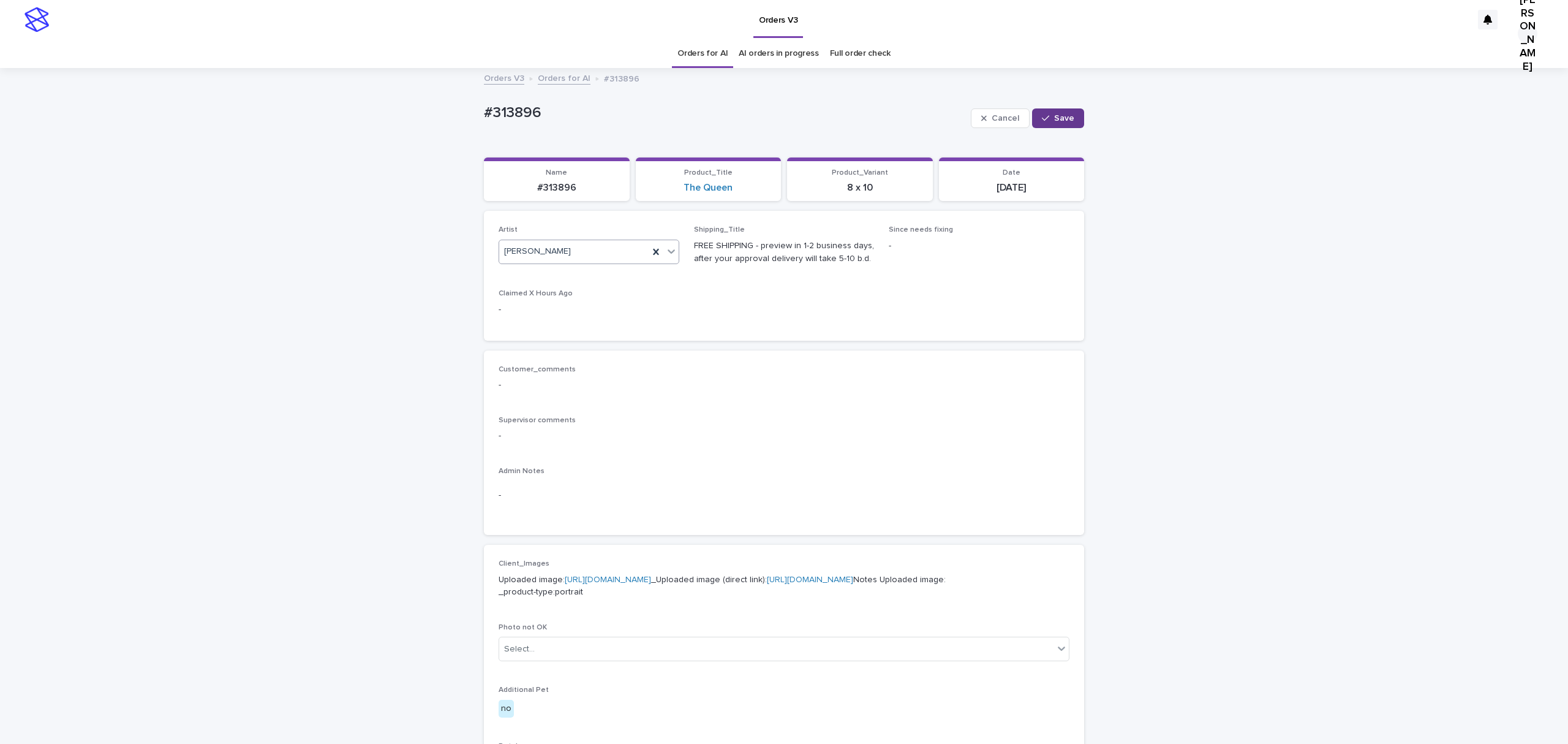
click at [1054, 123] on span "Save" at bounding box center [1064, 118] width 21 height 8
drag, startPoint x: 586, startPoint y: 128, endPoint x: 246, endPoint y: 138, distance: 340.1
click at [246, 138] on div "Loading... Saving… Loading... Saving… #313896 Edit #313896 Edit Sorry, there wa…" at bounding box center [784, 627] width 1568 height 1116
copy p "#313896"
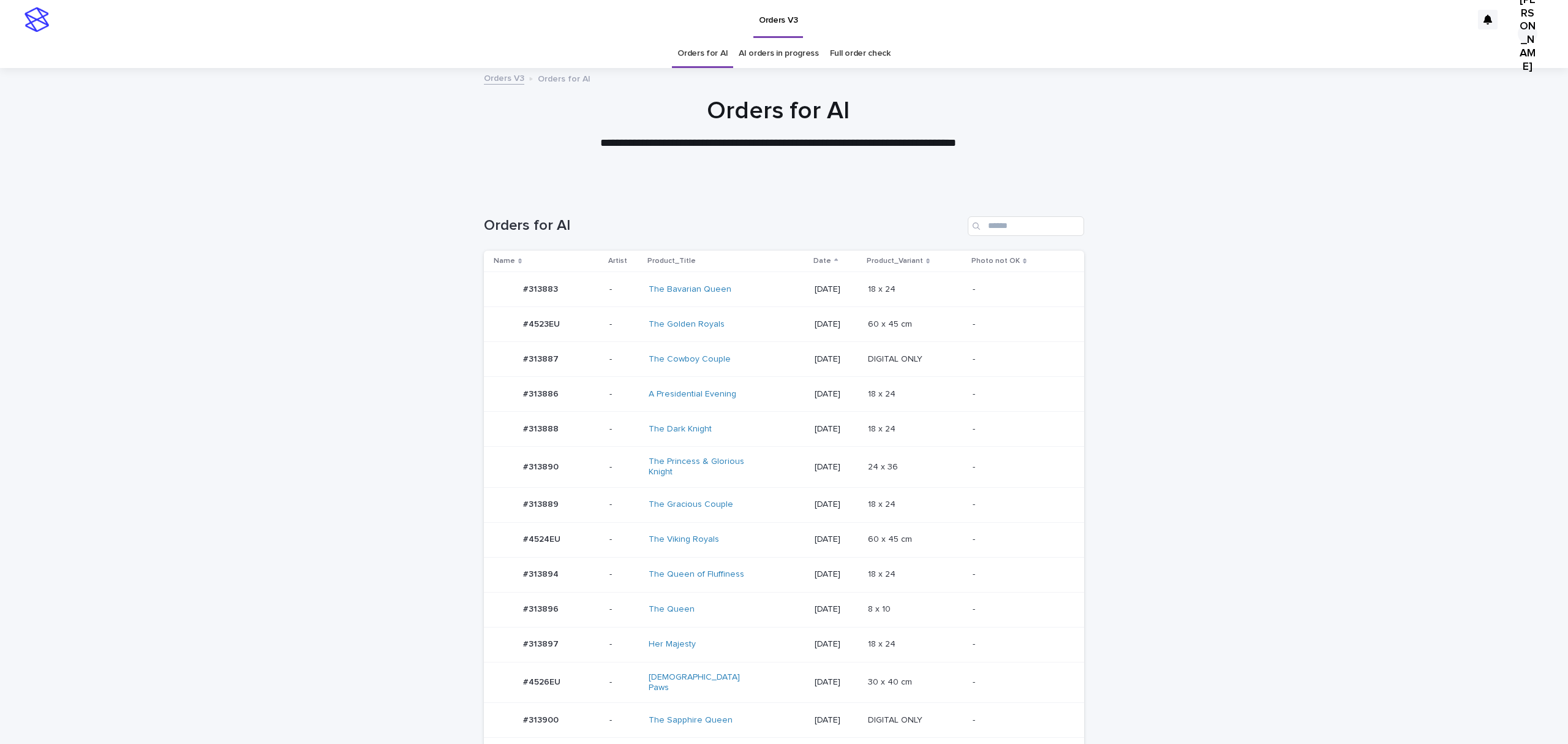
click at [694, 439] on div "The Dark Knight" at bounding box center [727, 429] width 157 height 21
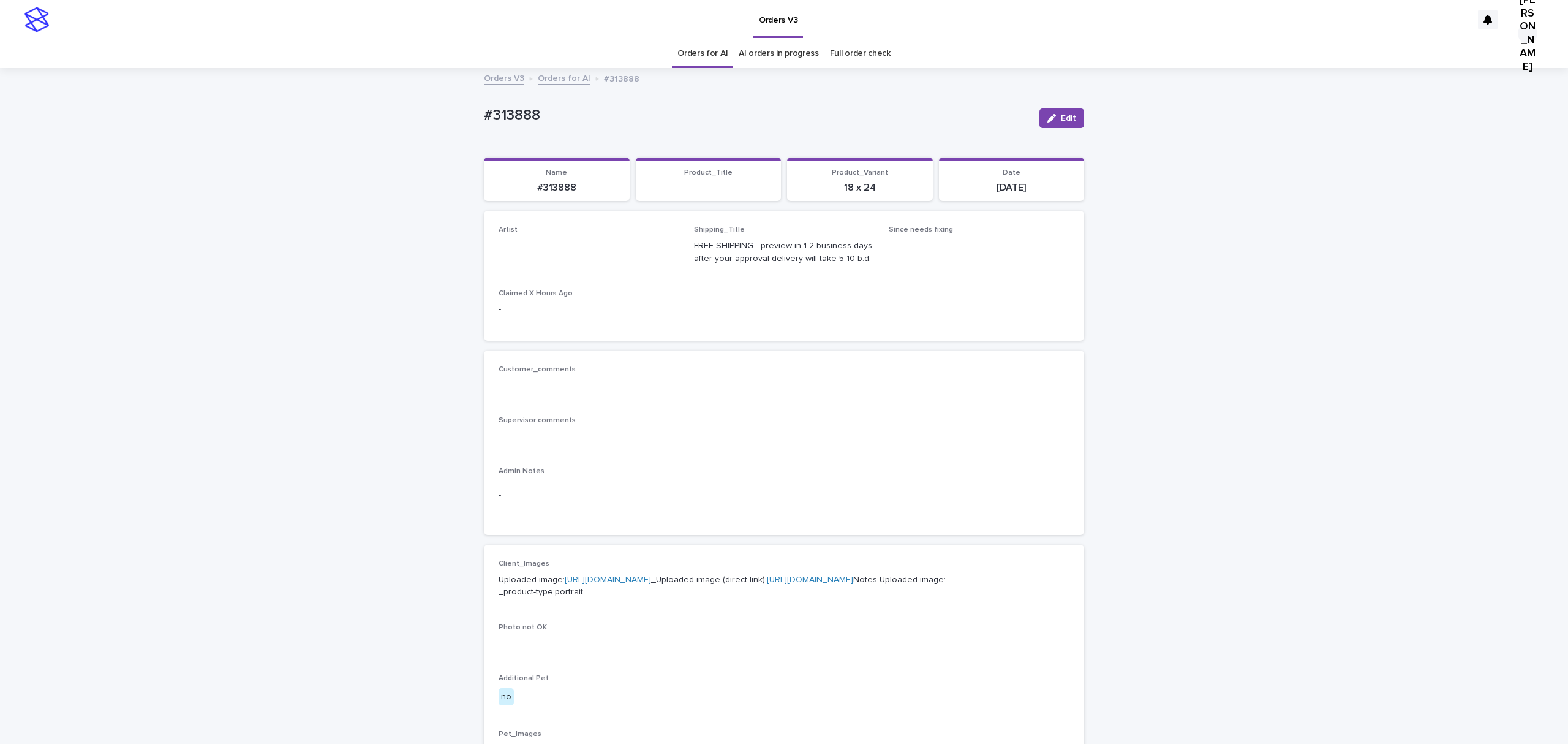
click at [1056, 116] on div "Edit" at bounding box center [1060, 118] width 49 height 49
click at [1061, 123] on span "Edit" at bounding box center [1069, 118] width 16 height 8
click at [555, 261] on div "Select..." at bounding box center [581, 251] width 164 height 21
paste input "**********"
type input "**********"
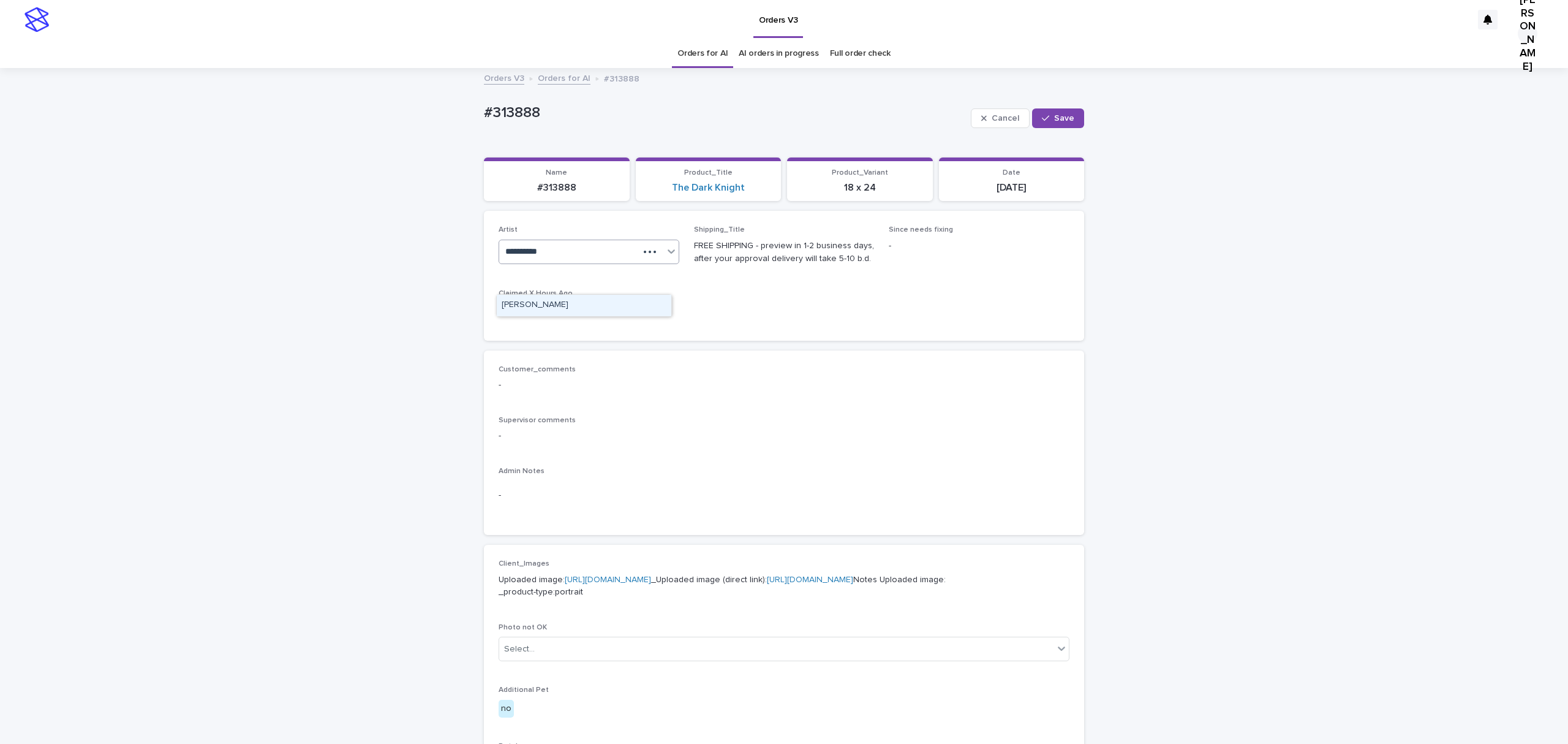
click at [561, 306] on div "[PERSON_NAME]" at bounding box center [584, 306] width 175 height 21
click at [1054, 128] on button "Save" at bounding box center [1058, 119] width 52 height 20
drag, startPoint x: 562, startPoint y: 123, endPoint x: 412, endPoint y: 128, distance: 150.1
click at [412, 128] on div "Loading... Saving… Loading... Saving… #313888 Edit #313888 Edit Sorry, there wa…" at bounding box center [784, 627] width 1568 height 1116
copy p "#313888"
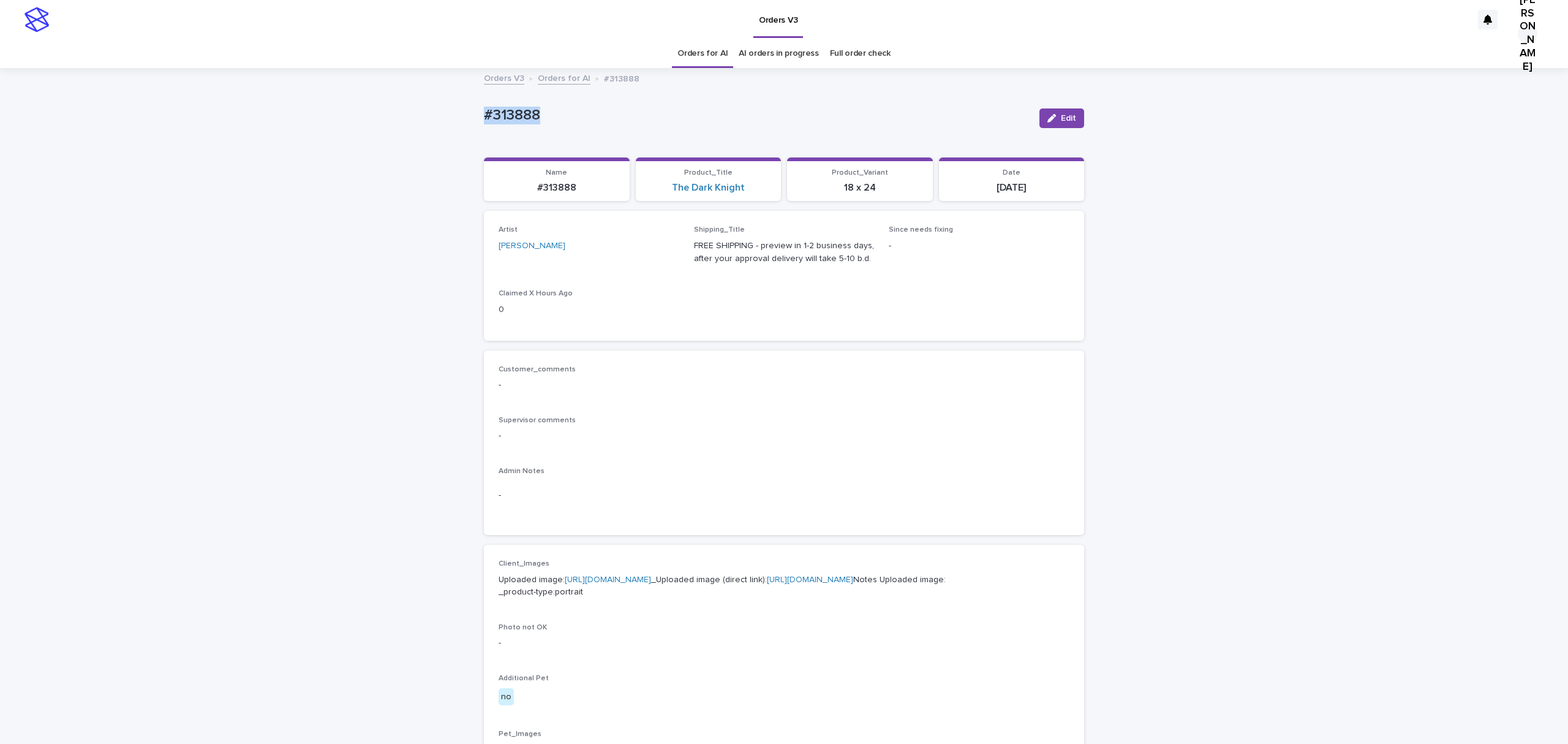
click at [359, 435] on div "Loading... Saving… Loading... Saving… #313888 Edit #313888 Edit Sorry, there wa…" at bounding box center [784, 627] width 1568 height 1116
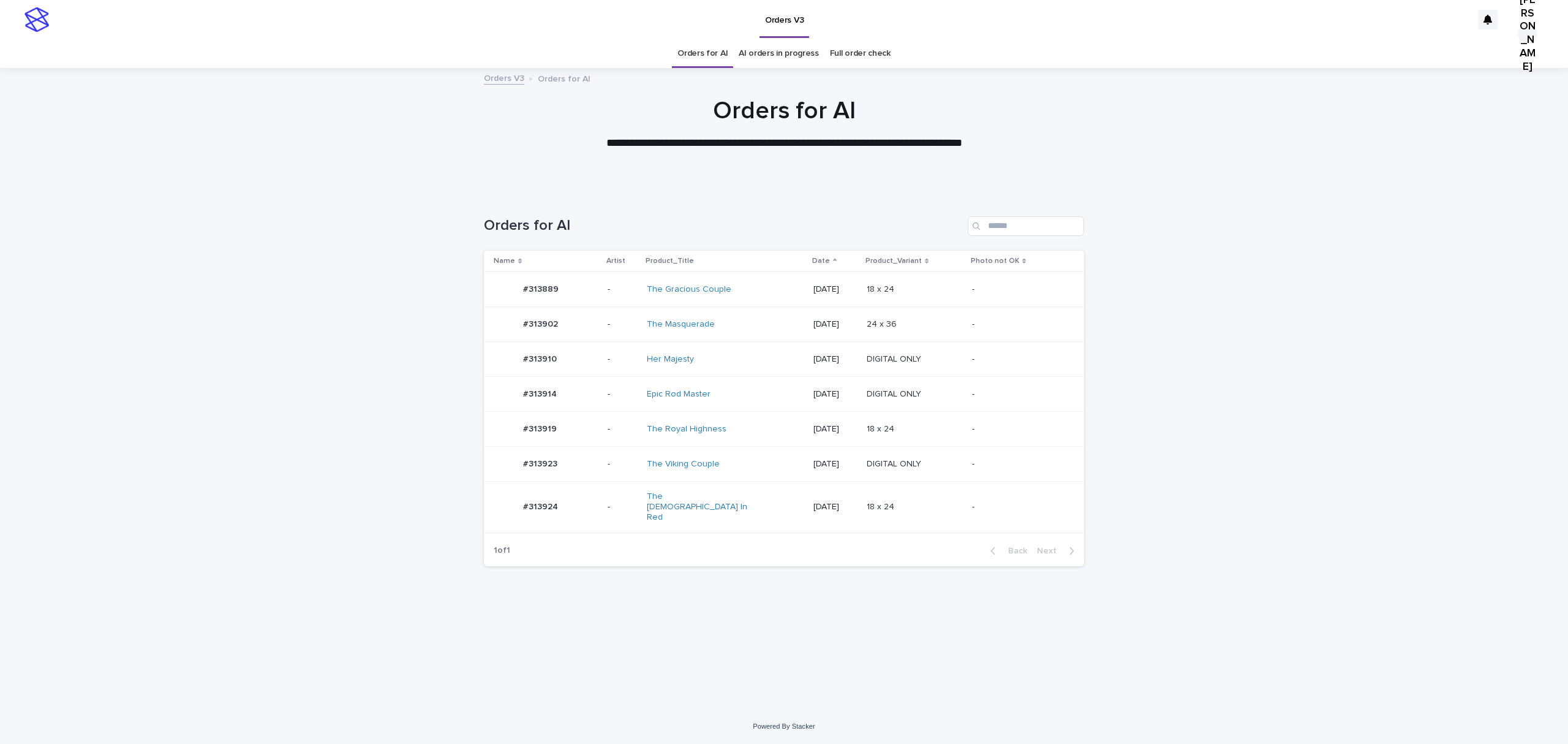
click at [541, 481] on td "#313923 #313923" at bounding box center [543, 464] width 119 height 35
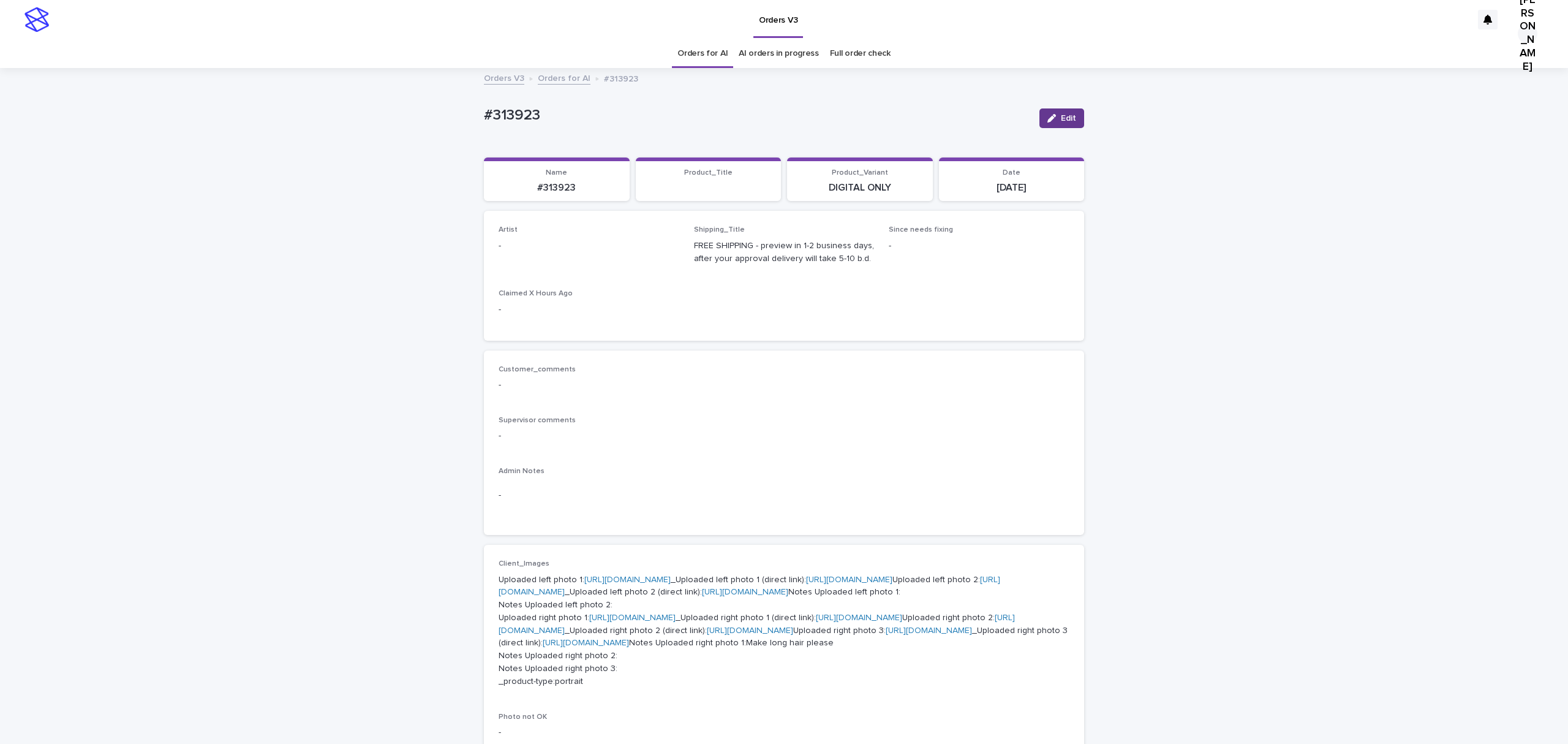
click at [1051, 123] on div "button" at bounding box center [1054, 118] width 13 height 8
click at [535, 258] on div "Select..." at bounding box center [519, 251] width 30 height 13
paste input "**********"
type input "**********"
click at [1054, 123] on span "Save" at bounding box center [1064, 118] width 21 height 8
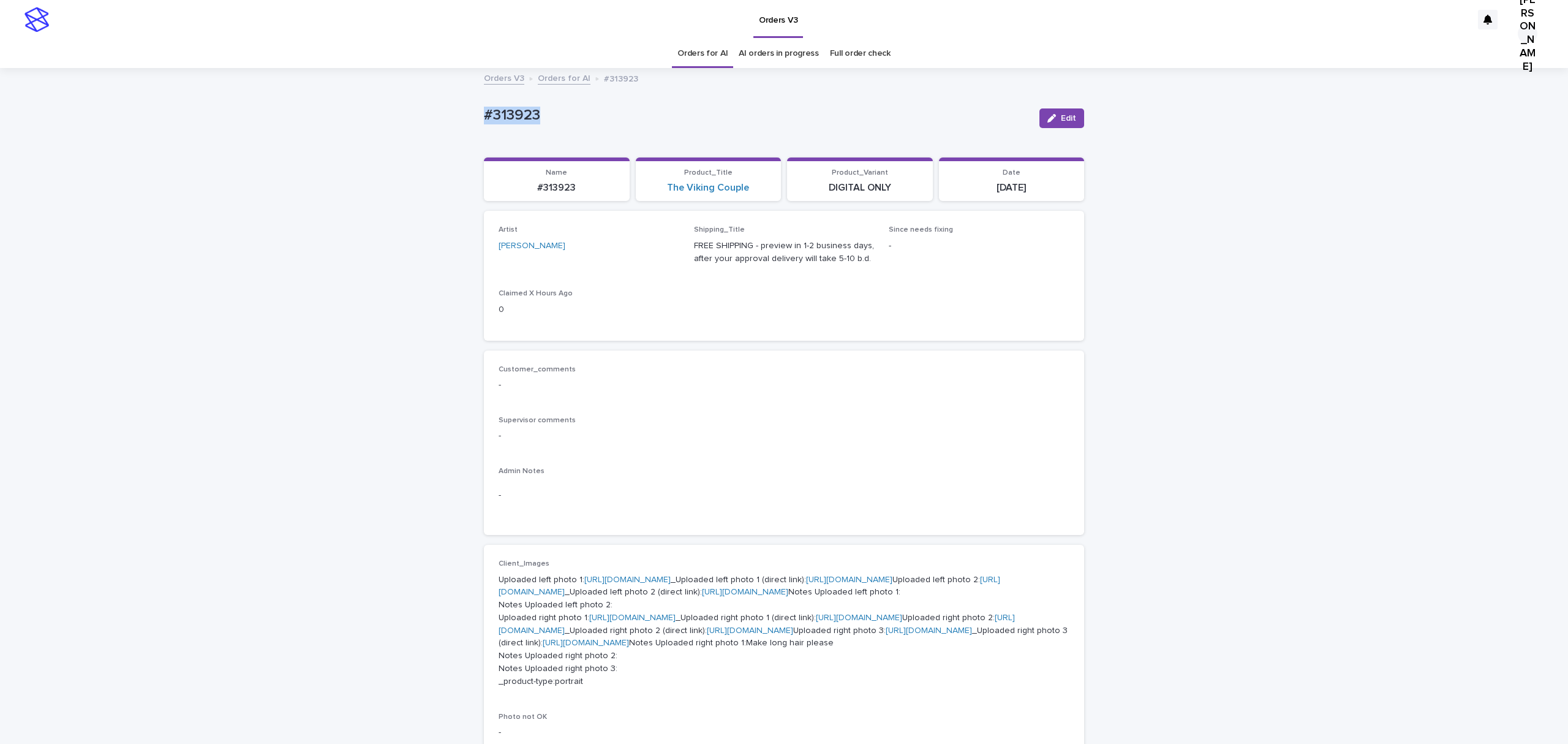
drag, startPoint x: 584, startPoint y: 125, endPoint x: 339, endPoint y: 106, distance: 245.7
click at [339, 106] on div "Loading... Saving… Loading... Saving… #313923 Edit #313923 Edit Sorry, there wa…" at bounding box center [784, 671] width 1568 height 1205
copy p "#313923"
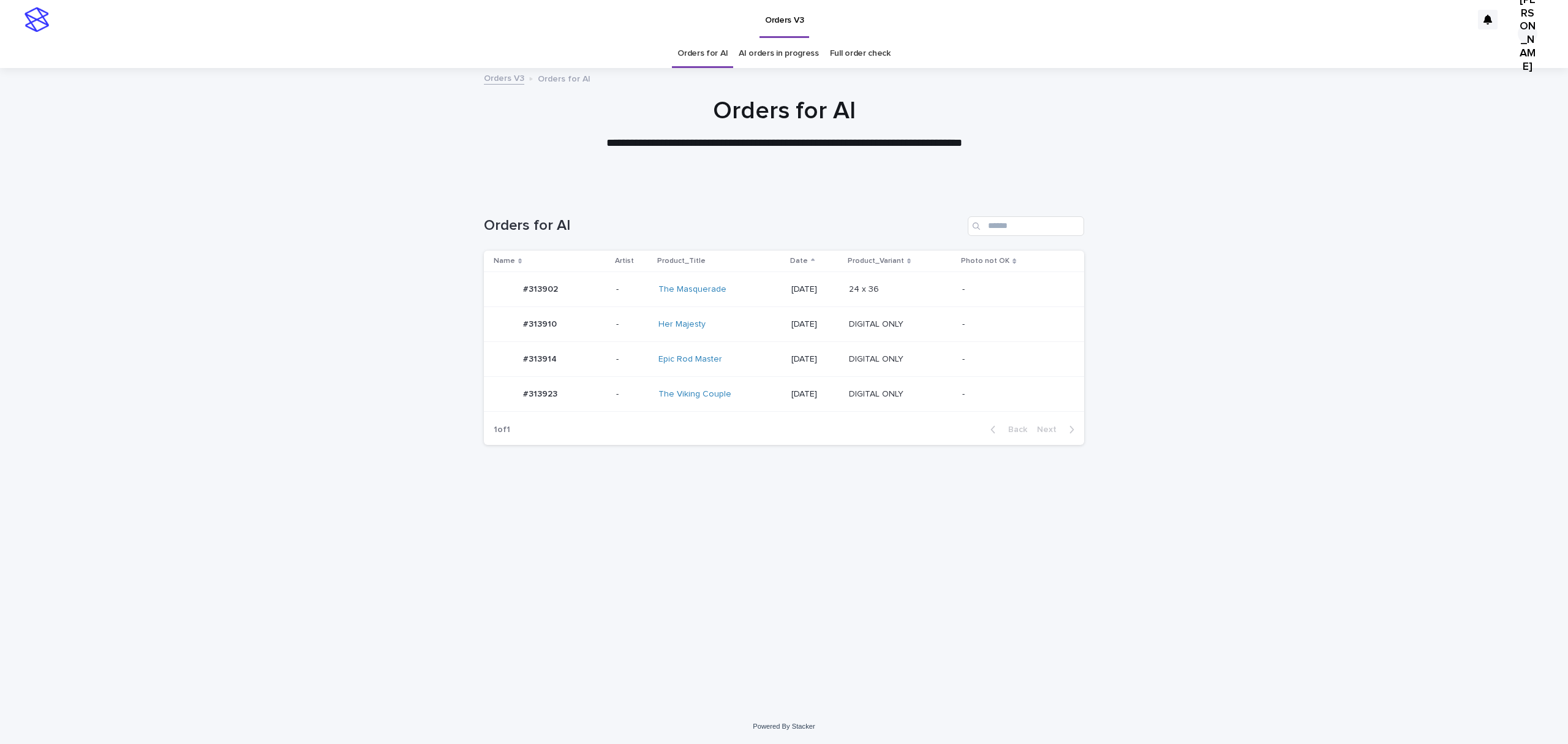
click at [528, 377] on td "#313914 #313914" at bounding box center [547, 359] width 128 height 35
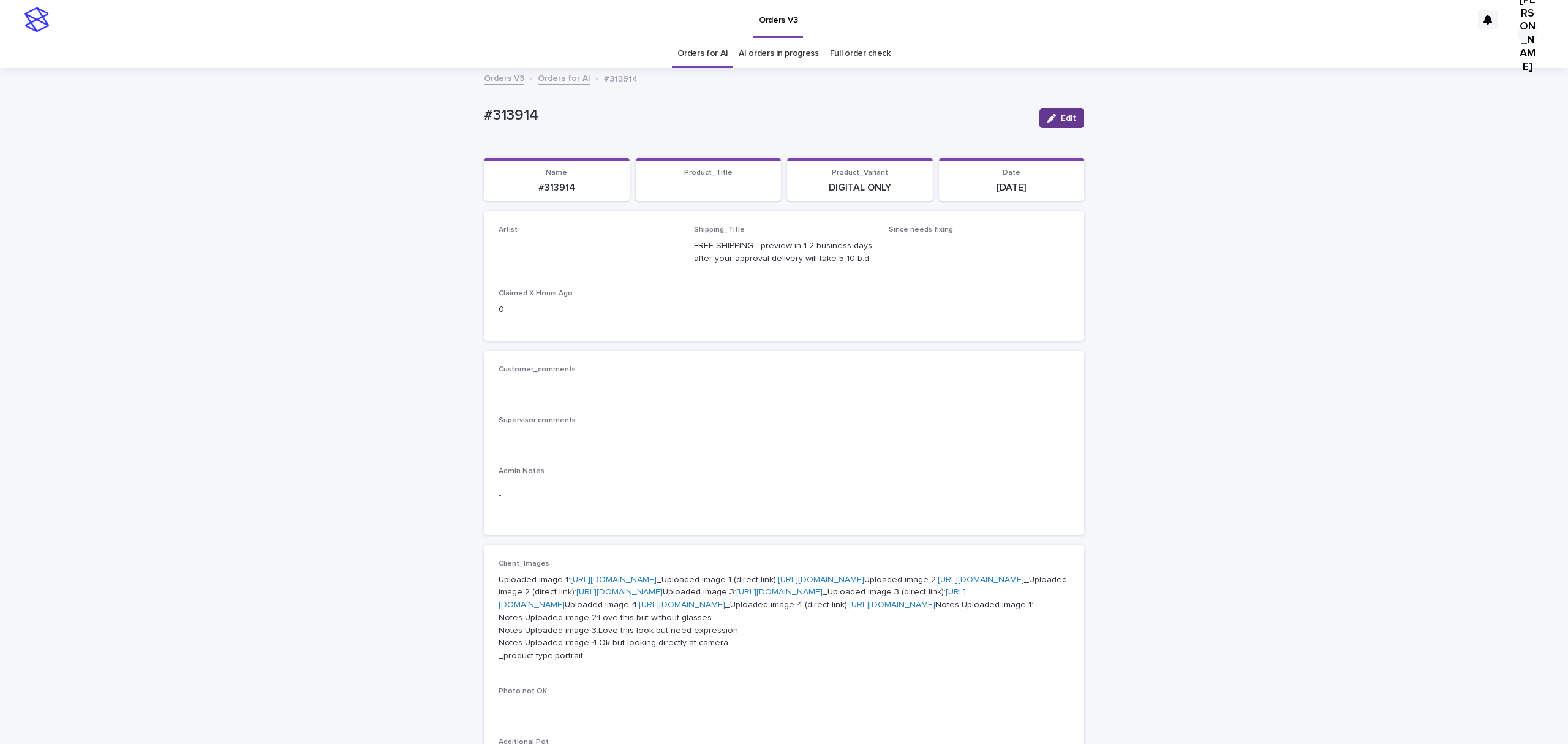
click at [1064, 119] on button "Edit" at bounding box center [1062, 119] width 44 height 20
click at [567, 261] on div "Select..." at bounding box center [569, 251] width 140 height 21
paste input "**********"
type input "**********"
click at [538, 302] on div "[PERSON_NAME]" at bounding box center [584, 306] width 175 height 21
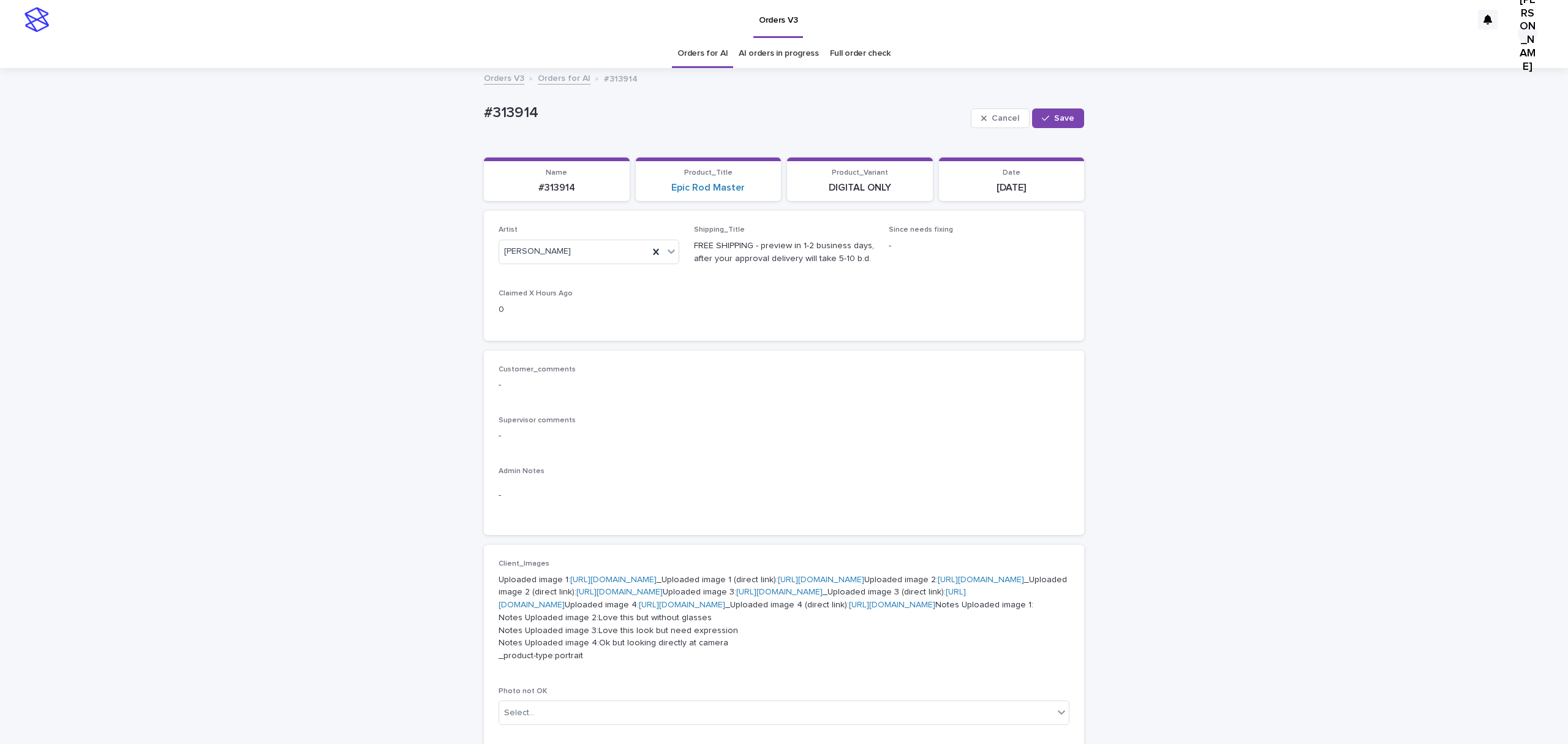
click at [1059, 116] on div "Cancel Save" at bounding box center [1027, 118] width 114 height 49
click at [1056, 123] on span "Save" at bounding box center [1064, 118] width 21 height 8
drag, startPoint x: 582, startPoint y: 120, endPoint x: 376, endPoint y: 120, distance: 206.0
click at [376, 120] on div "Loading... Saving… Loading... Saving… #313914 Edit #313914 Edit Sorry, there wa…" at bounding box center [784, 659] width 1568 height 1180
copy p "#313914"
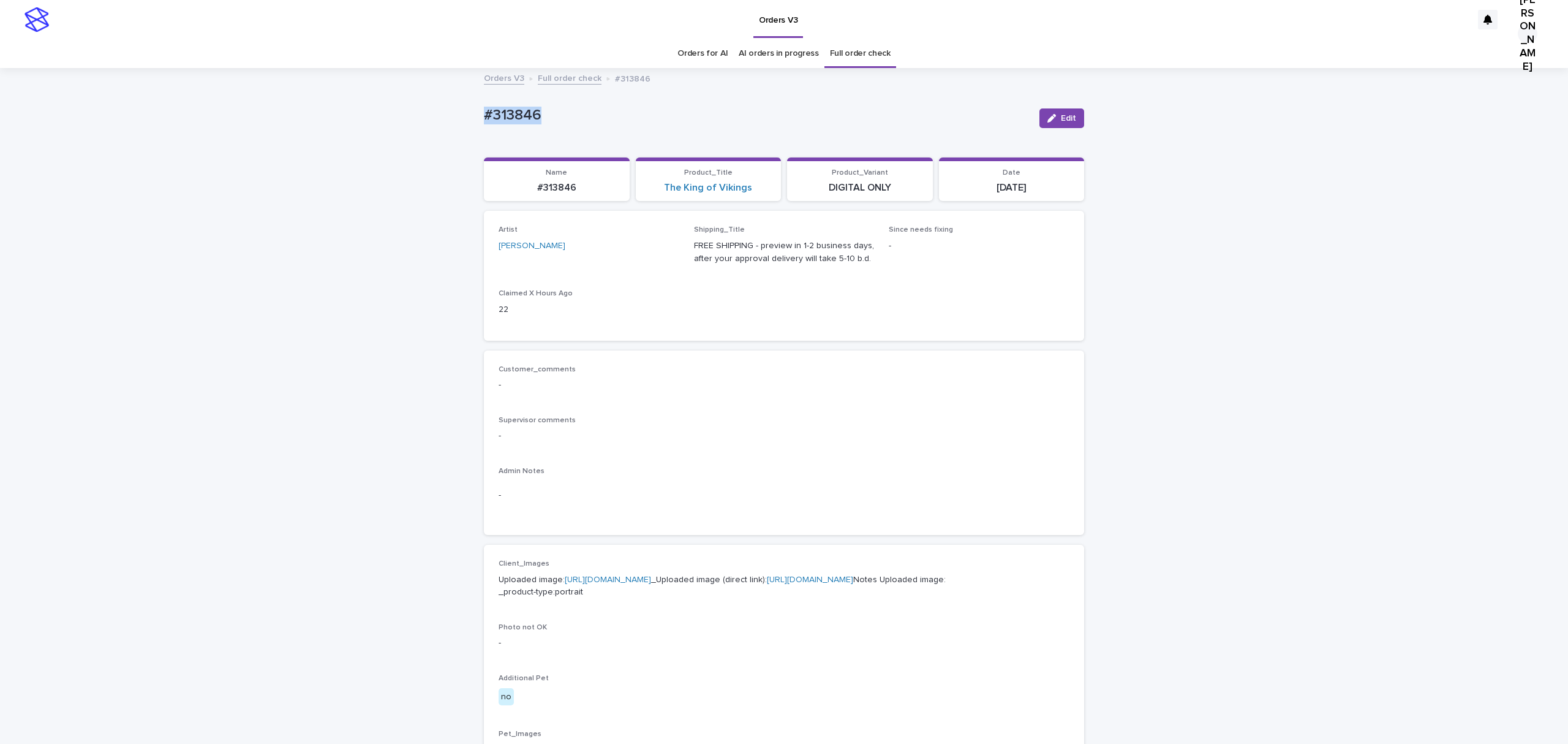
drag, startPoint x: 569, startPoint y: 114, endPoint x: 448, endPoint y: 125, distance: 121.5
click at [448, 125] on div "Loading... Saving… Loading... Saving… #313846 Edit #313846 Edit Sorry, there wa…" at bounding box center [784, 627] width 1568 height 1116
copy p "#313846"
click at [246, 375] on div "Loading... Saving… Loading... Saving… #313846 Edit #313846 Edit Sorry, there wa…" at bounding box center [784, 627] width 1568 height 1116
